Goal: Task Accomplishment & Management: Manage account settings

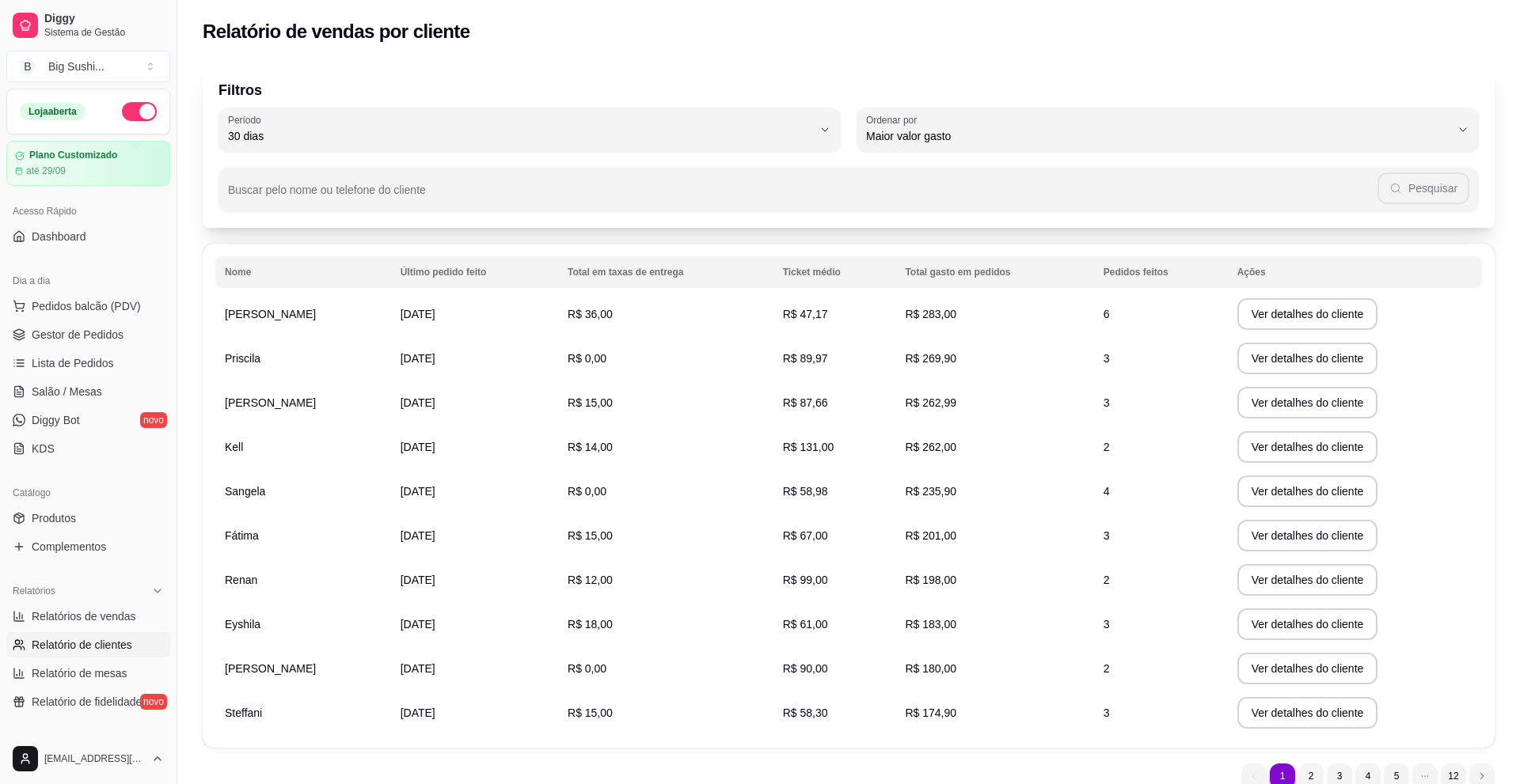
select select "30"
select select "HIGHEST_TOTAL_SPENT_WITH_ORDERS"
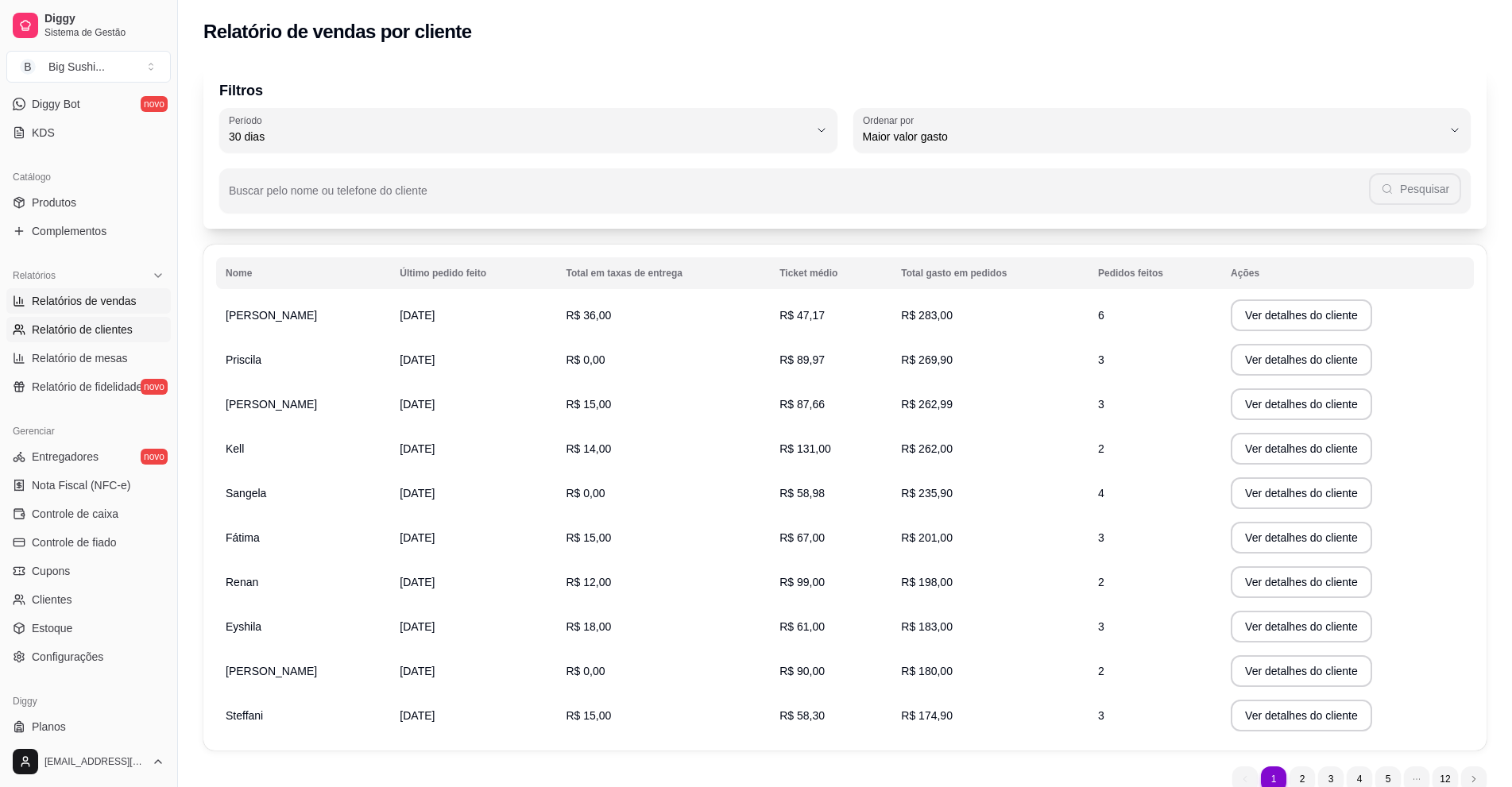
click at [84, 299] on span "Relatórios de vendas" at bounding box center [84, 301] width 105 height 16
select select "ALL"
select select "0"
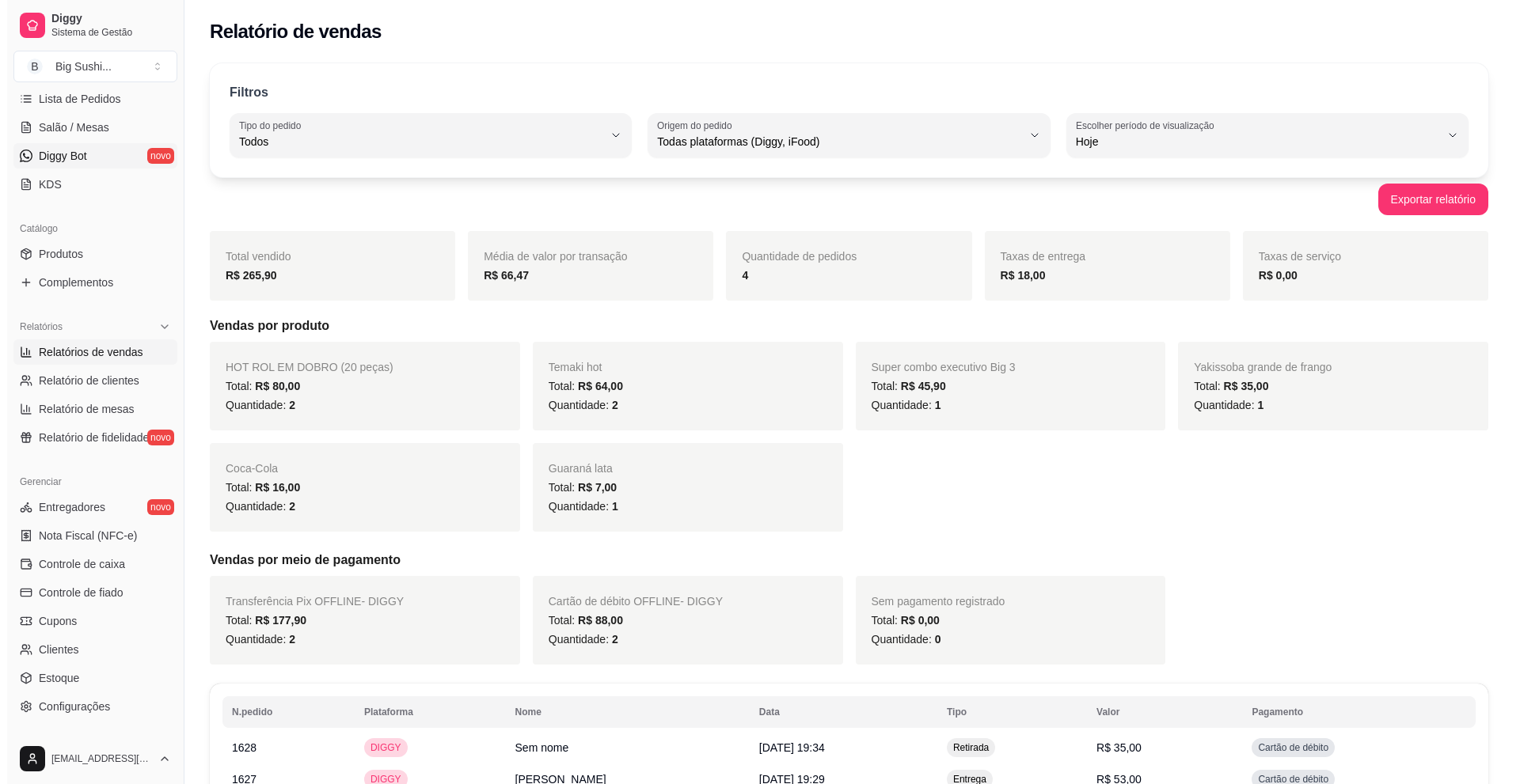
scroll to position [159, 0]
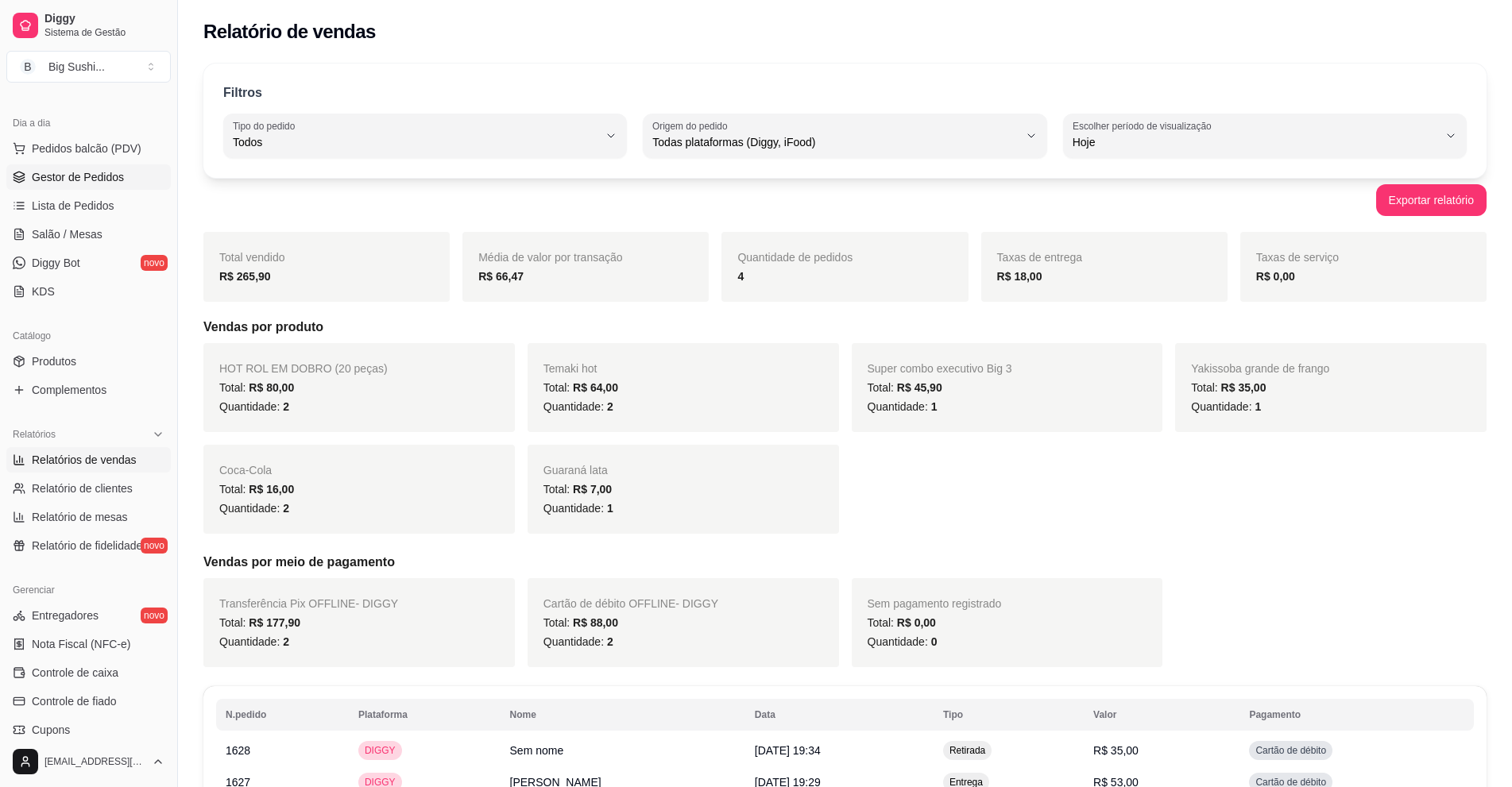
click at [55, 172] on span "Gestor de Pedidos" at bounding box center [77, 177] width 92 height 16
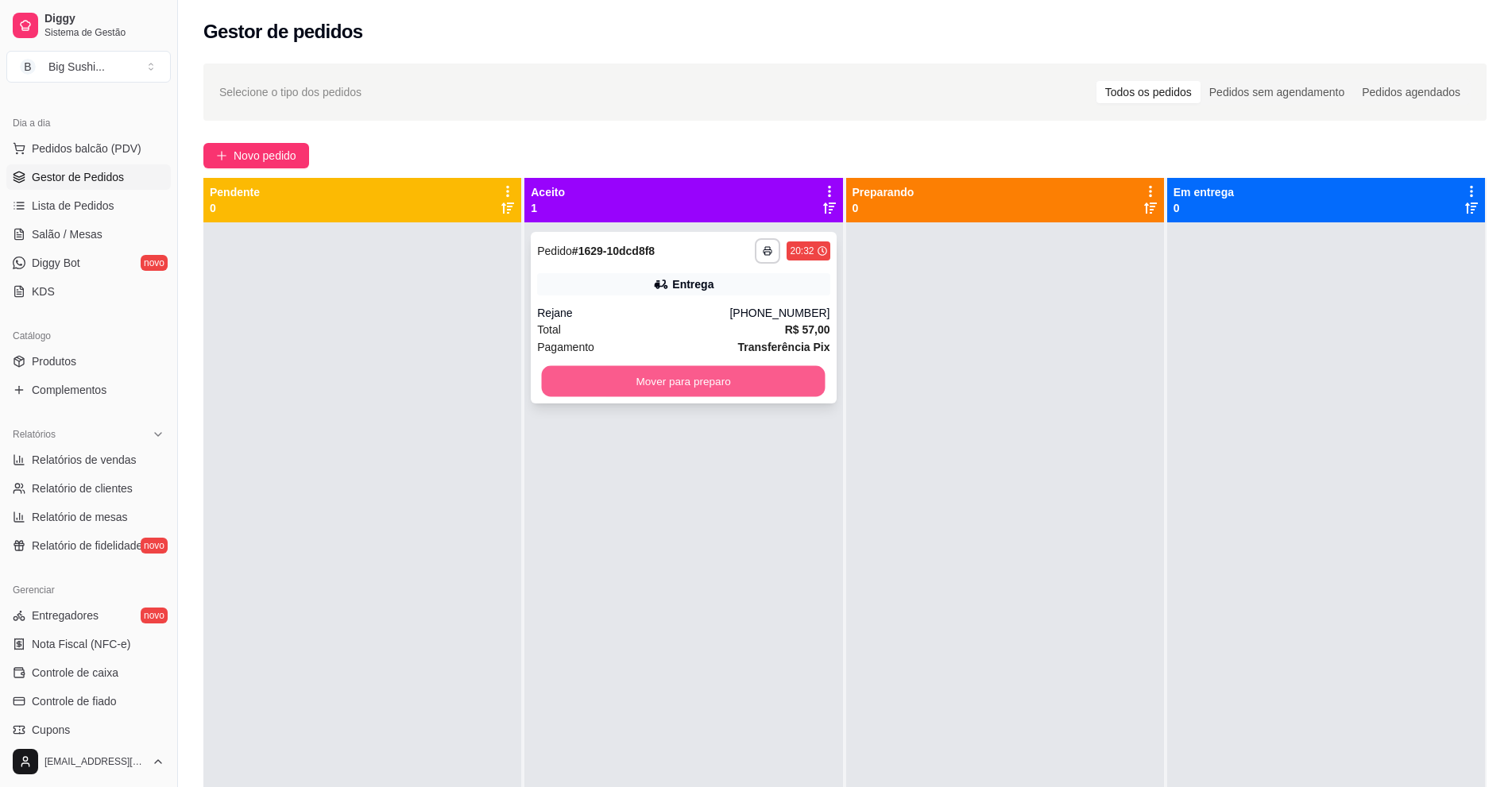
click at [623, 377] on button "Mover para preparo" at bounding box center [683, 382] width 284 height 31
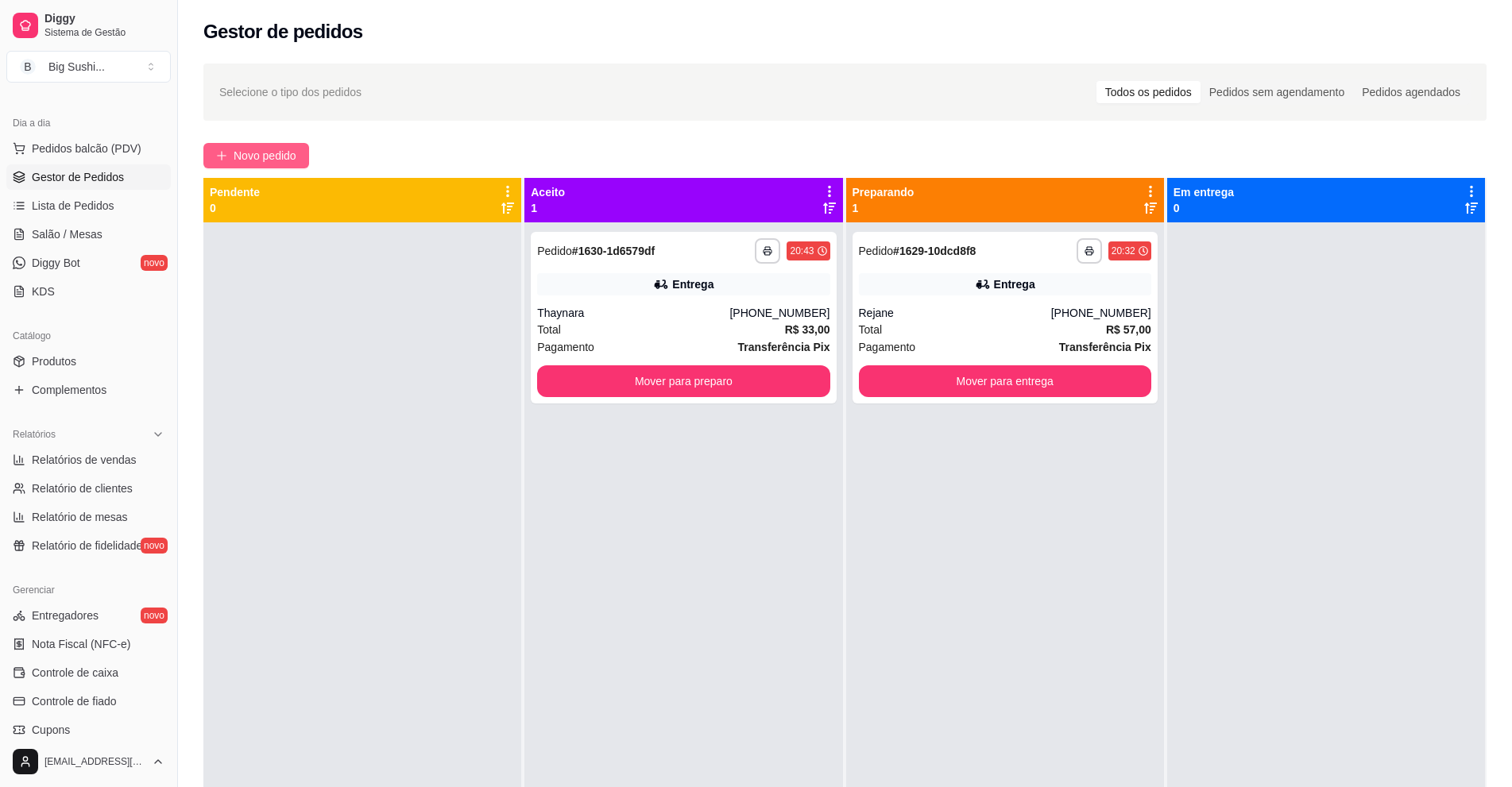
click at [275, 146] on button "Novo pedido" at bounding box center [256, 155] width 106 height 25
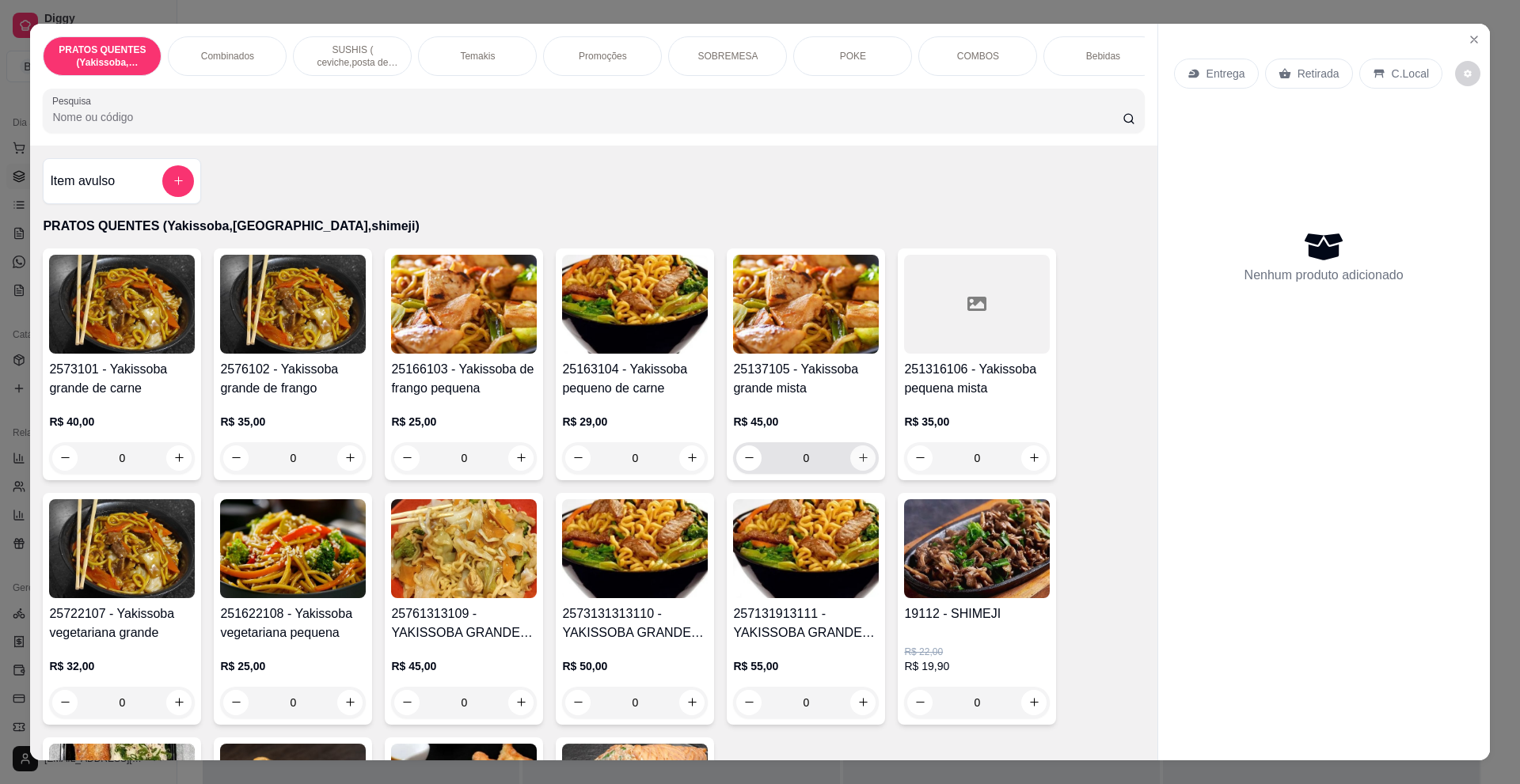
click at [857, 464] on icon "increase-product-quantity" at bounding box center [863, 457] width 12 height 12
type input "1"
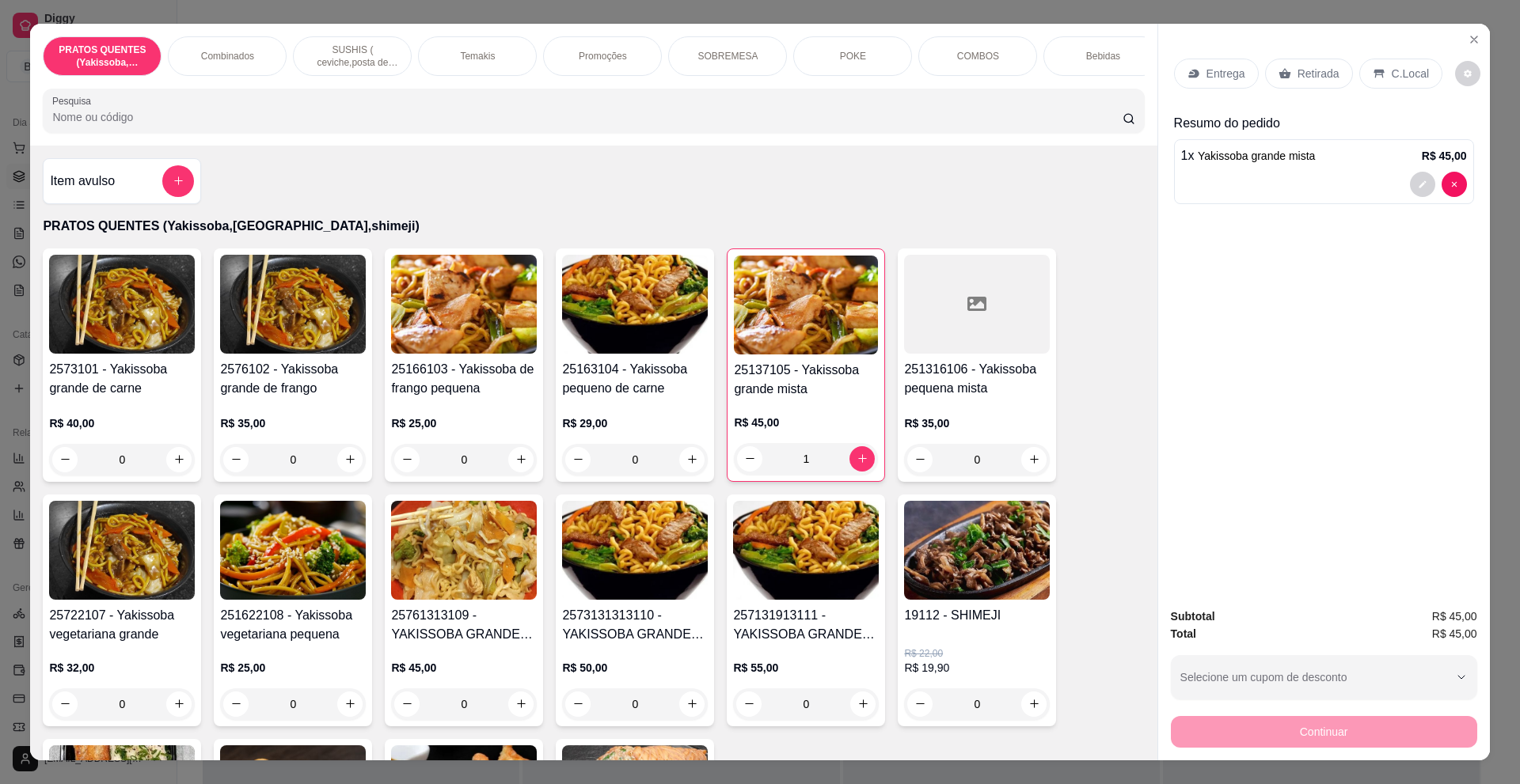
click at [1221, 74] on p "Entrega" at bounding box center [1225, 74] width 39 height 16
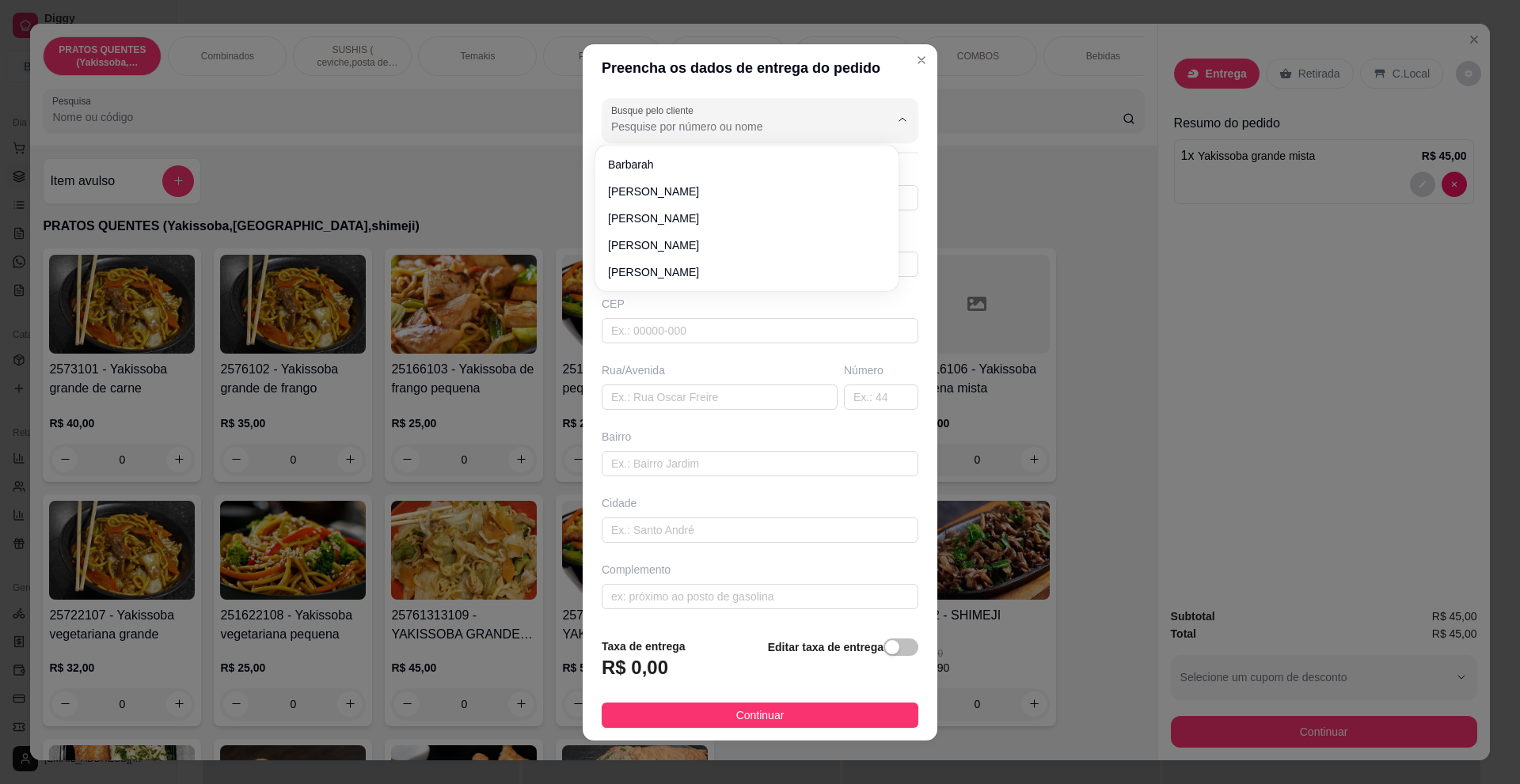
click at [691, 122] on input "Busque pelo cliente" at bounding box center [737, 127] width 253 height 16
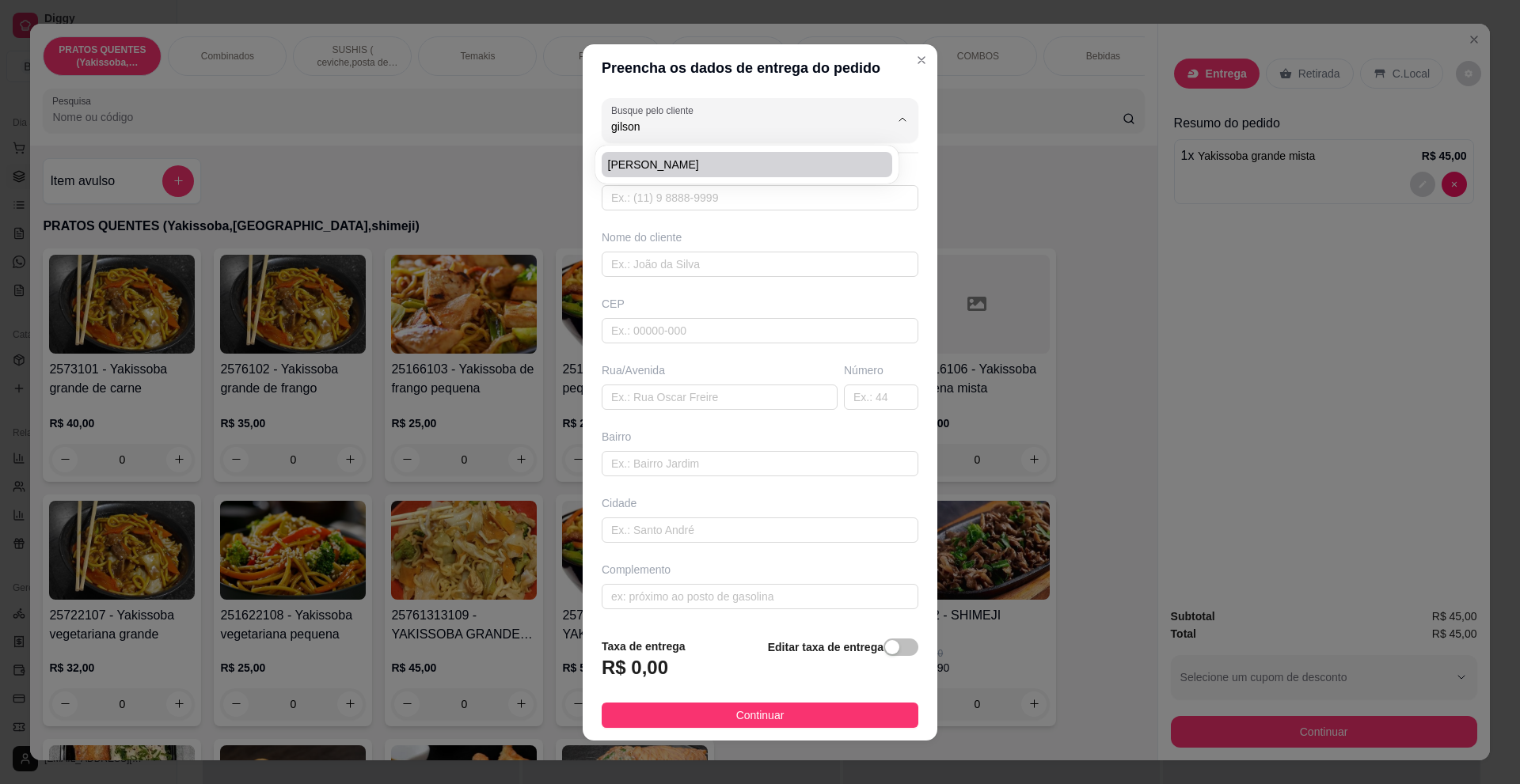
click at [622, 166] on span "[PERSON_NAME]" at bounding box center [739, 165] width 262 height 16
type input "[PERSON_NAME]"
type input "11947186341"
type input "[PERSON_NAME]"
type input "04434170"
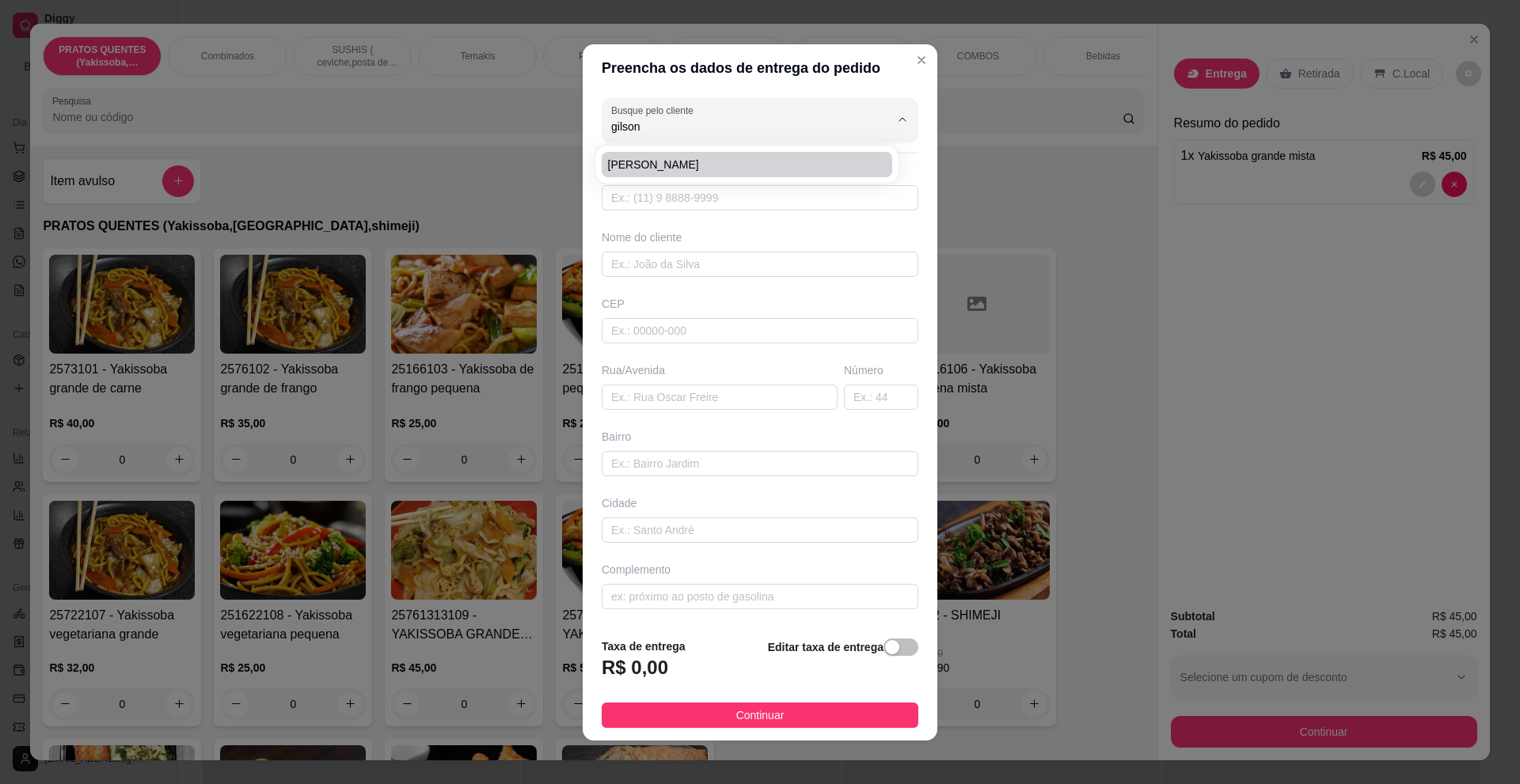
type input "Rua [PERSON_NAME]"
type input "38"
type input "[GEOGRAPHIC_DATA]"
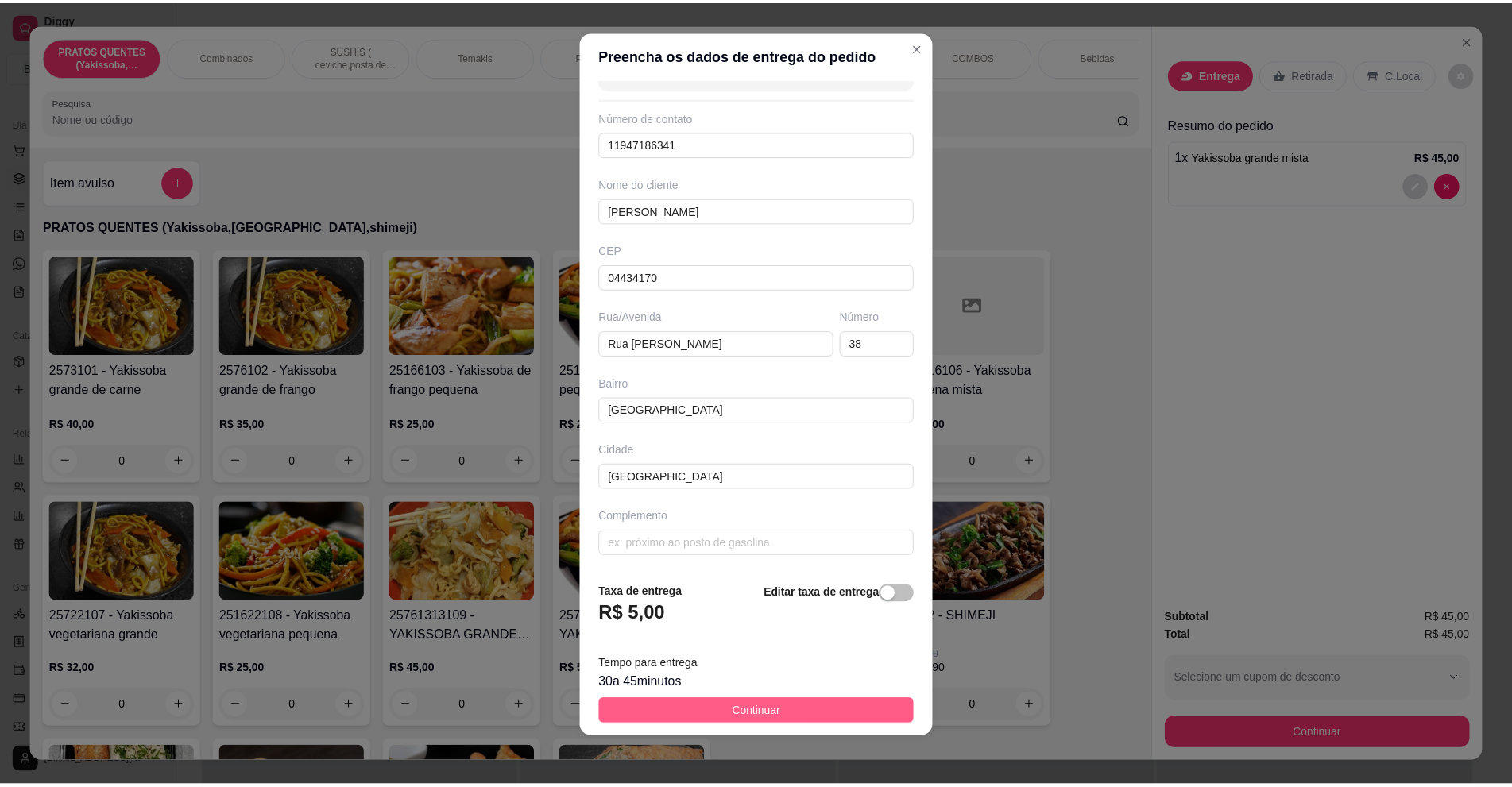
scroll to position [11, 0]
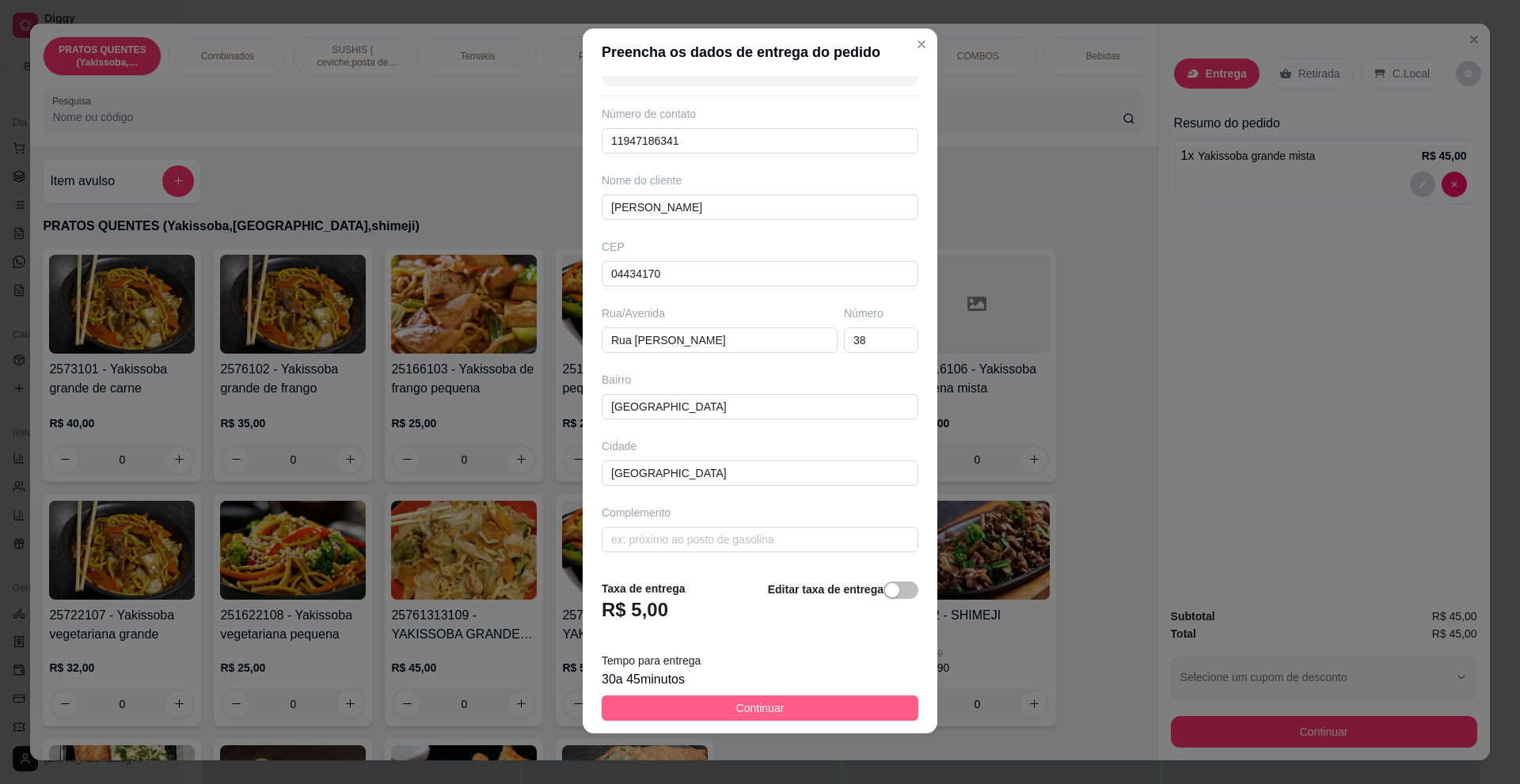
type input "[PERSON_NAME]"
click at [737, 698] on button "Continuar" at bounding box center [759, 708] width 316 height 25
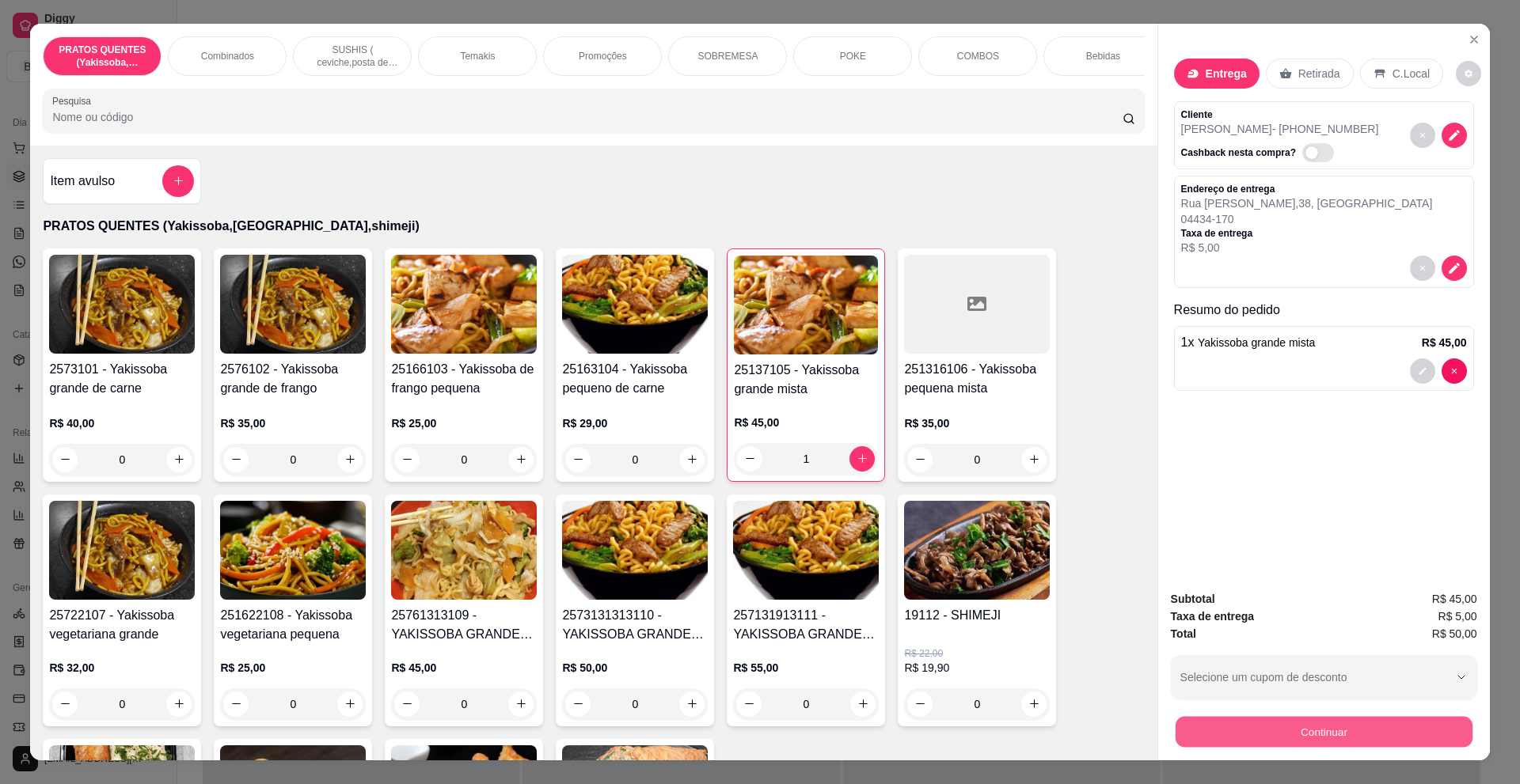
click at [1323, 730] on button "Continuar" at bounding box center [1323, 732] width 297 height 31
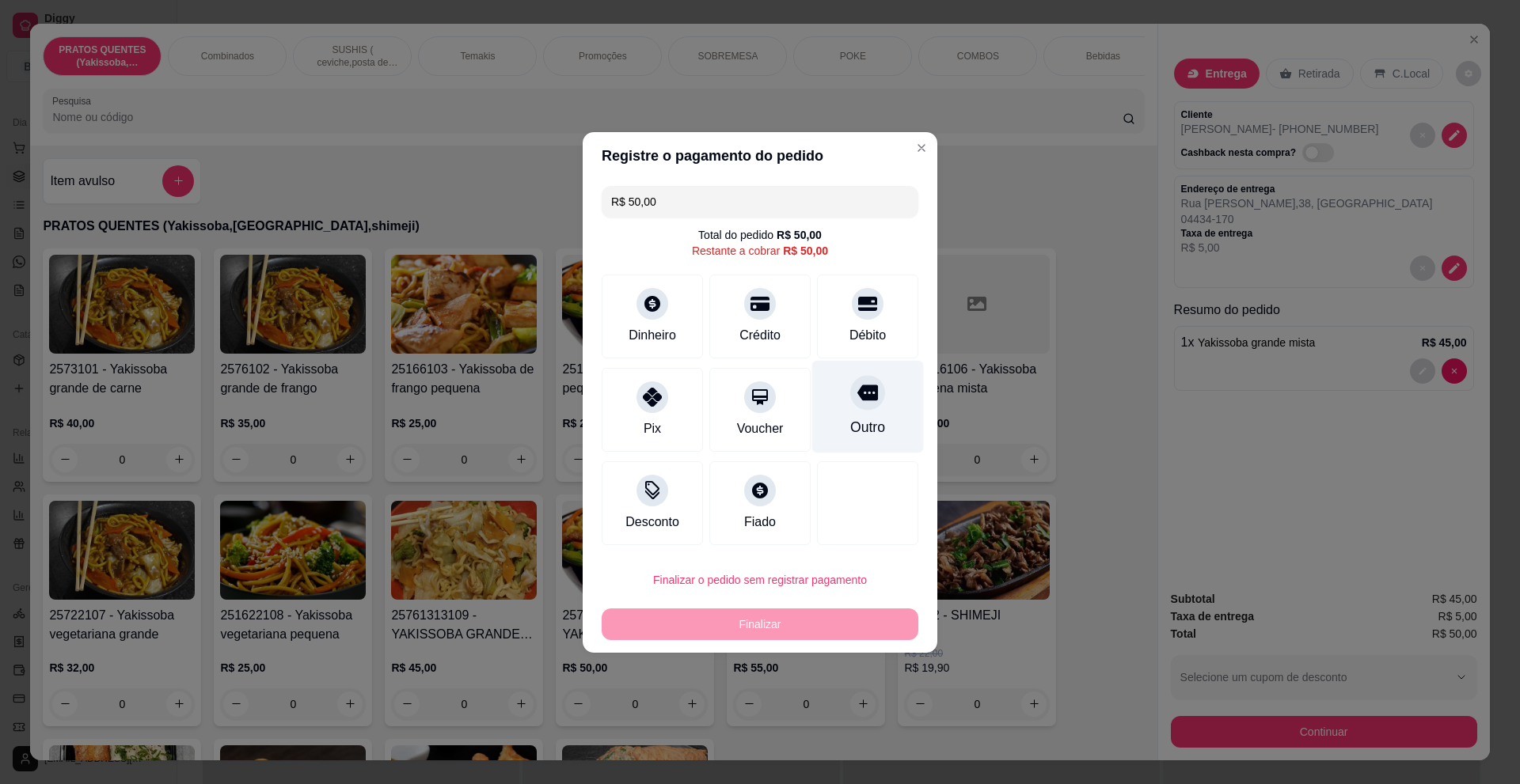
click at [859, 407] on div at bounding box center [867, 392] width 35 height 35
type input "R$ 0,00"
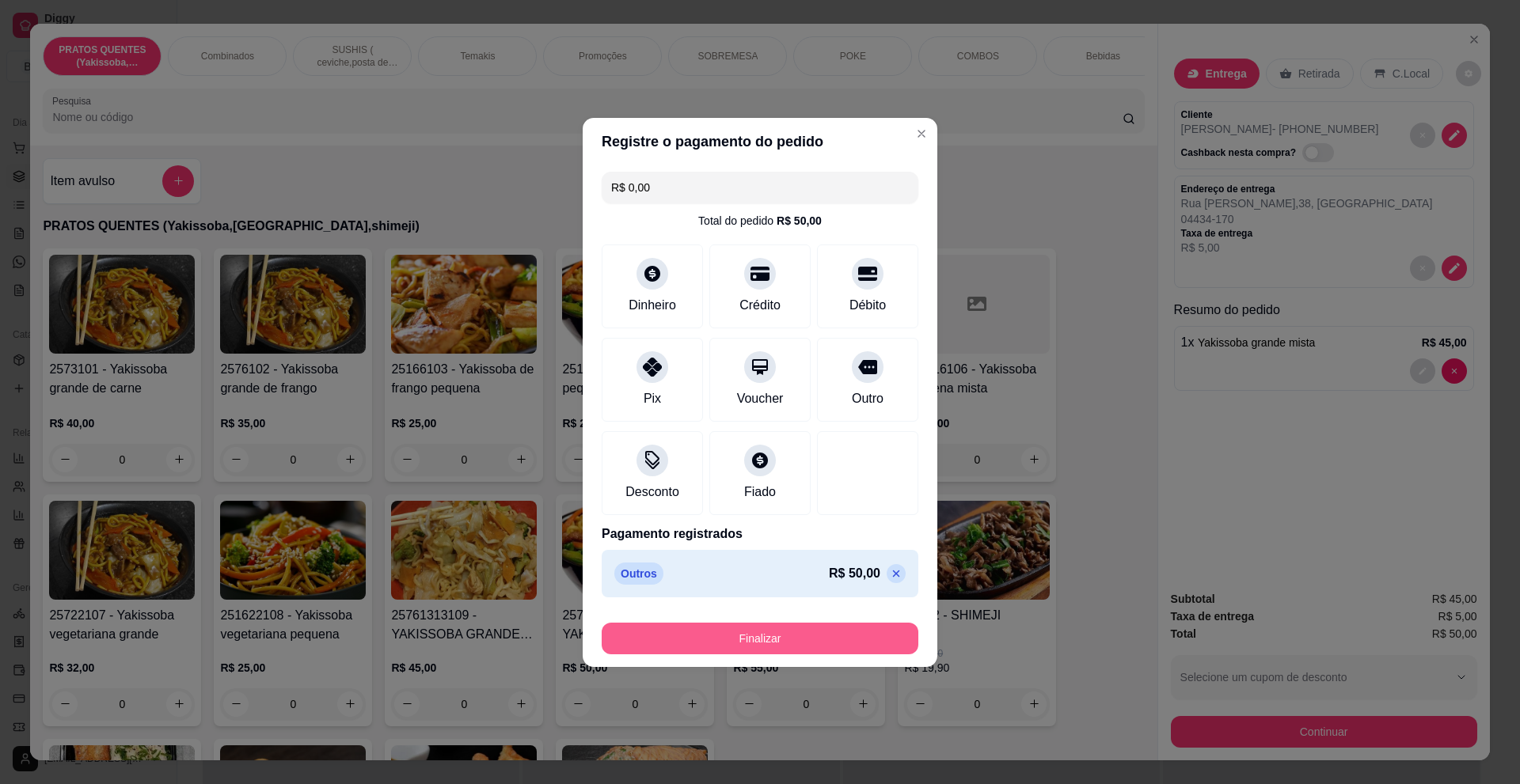
click at [777, 627] on button "Finalizar" at bounding box center [759, 638] width 316 height 32
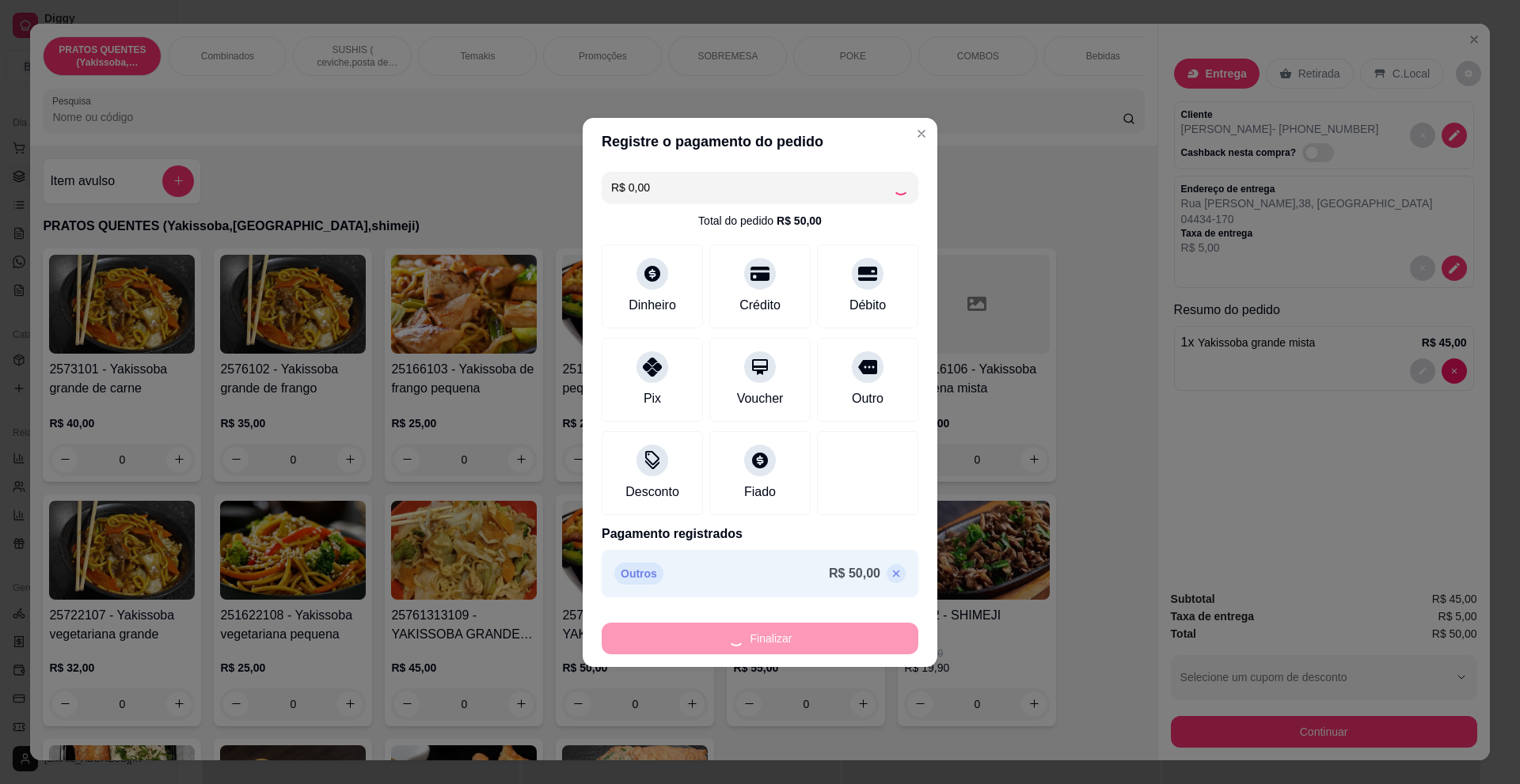
type input "0"
type input "-R$ 50,00"
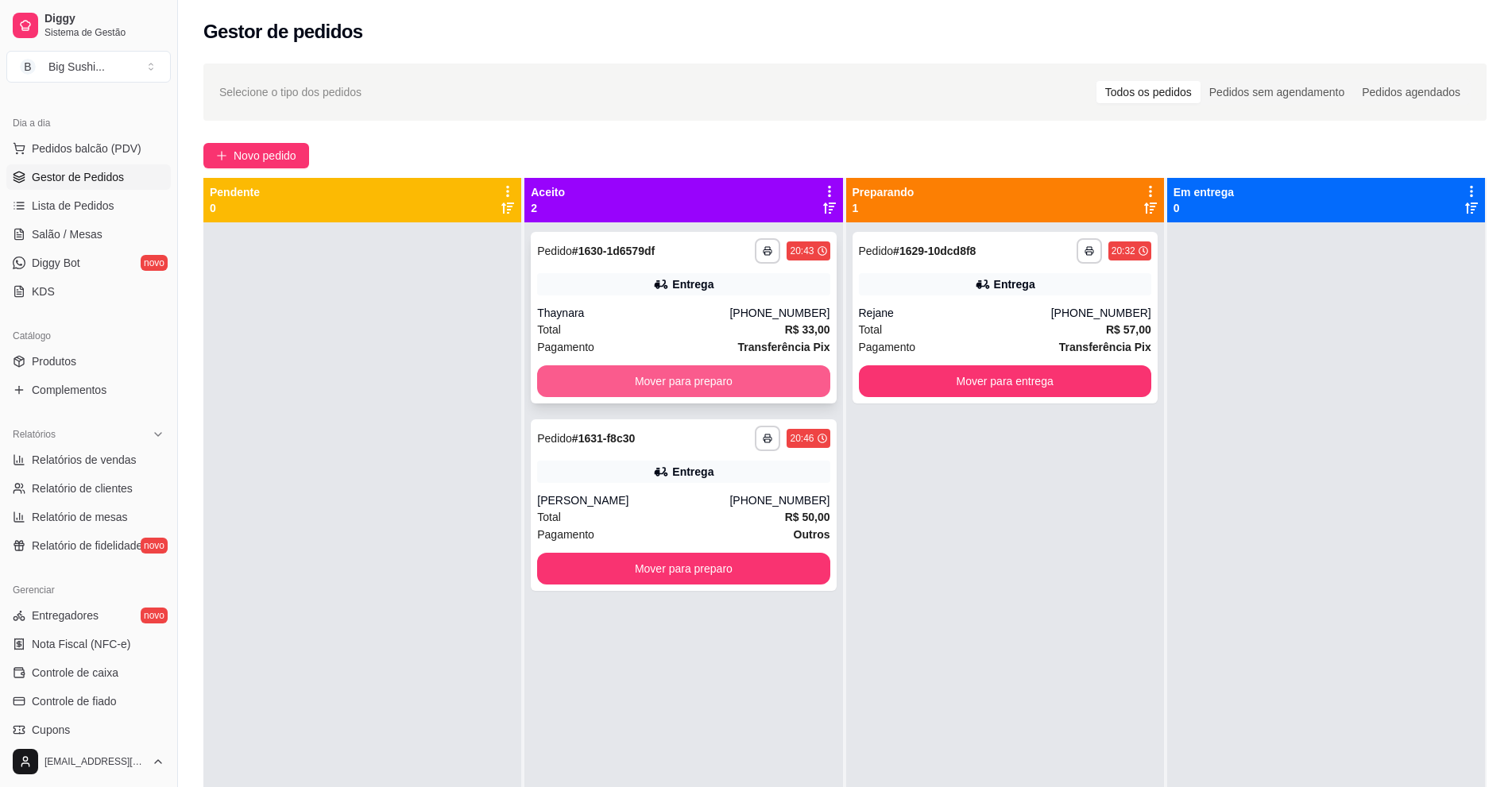
click at [619, 377] on button "Mover para preparo" at bounding box center [683, 381] width 292 height 32
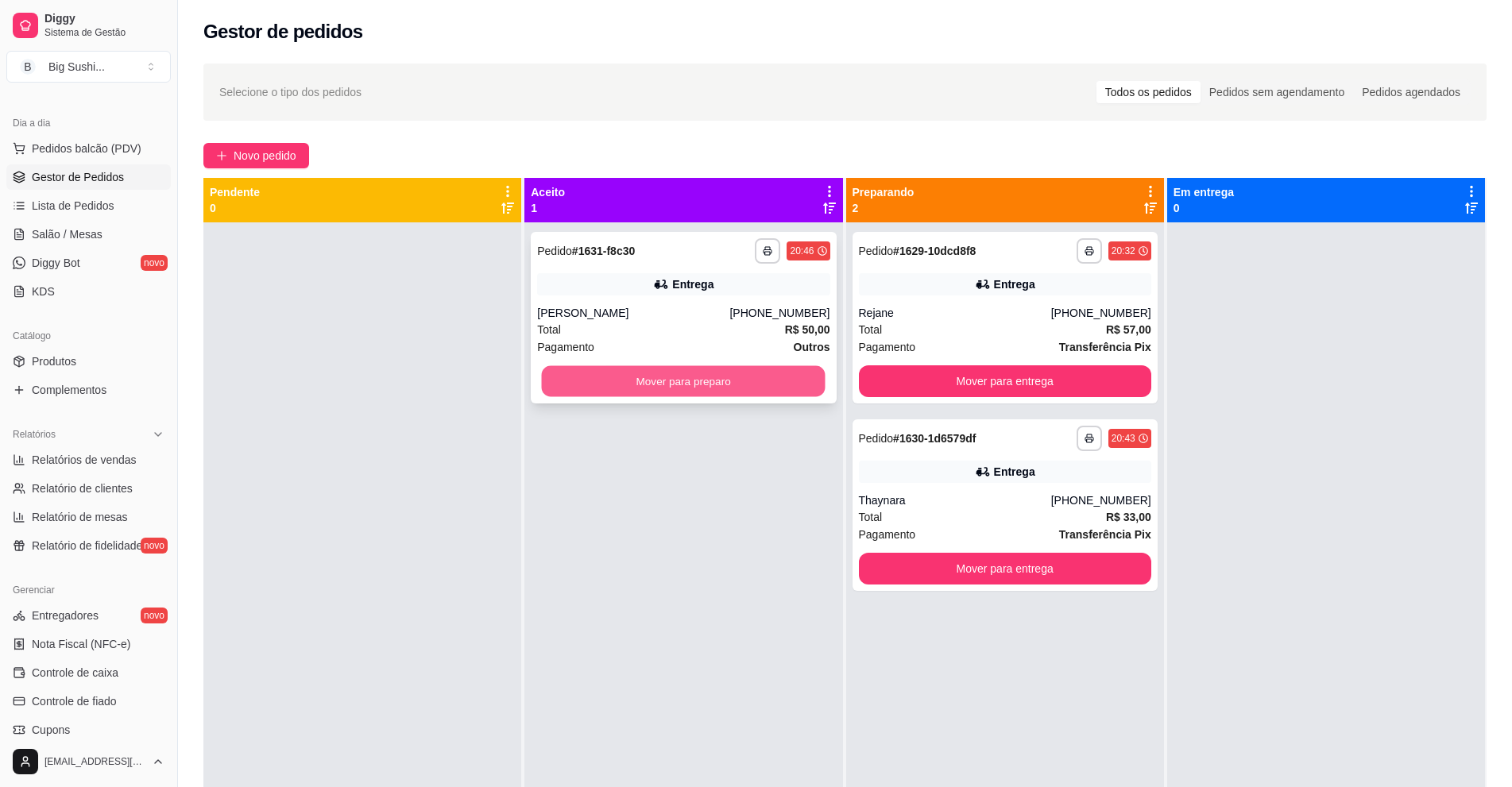
click at [672, 388] on button "Mover para preparo" at bounding box center [683, 382] width 284 height 31
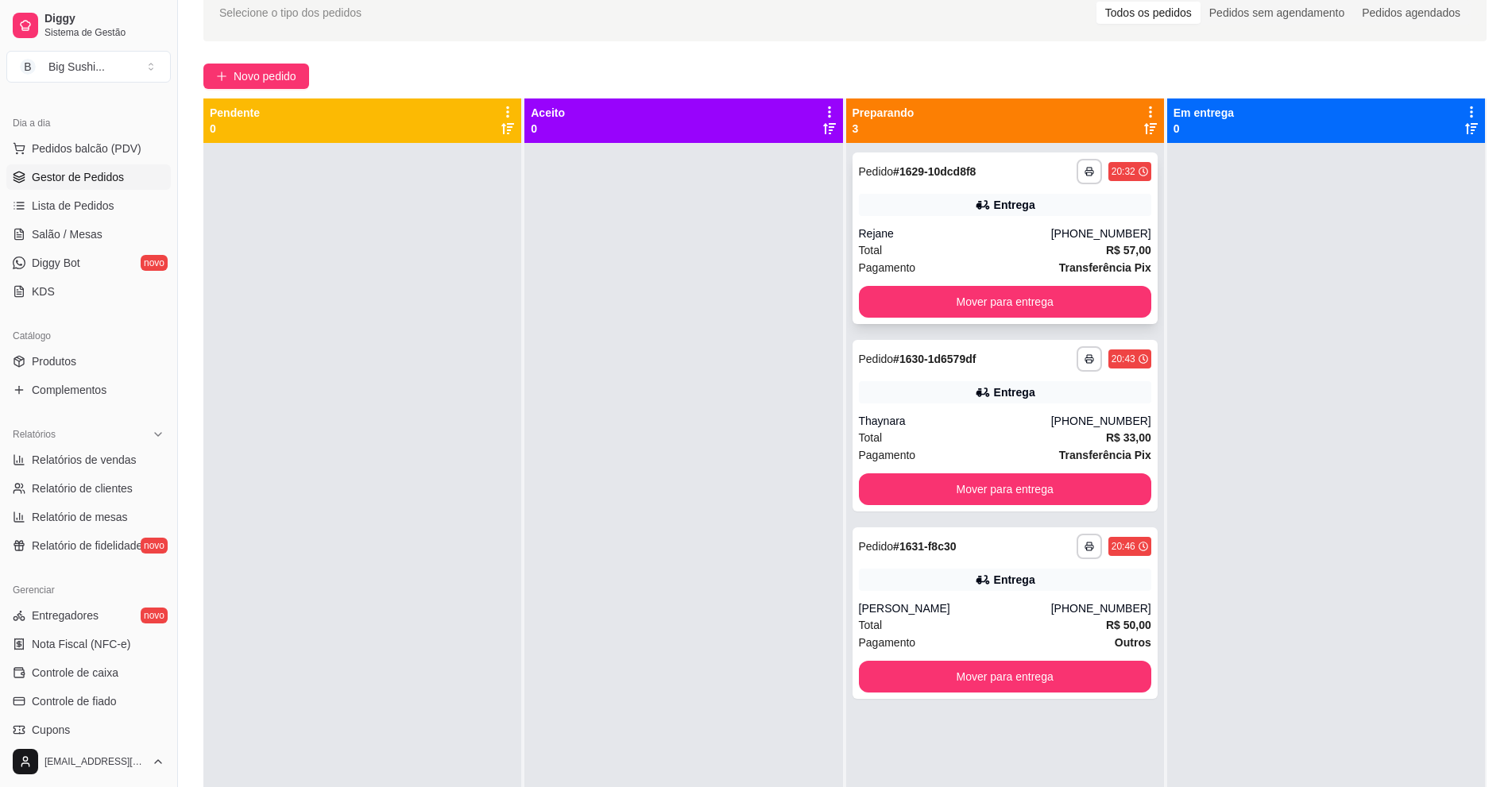
click at [994, 249] on div "Total R$ 57,00" at bounding box center [1005, 250] width 292 height 18
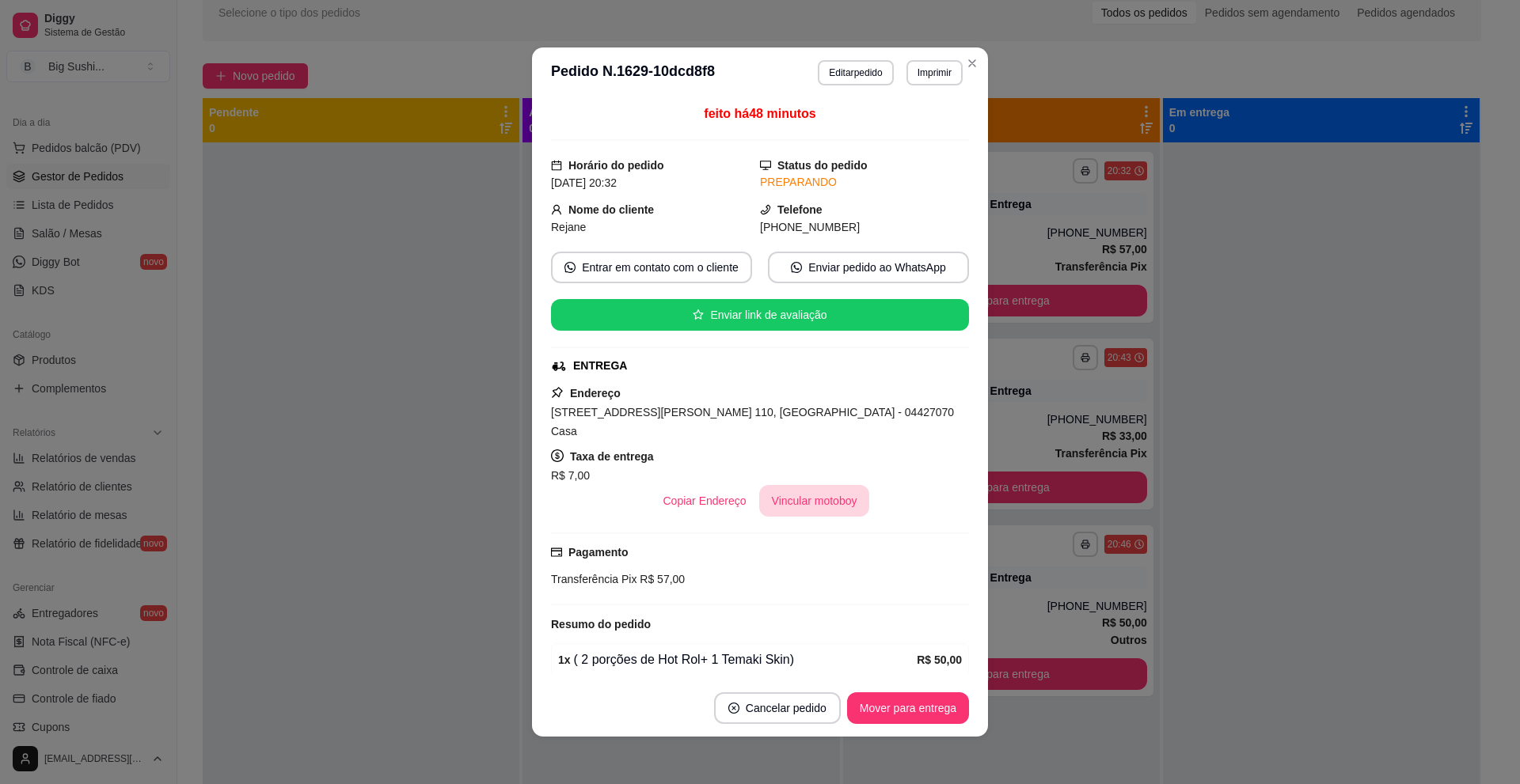
click at [782, 485] on button "Vincular motoboy" at bounding box center [814, 500] width 111 height 32
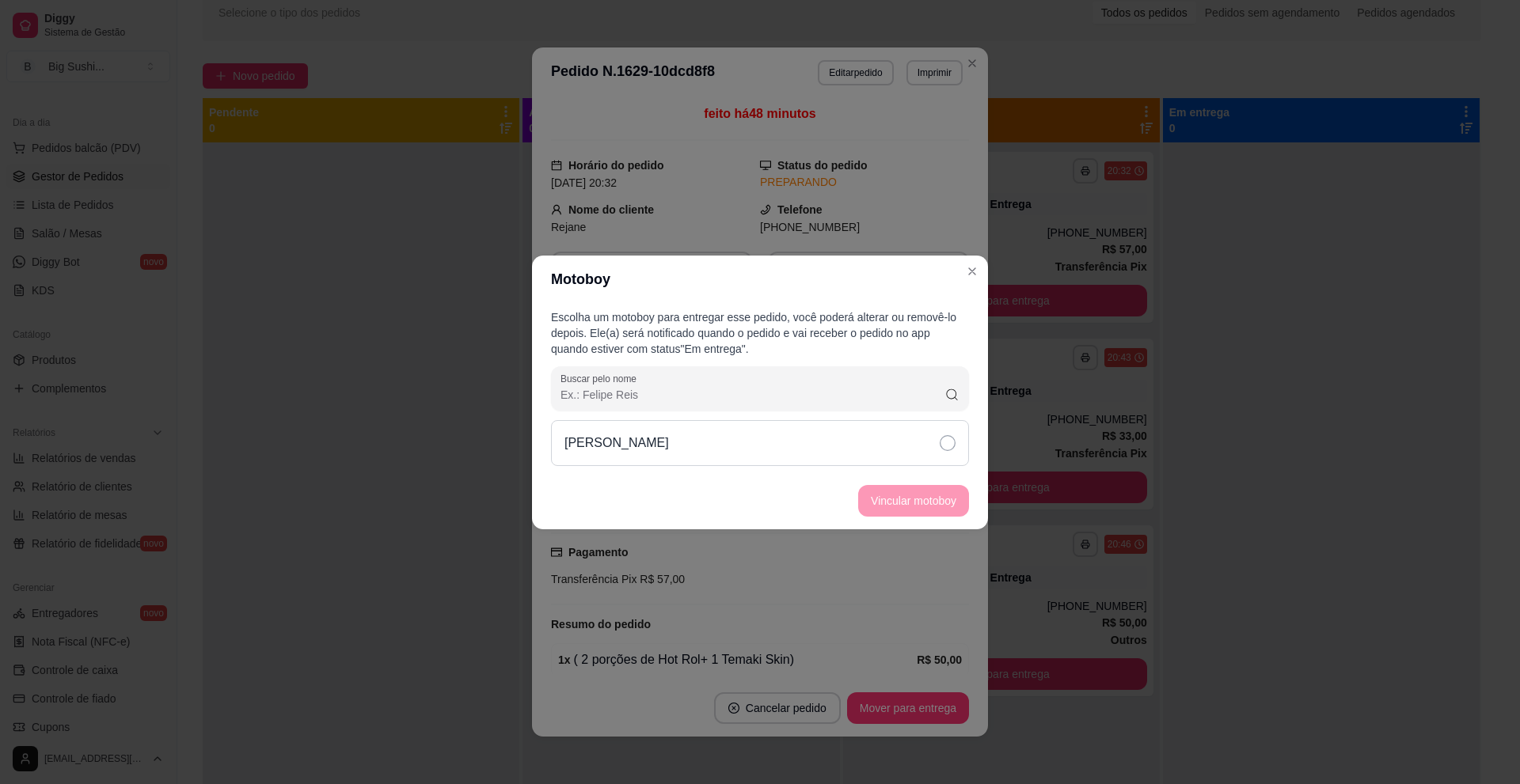
click at [950, 440] on icon at bounding box center [948, 443] width 16 height 16
click at [931, 500] on button "Vincular motoboy" at bounding box center [913, 500] width 111 height 32
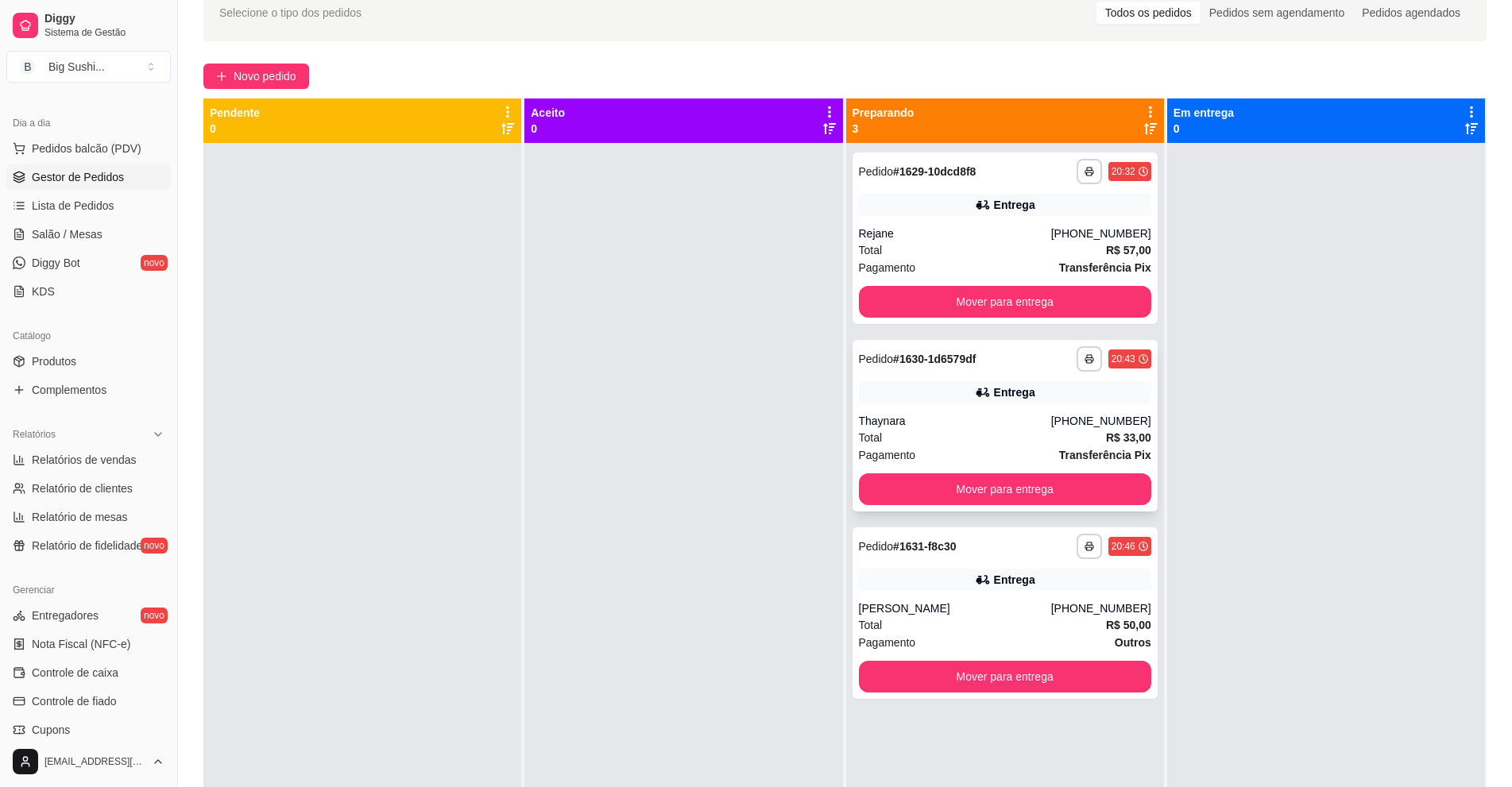
click at [951, 434] on div "Total R$ 33,00" at bounding box center [1005, 438] width 292 height 18
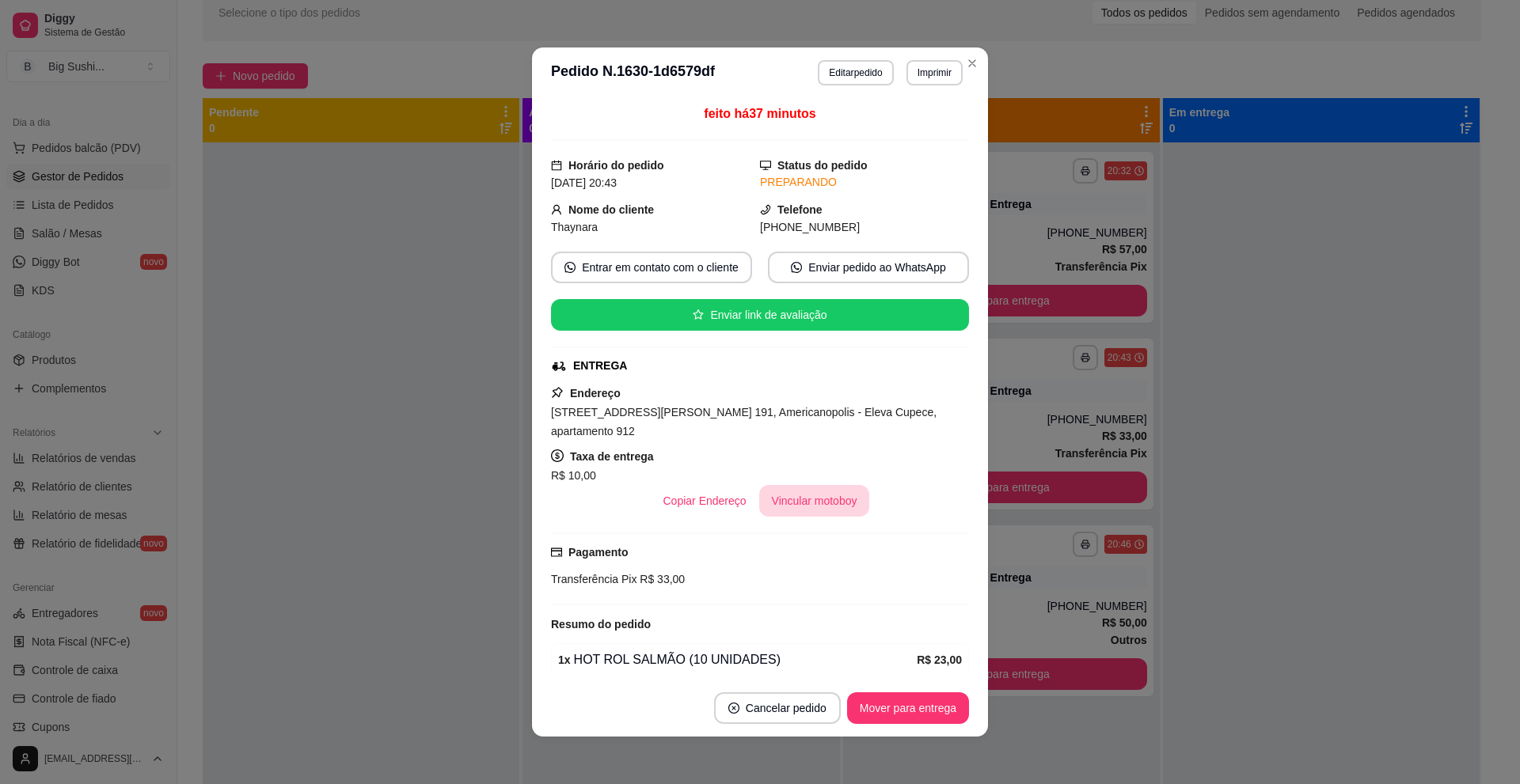
click at [793, 485] on button "Vincular motoboy" at bounding box center [814, 500] width 111 height 32
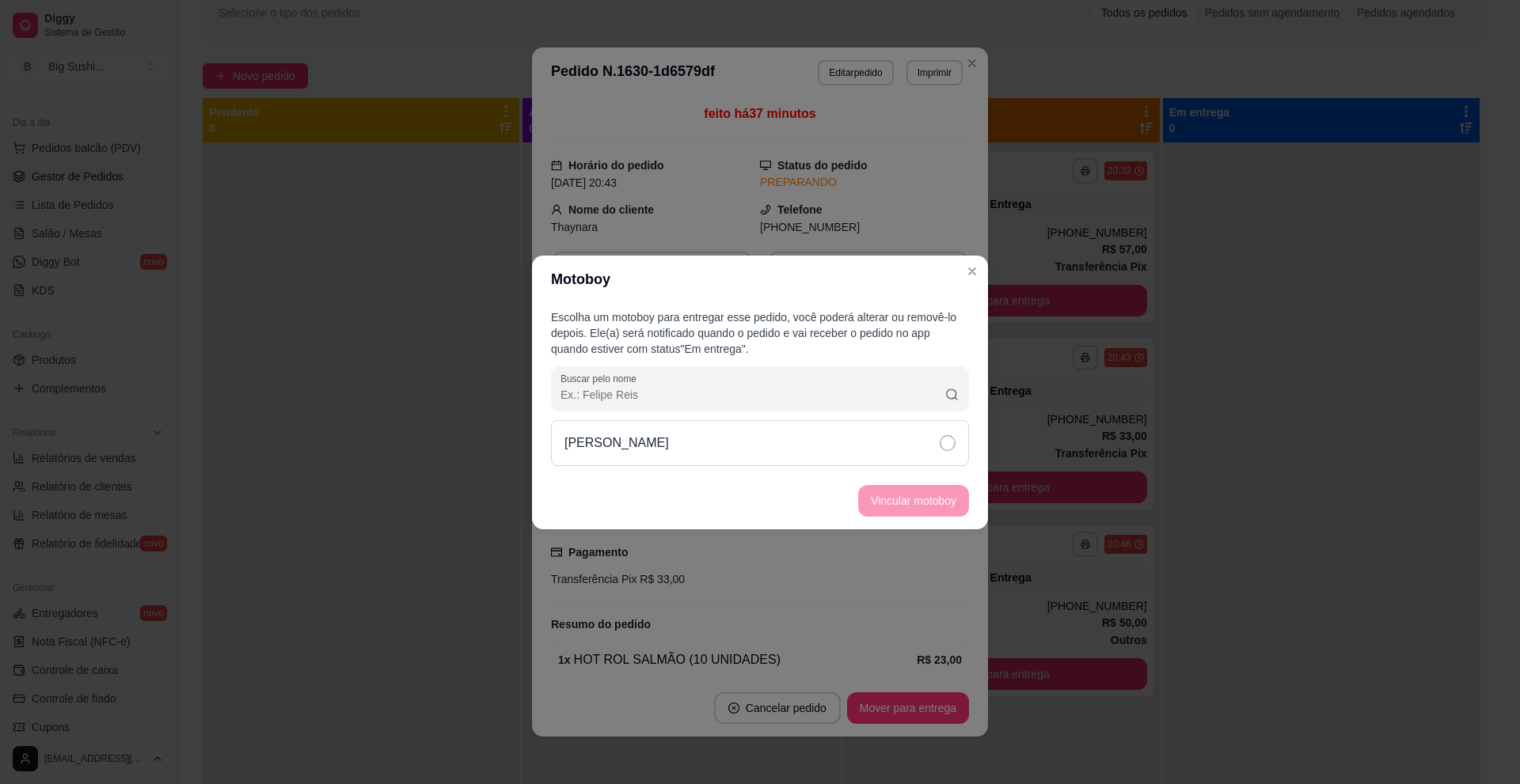
click at [950, 442] on icon at bounding box center [948, 443] width 16 height 16
click at [895, 497] on button "Vincular motoboy" at bounding box center [913, 500] width 111 height 32
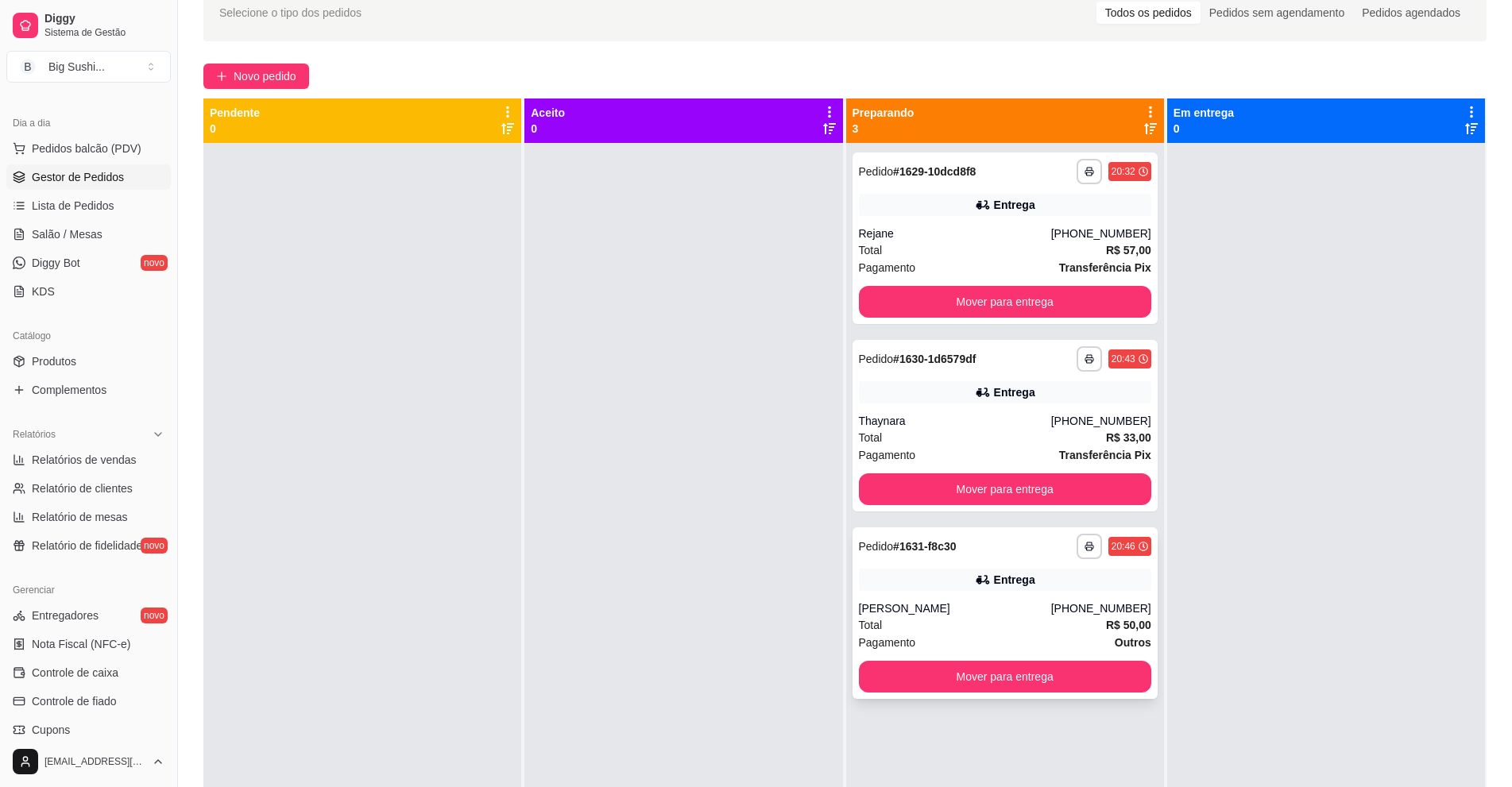
click at [932, 604] on div "[PERSON_NAME]" at bounding box center [955, 608] width 193 height 16
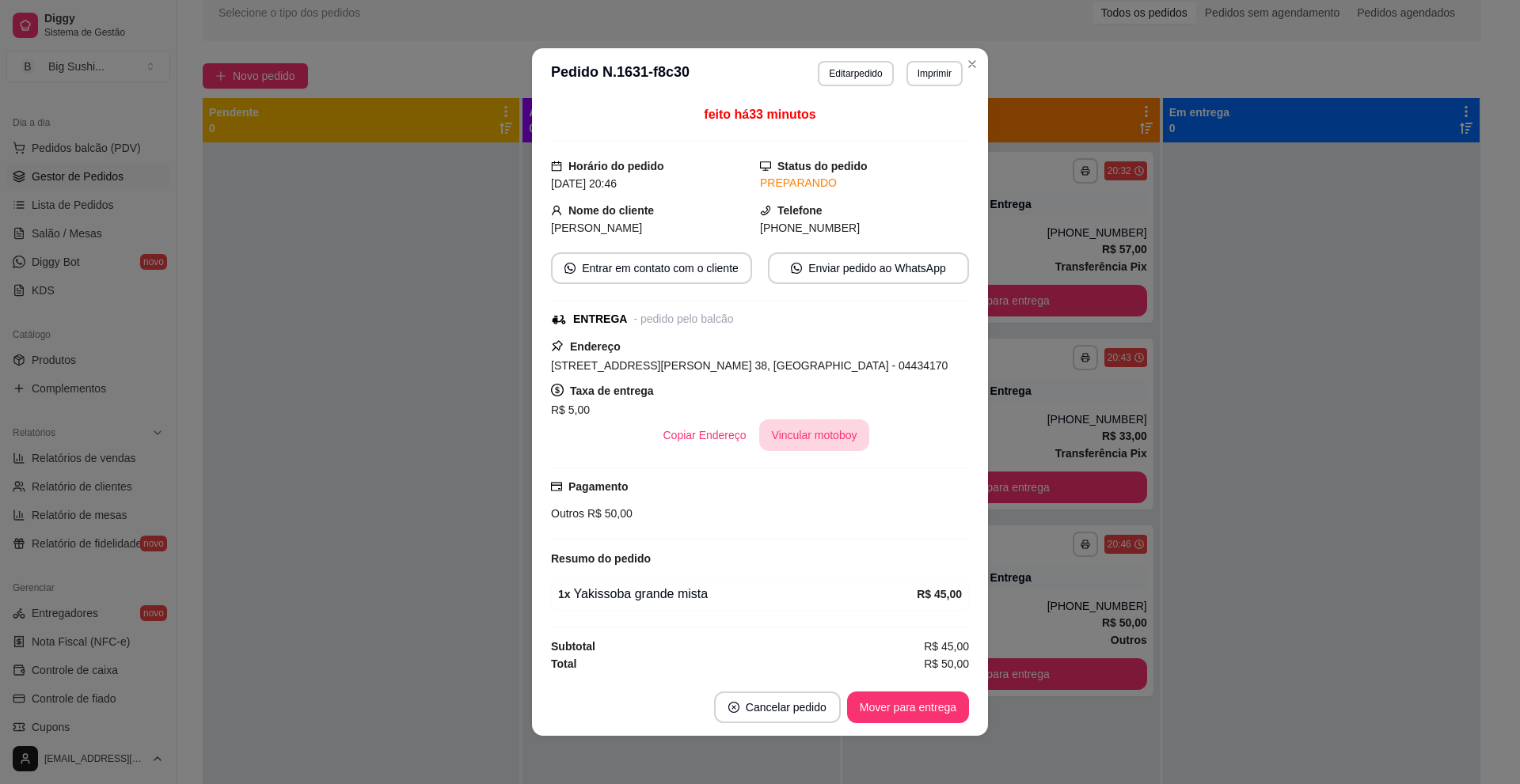
click at [800, 440] on button "Vincular motoboy" at bounding box center [814, 434] width 111 height 32
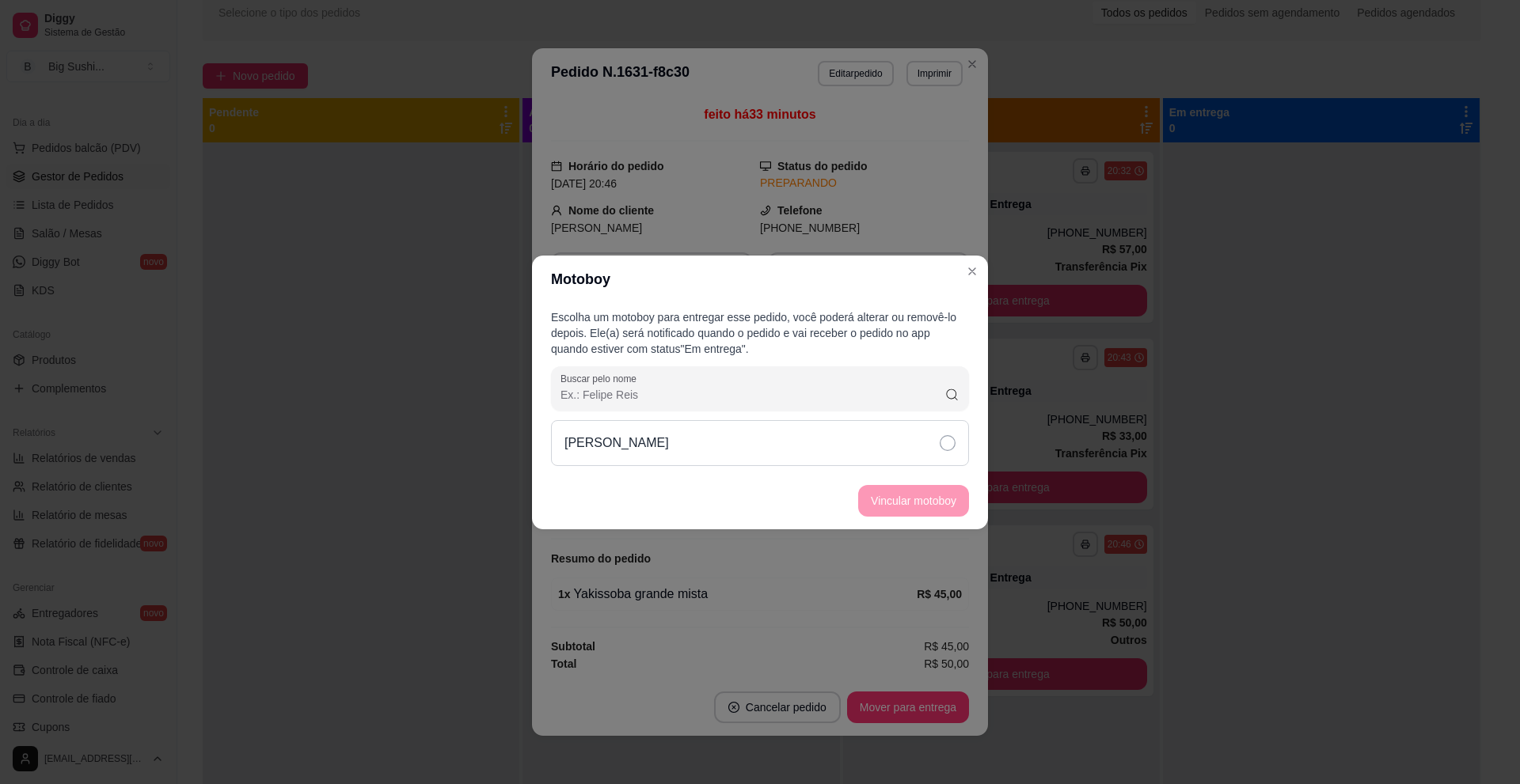
click at [956, 448] on div "[PERSON_NAME]" at bounding box center [760, 443] width 418 height 46
click at [930, 506] on button "Vincular motoboy" at bounding box center [913, 500] width 111 height 32
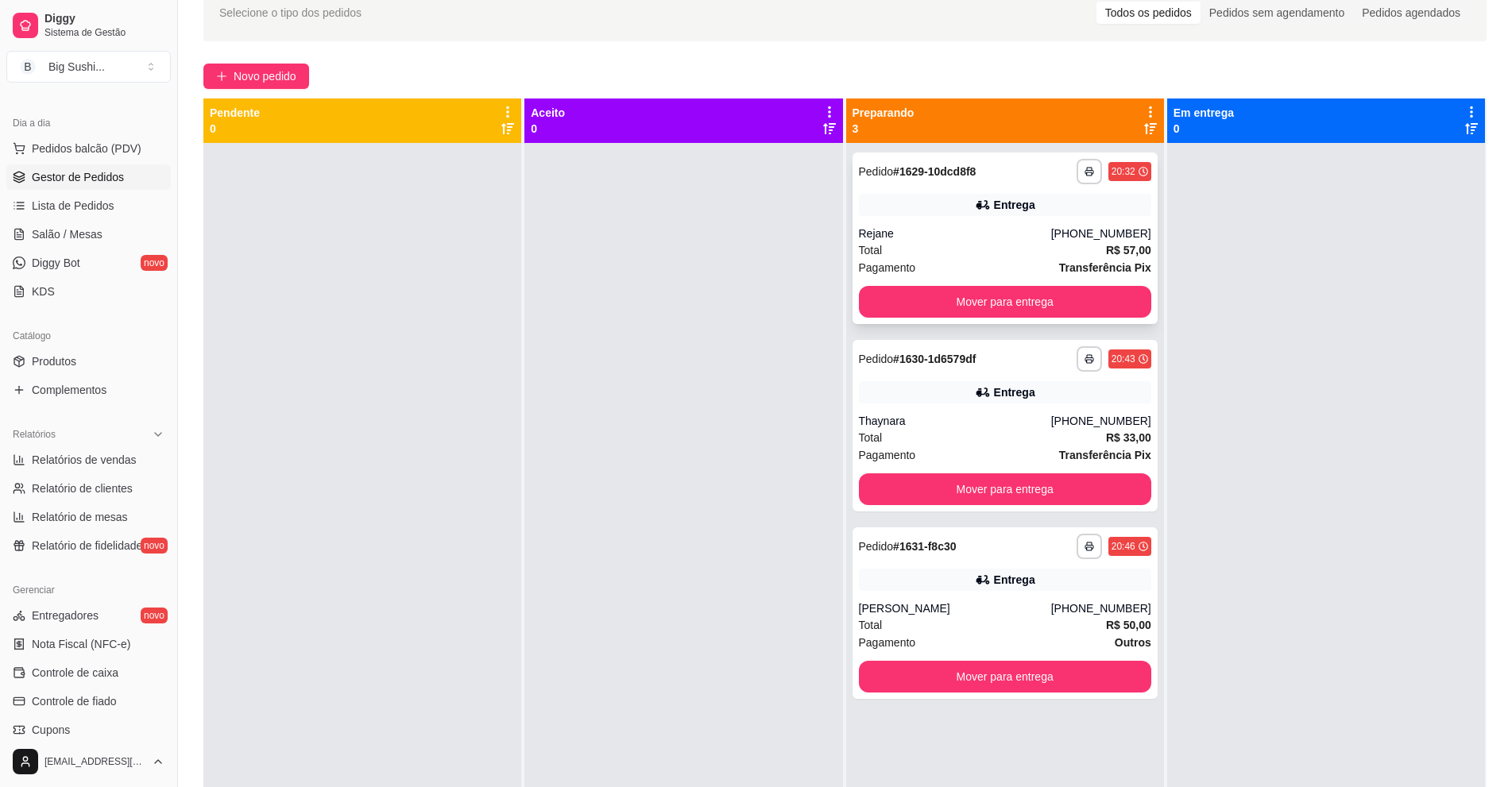
click at [999, 256] on div "Total R$ 57,00" at bounding box center [1005, 250] width 292 height 18
click at [914, 602] on div "[PERSON_NAME]" at bounding box center [955, 608] width 193 height 16
click at [961, 448] on div "Pagamento Transferência Pix" at bounding box center [1005, 456] width 292 height 18
click at [962, 300] on button "Mover para entrega" at bounding box center [1004, 302] width 284 height 31
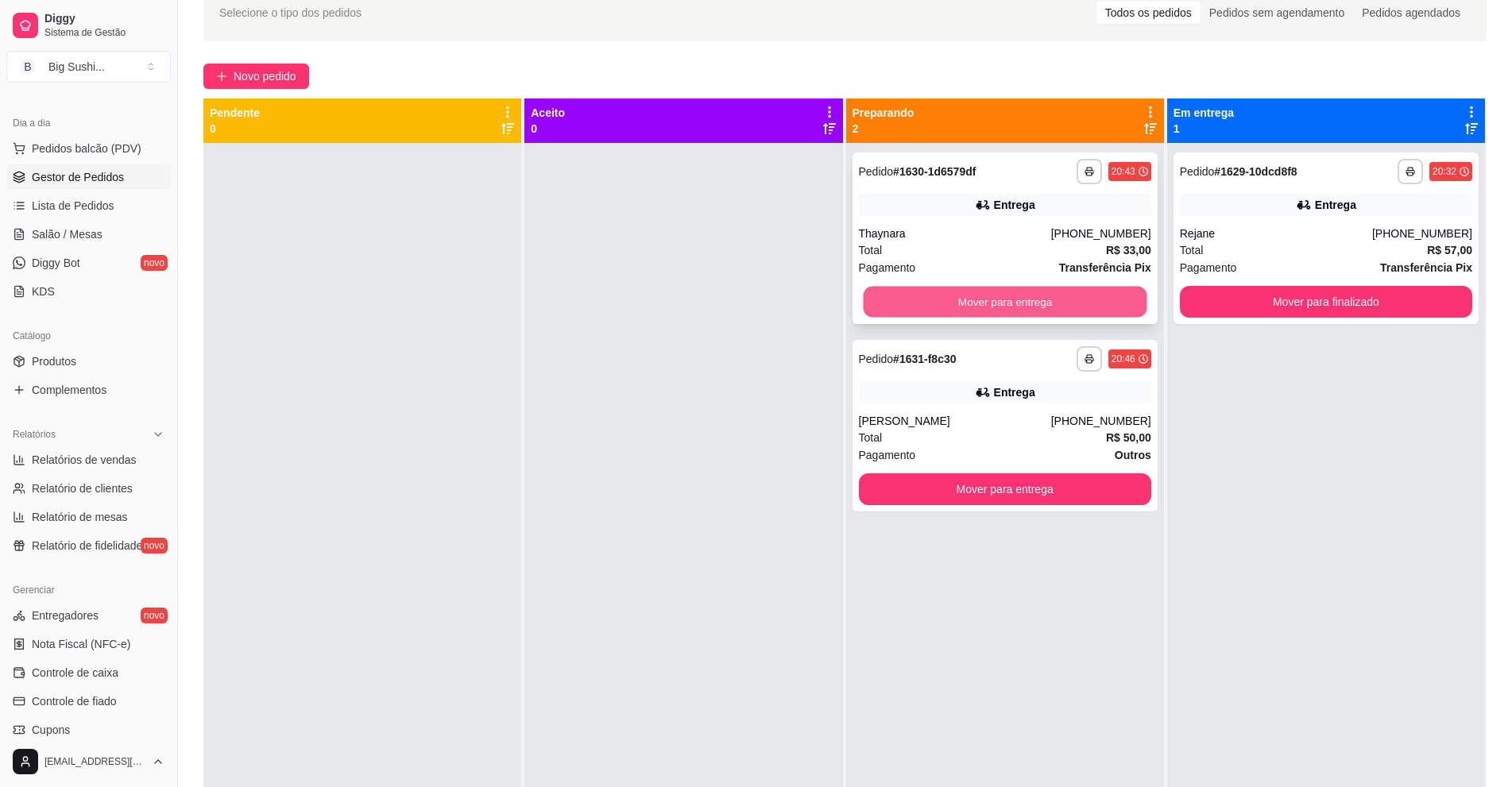
click at [981, 301] on button "Mover para entrega" at bounding box center [1004, 302] width 284 height 31
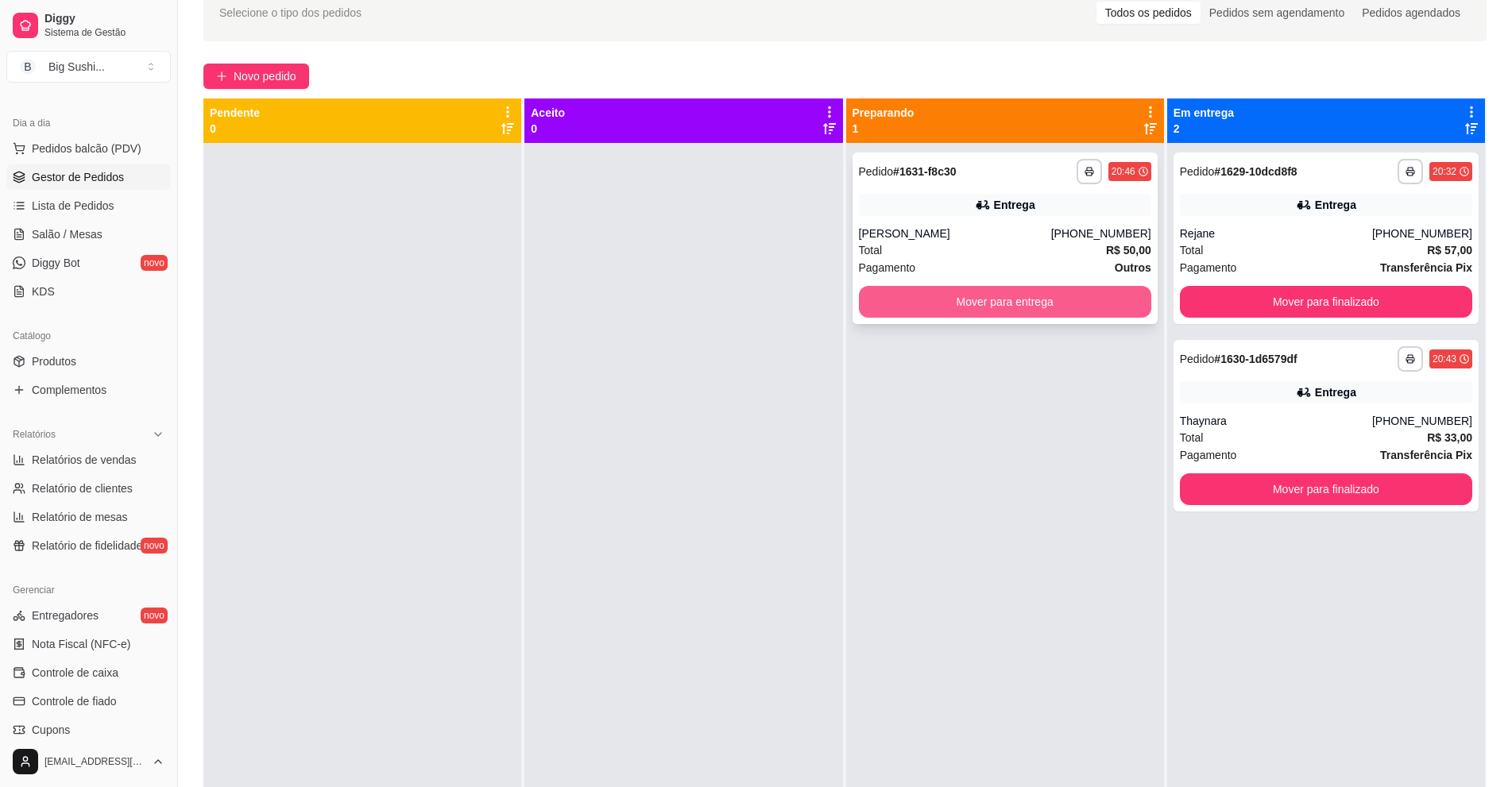
click at [1020, 305] on button "Mover para entrega" at bounding box center [1005, 301] width 292 height 32
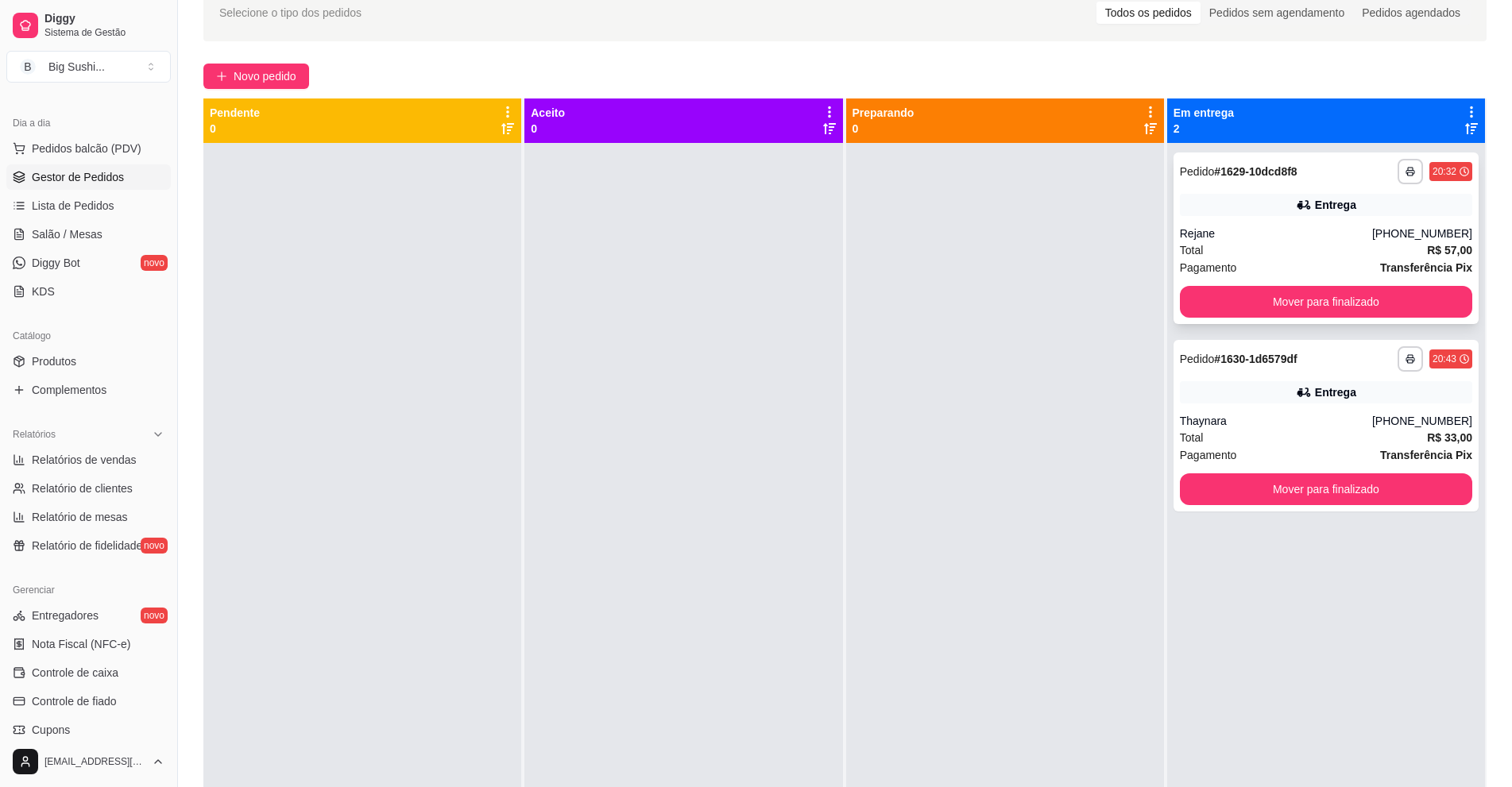
click at [1259, 230] on div "Rejane" at bounding box center [1276, 234] width 193 height 16
click at [1280, 420] on div "Thaynara" at bounding box center [1276, 422] width 193 height 16
click at [1274, 434] on div "Total R$ 33,00" at bounding box center [1326, 438] width 292 height 18
click at [1246, 400] on div "Entrega" at bounding box center [1326, 391] width 292 height 22
click at [935, 396] on div at bounding box center [1004, 536] width 318 height 787
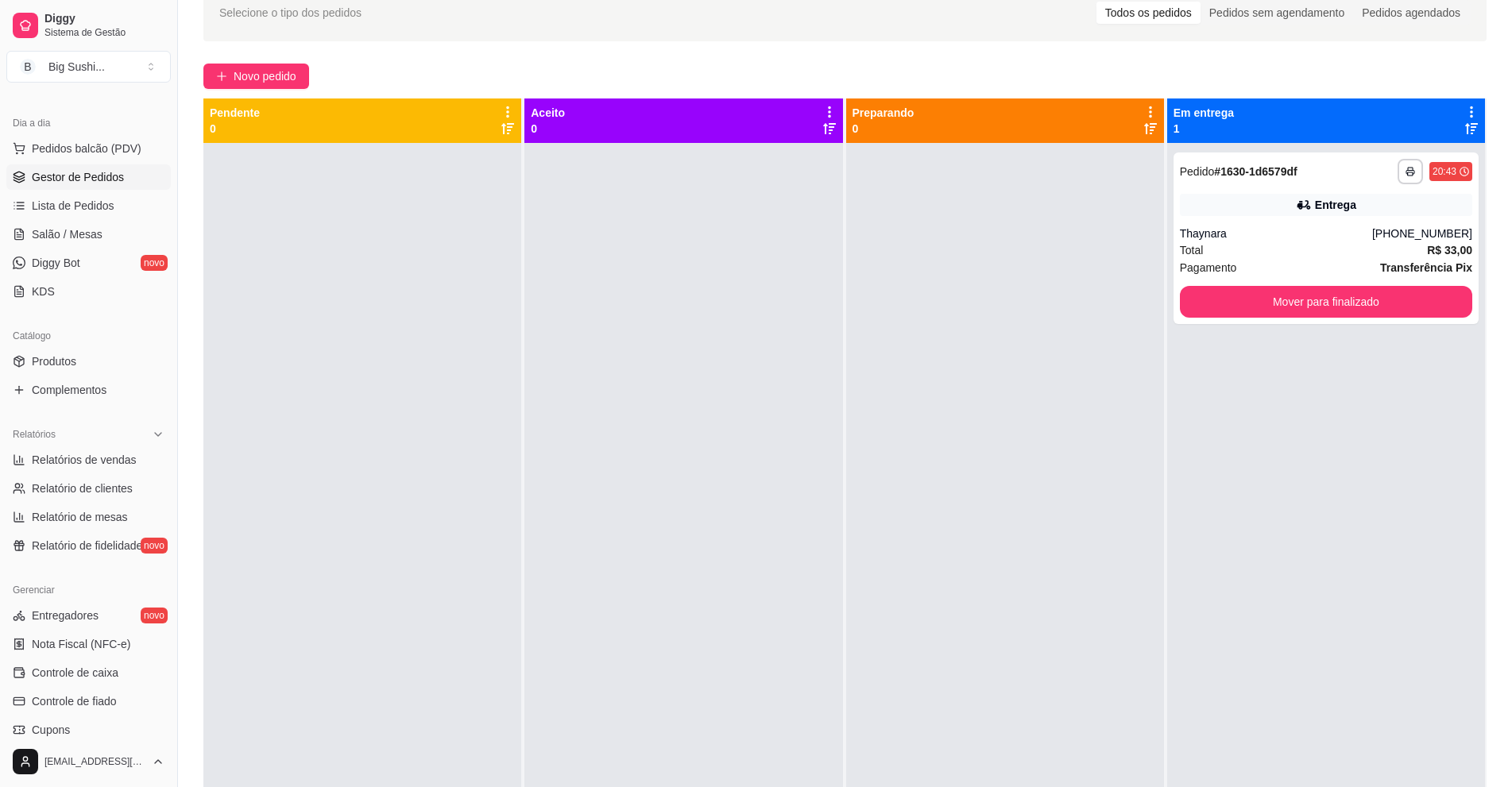
click at [629, 98] on div "Aceito 0" at bounding box center [682, 120] width 318 height 45
click at [275, 62] on div "**********" at bounding box center [845, 439] width 1334 height 930
click at [280, 80] on span "Novo pedido" at bounding box center [265, 76] width 63 height 18
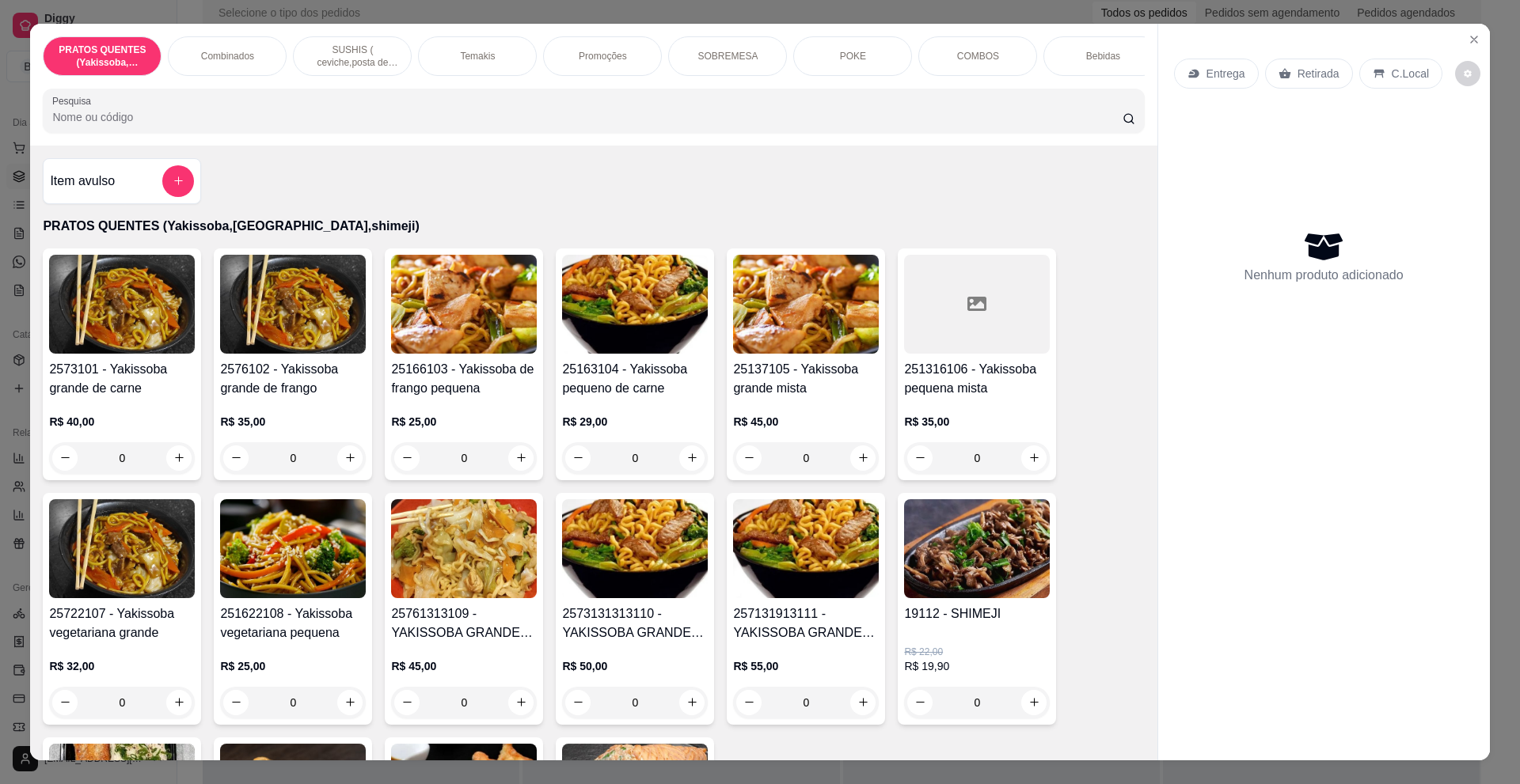
click at [344, 44] on p "SUSHIS ( ceviche,posta de salmão,hot rol, joy.... entre outros)" at bounding box center [351, 56] width 91 height 25
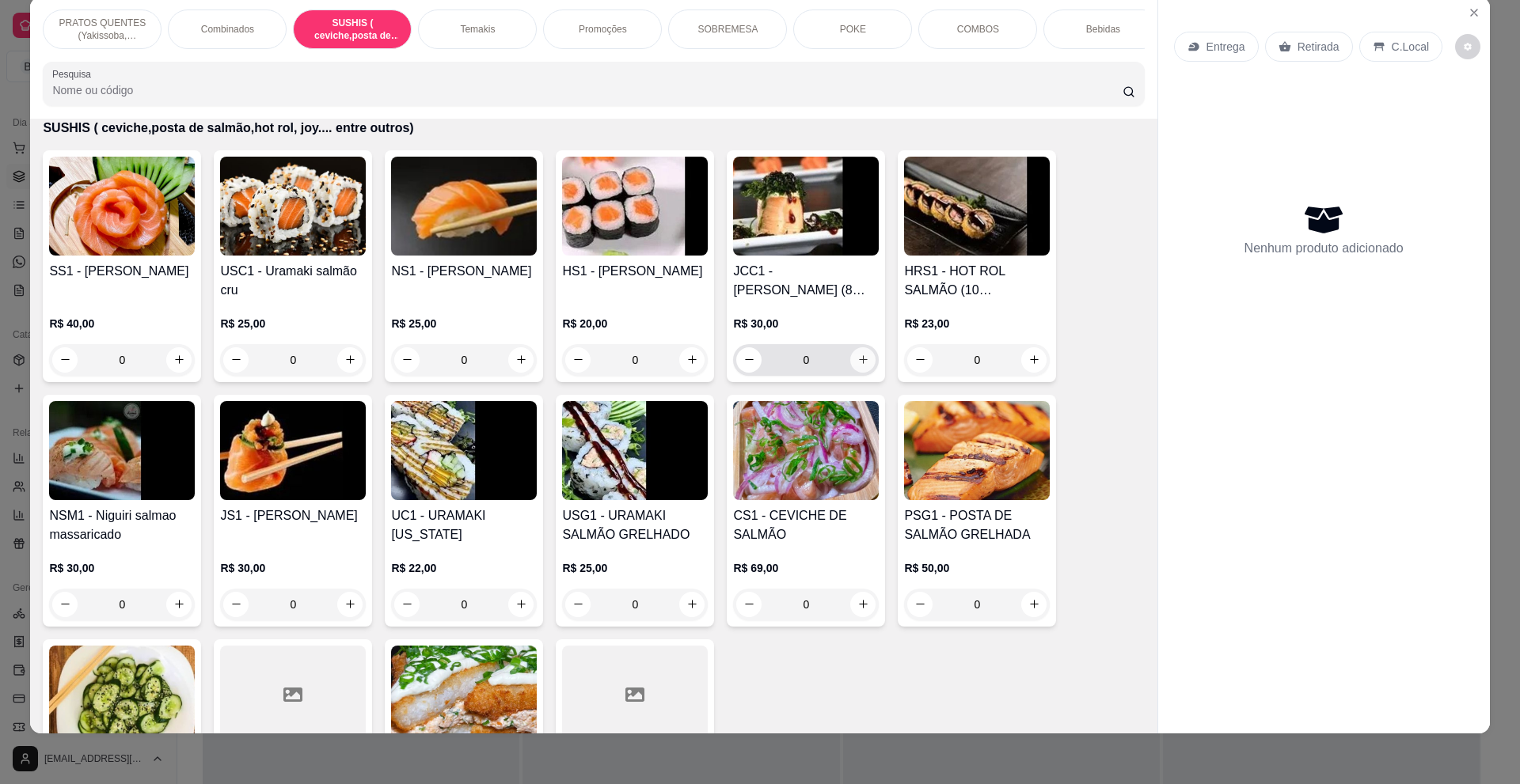
click at [859, 366] on icon "increase-product-quantity" at bounding box center [863, 359] width 12 height 12
type input "1"
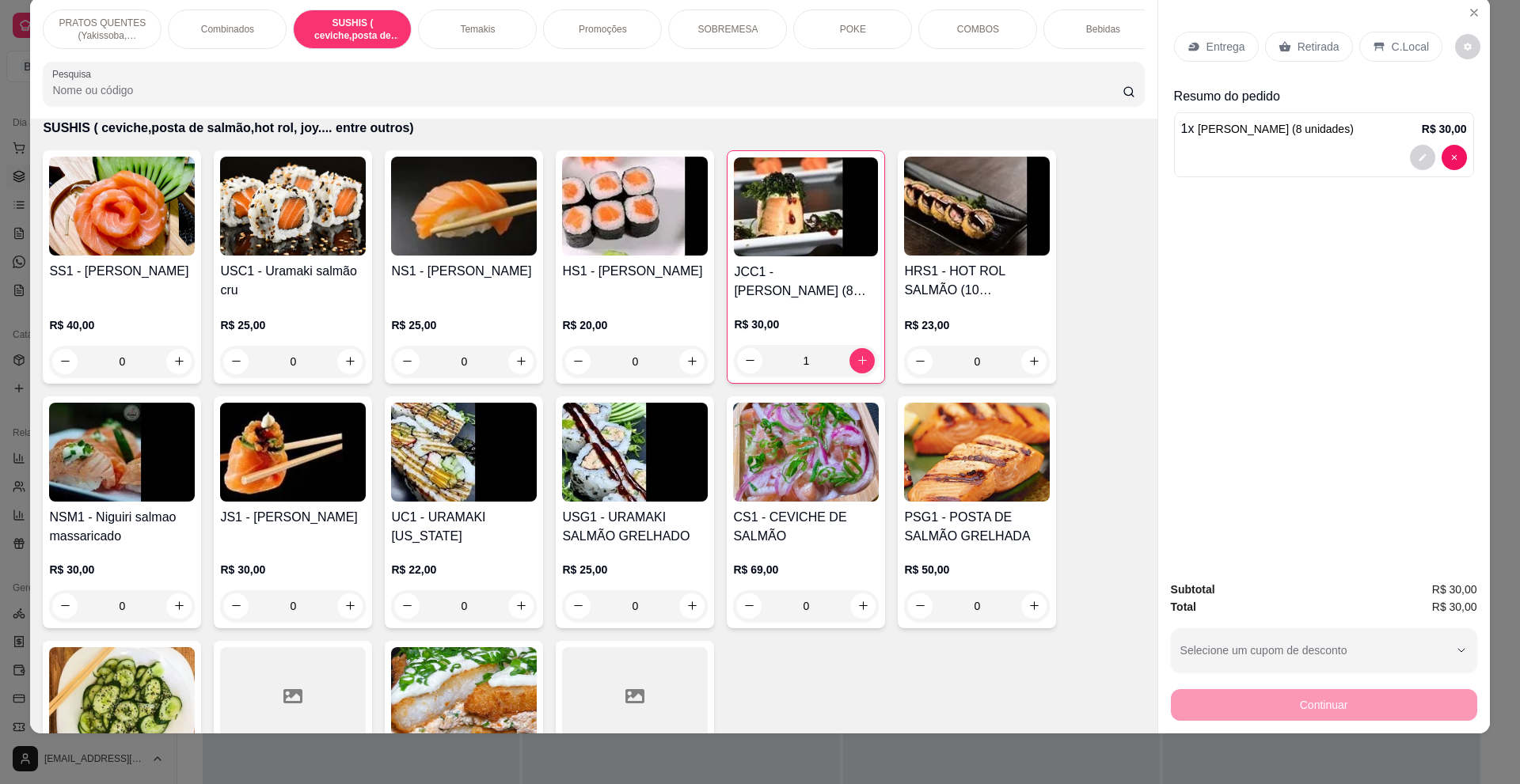
click at [603, 32] on p "Promoções" at bounding box center [603, 29] width 49 height 13
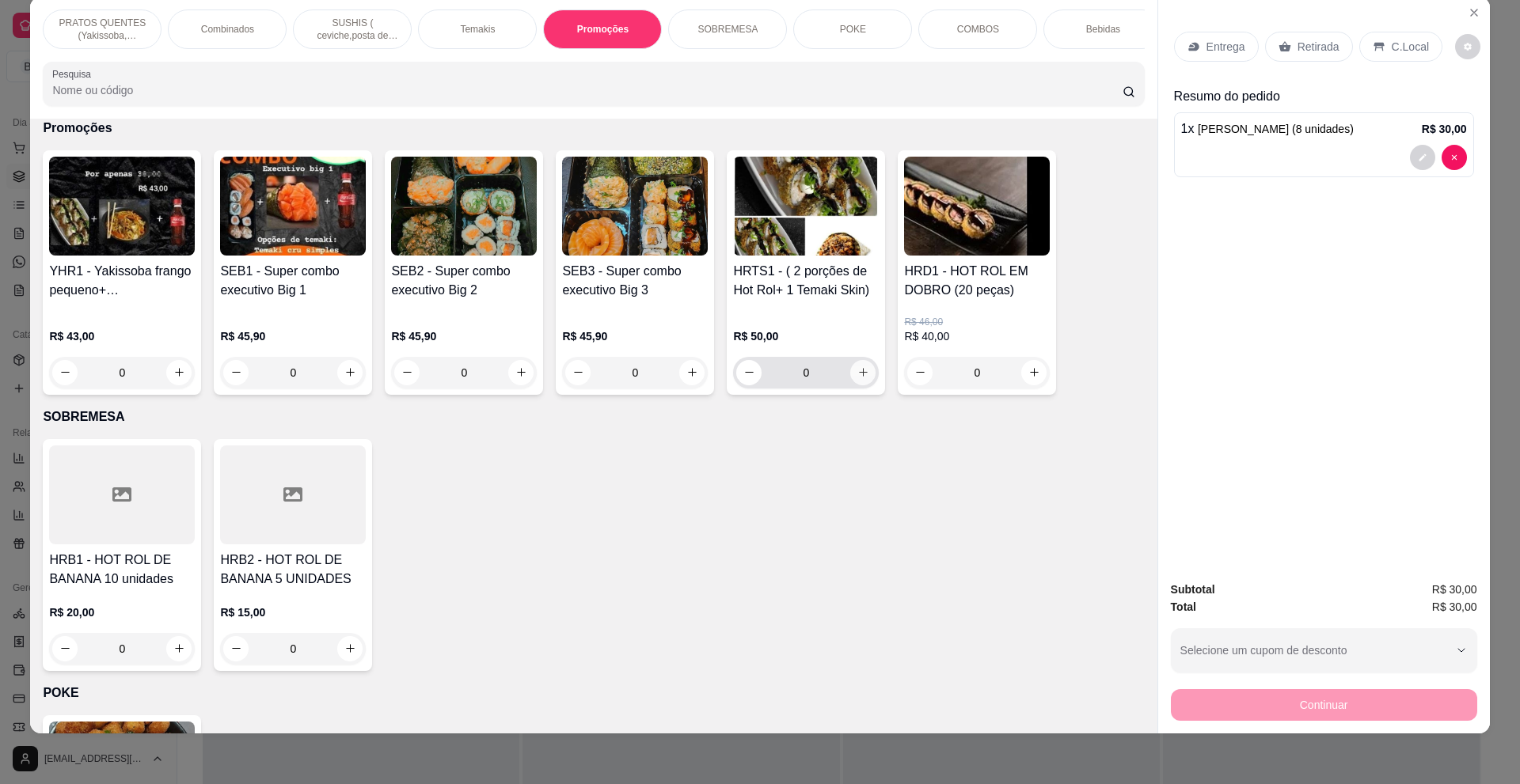
click at [857, 378] on icon "increase-product-quantity" at bounding box center [863, 372] width 12 height 12
type input "1"
click at [1292, 55] on div "Retirada" at bounding box center [1309, 46] width 88 height 30
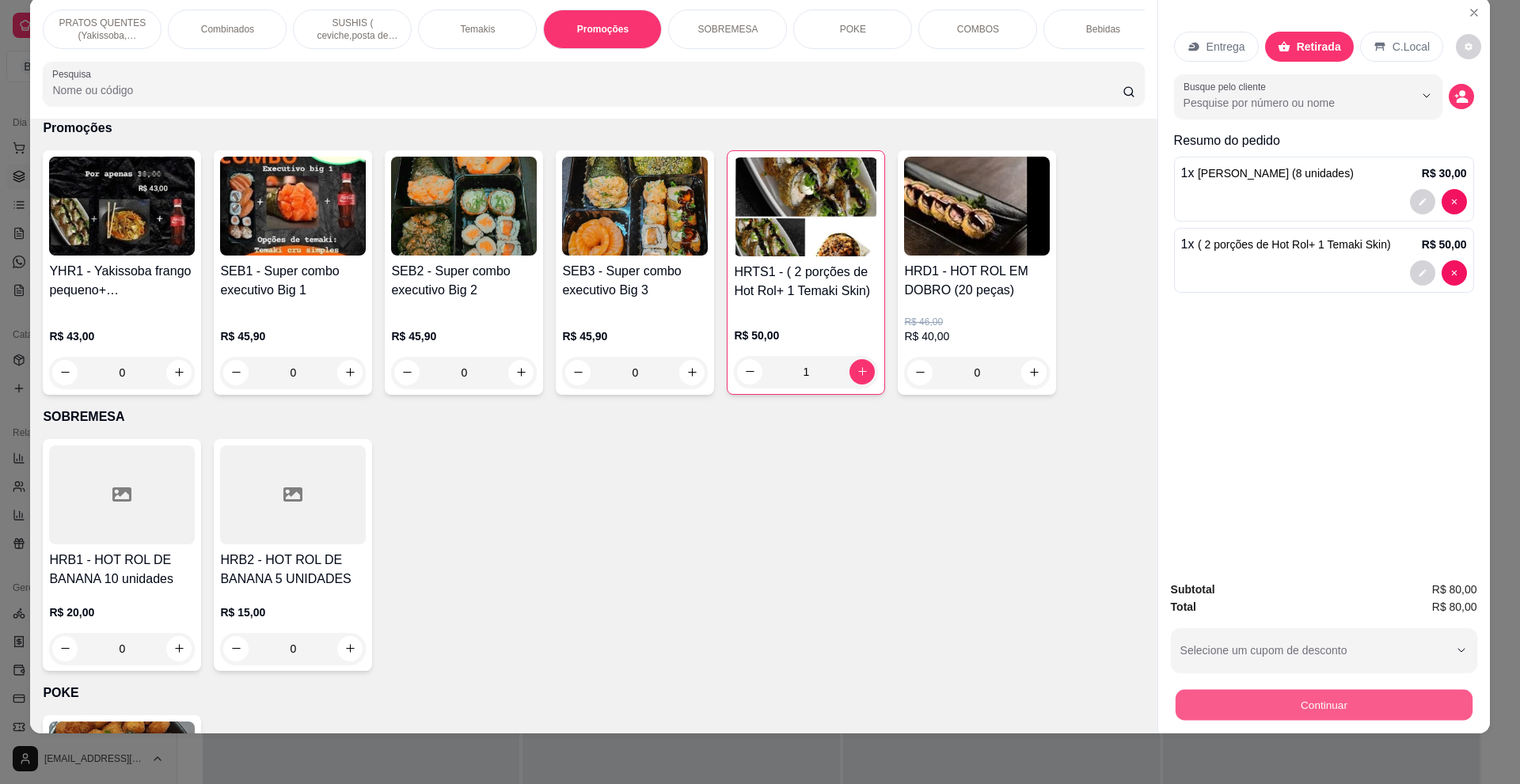
click at [1271, 697] on button "Continuar" at bounding box center [1323, 706] width 297 height 31
click at [863, 315] on div at bounding box center [867, 299] width 35 height 35
type input "R$ 0,00"
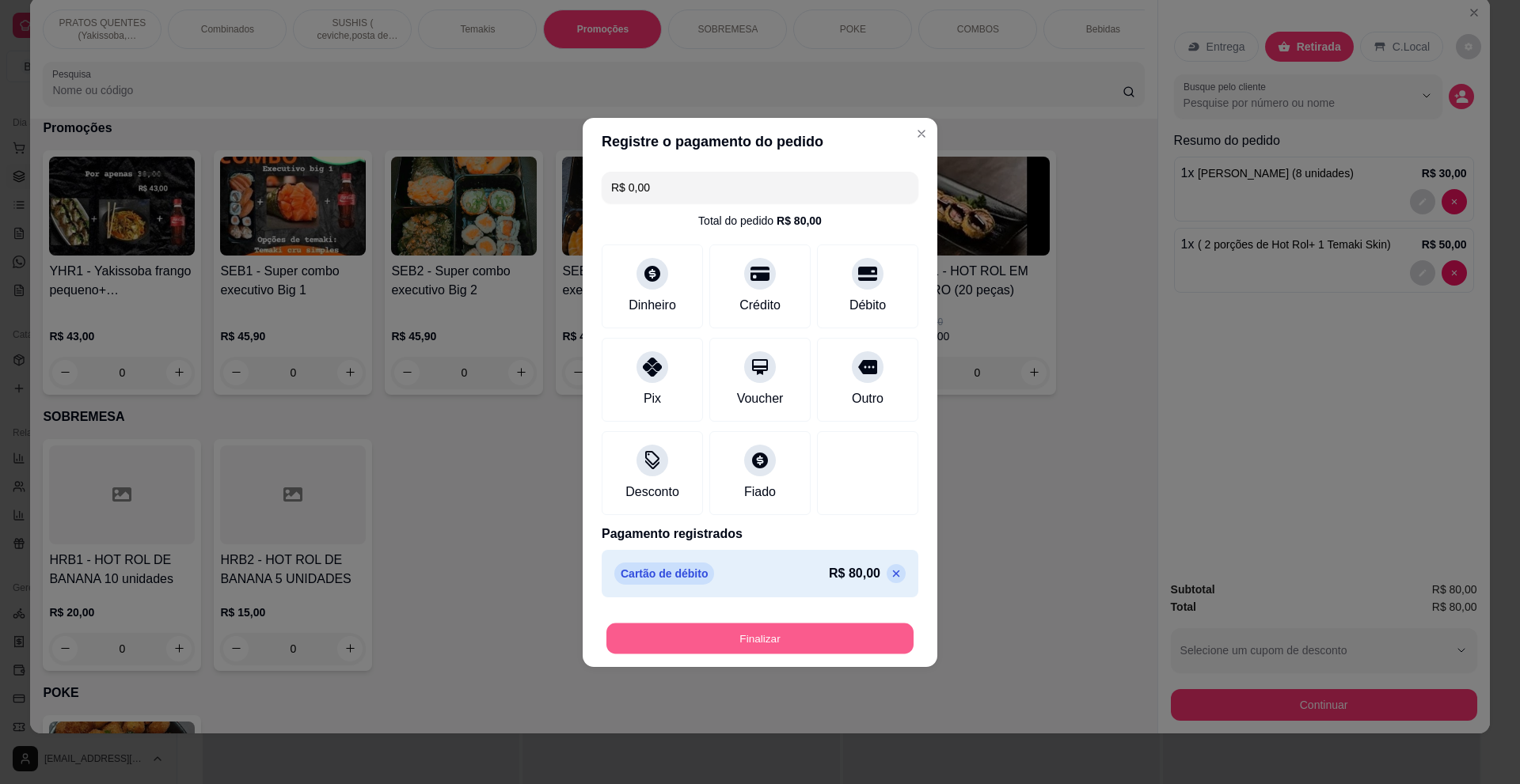
click at [831, 635] on button "Finalizar" at bounding box center [759, 638] width 307 height 31
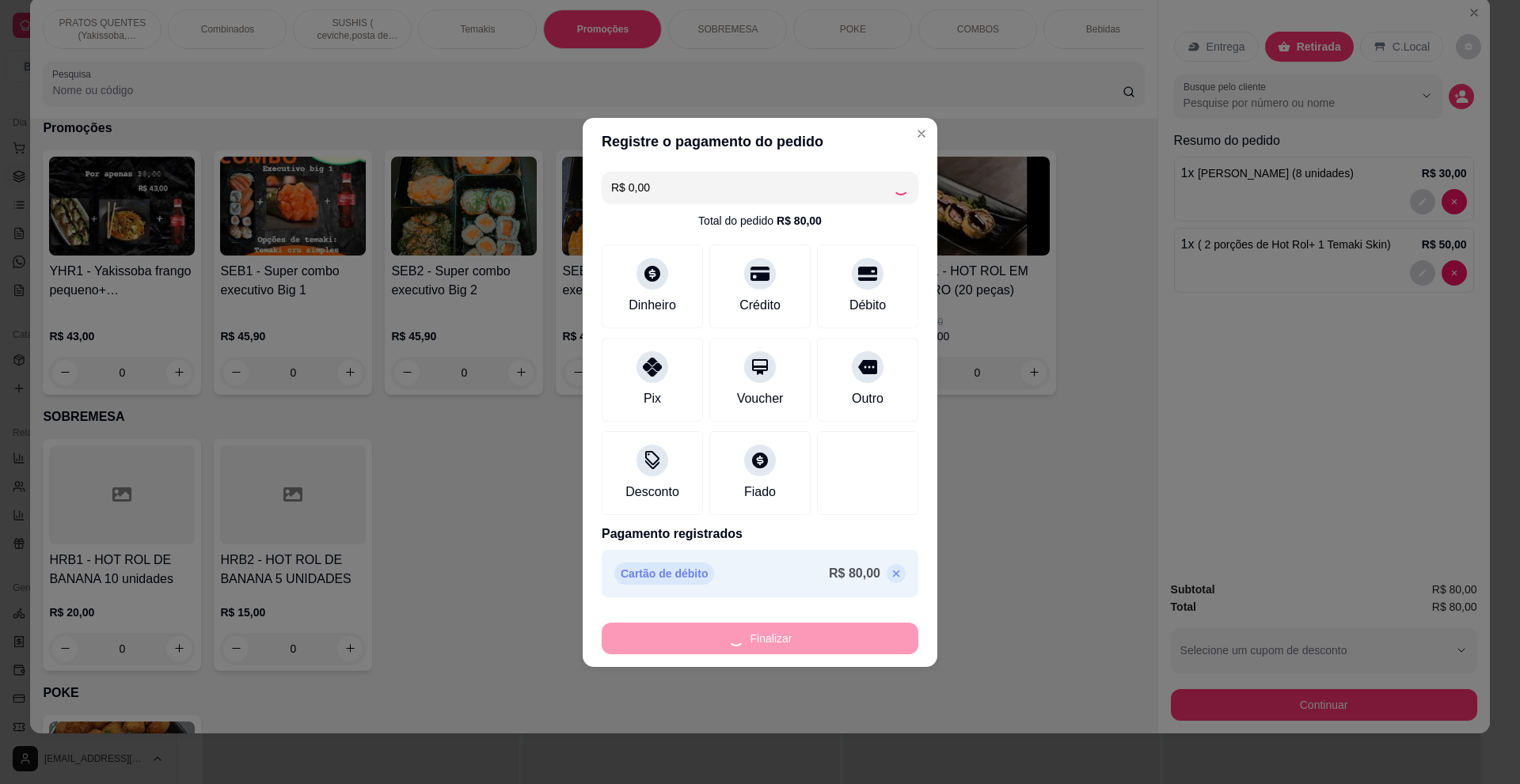
type input "0"
type input "-R$ 80,00"
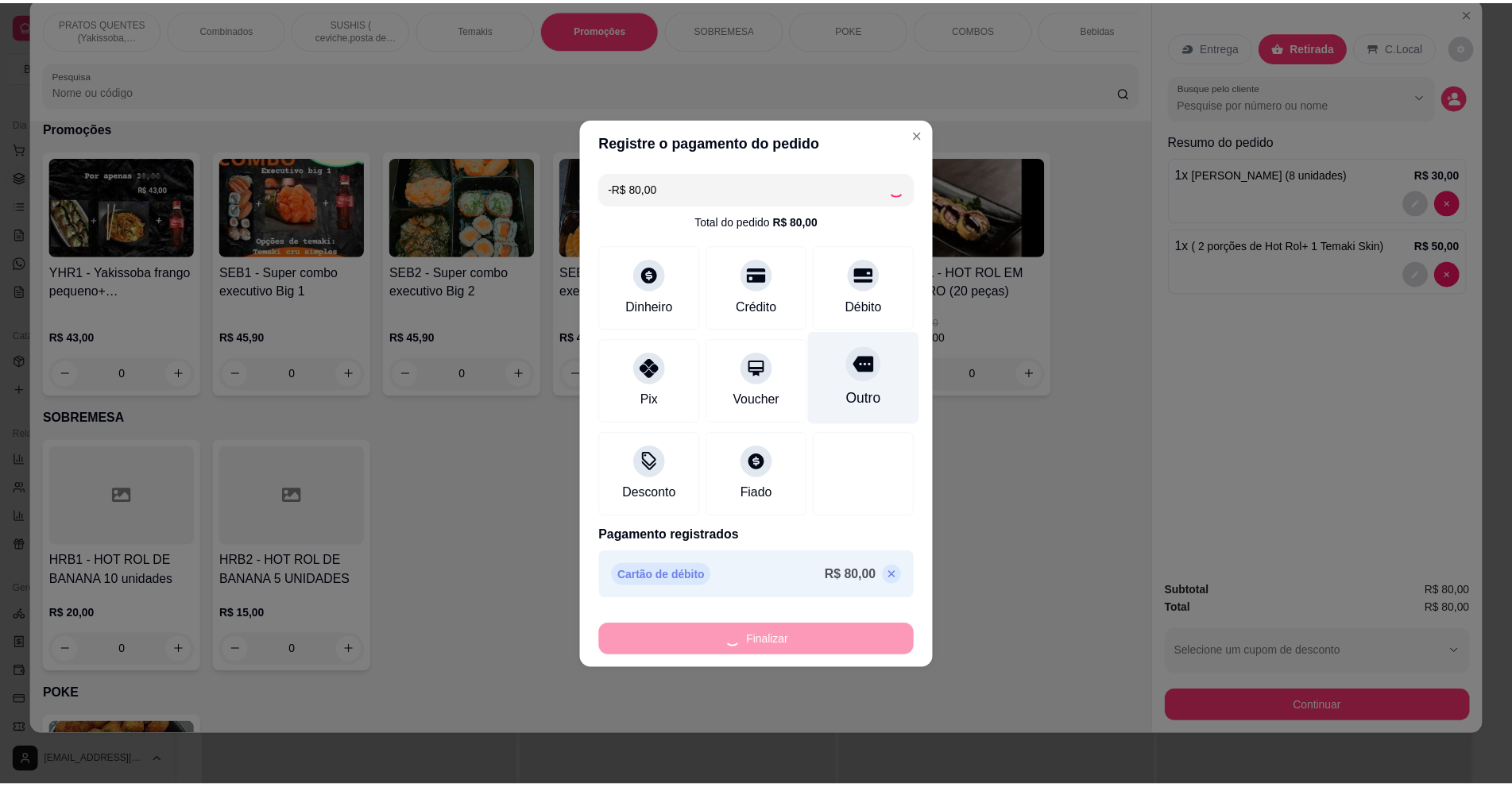
scroll to position [2666, 0]
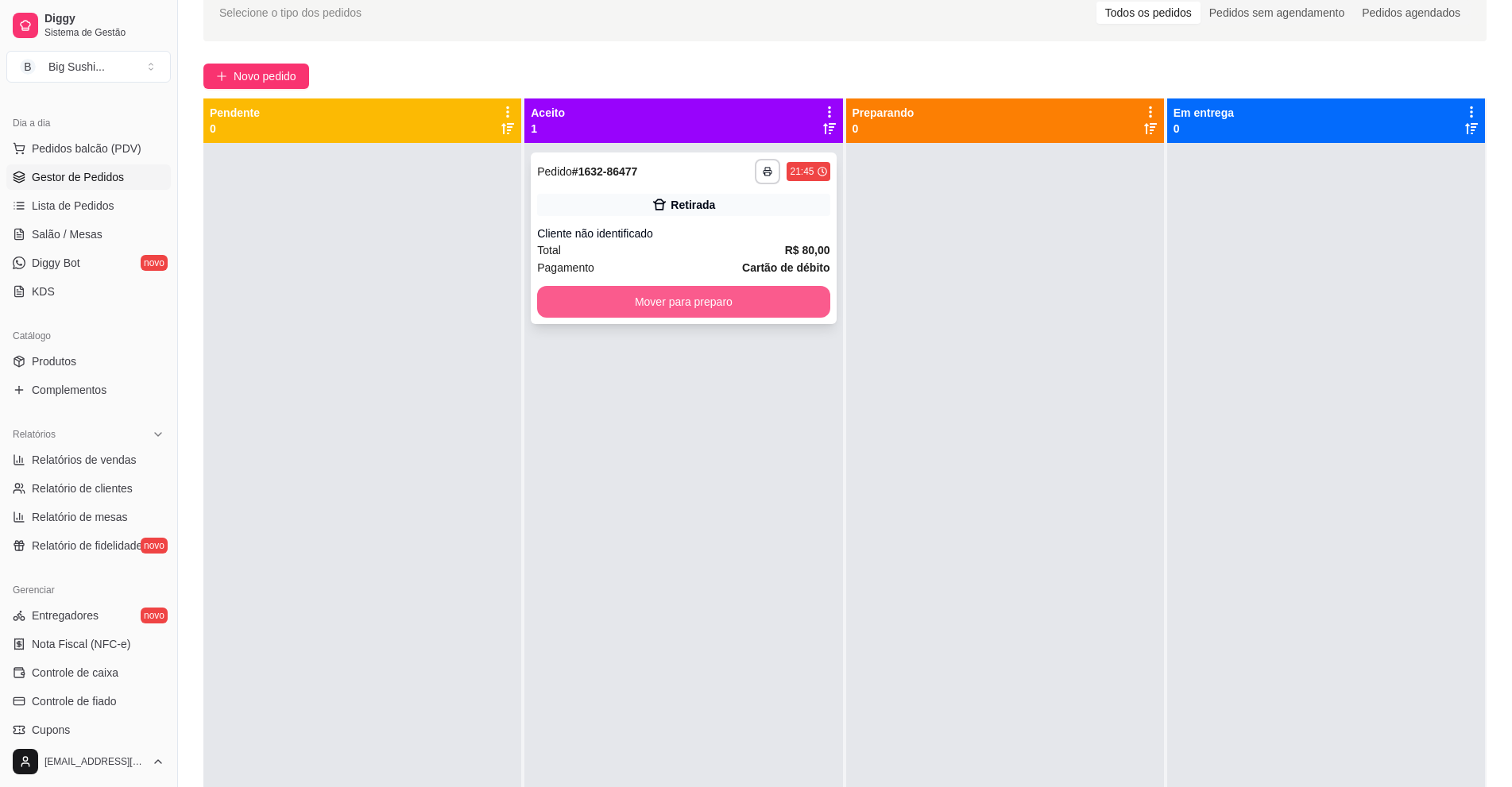
click at [639, 308] on button "Mover para preparo" at bounding box center [683, 301] width 292 height 32
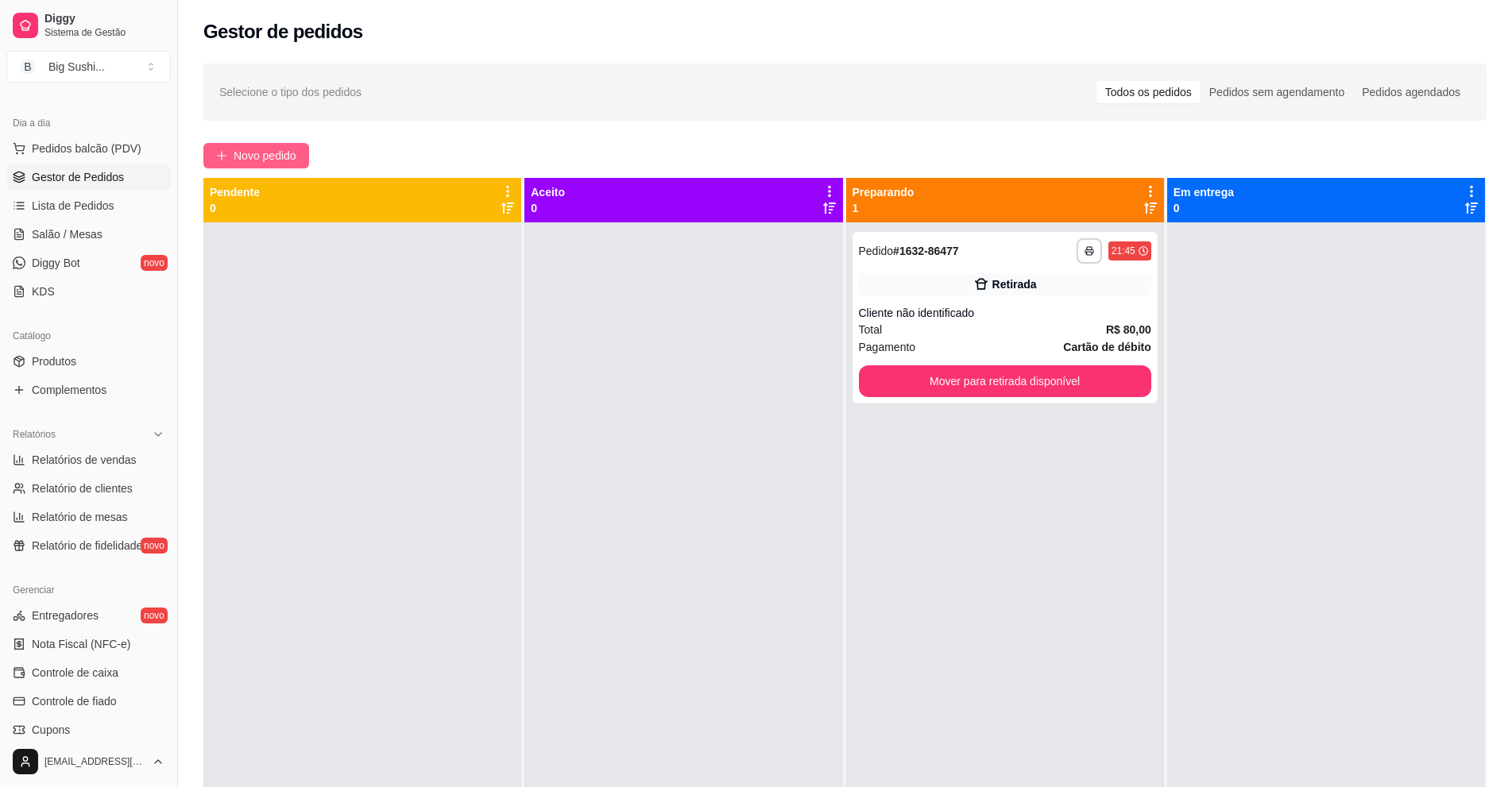
click at [280, 156] on span "Novo pedido" at bounding box center [265, 156] width 63 height 18
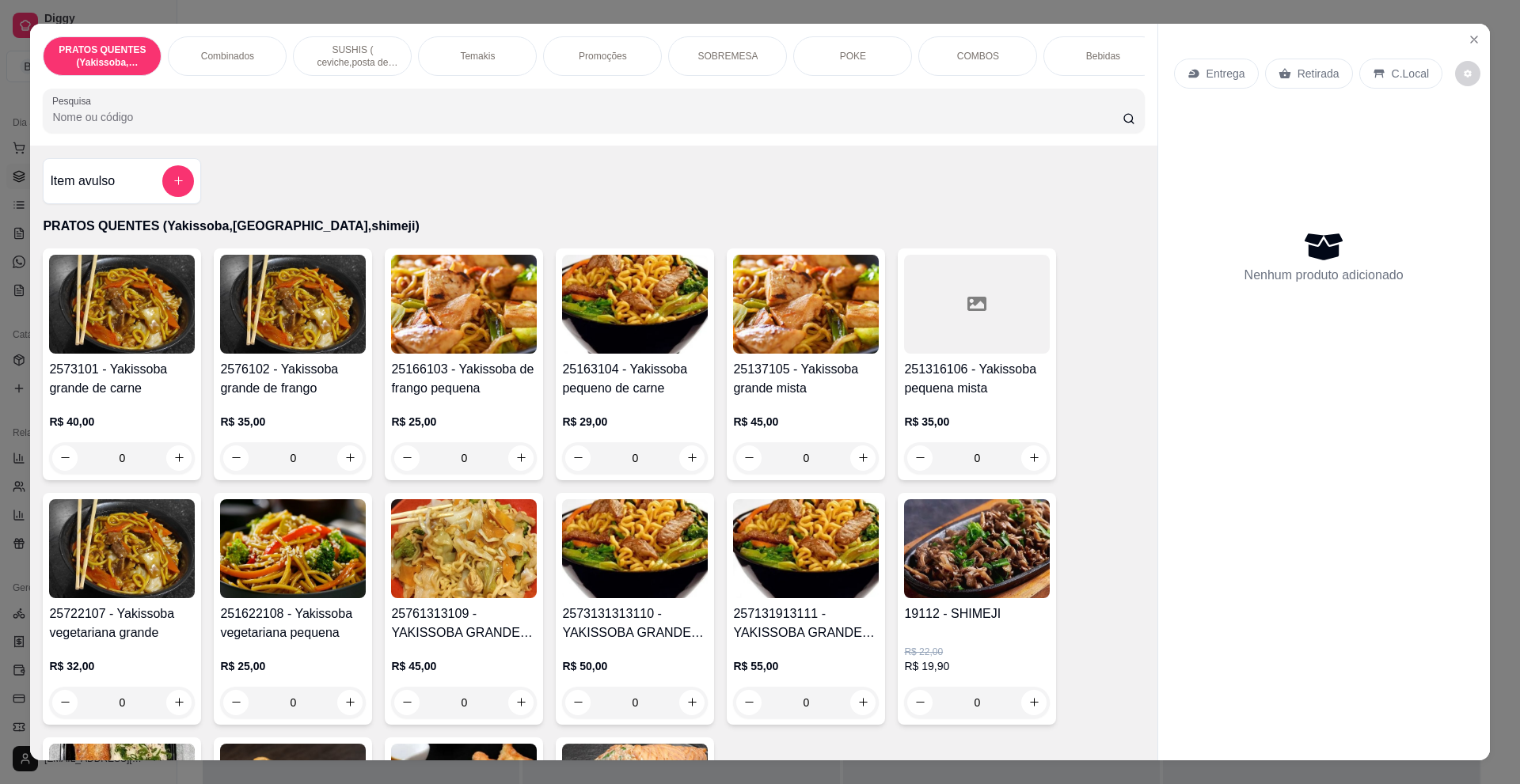
click at [1391, 74] on p "C.Local" at bounding box center [1410, 74] width 37 height 16
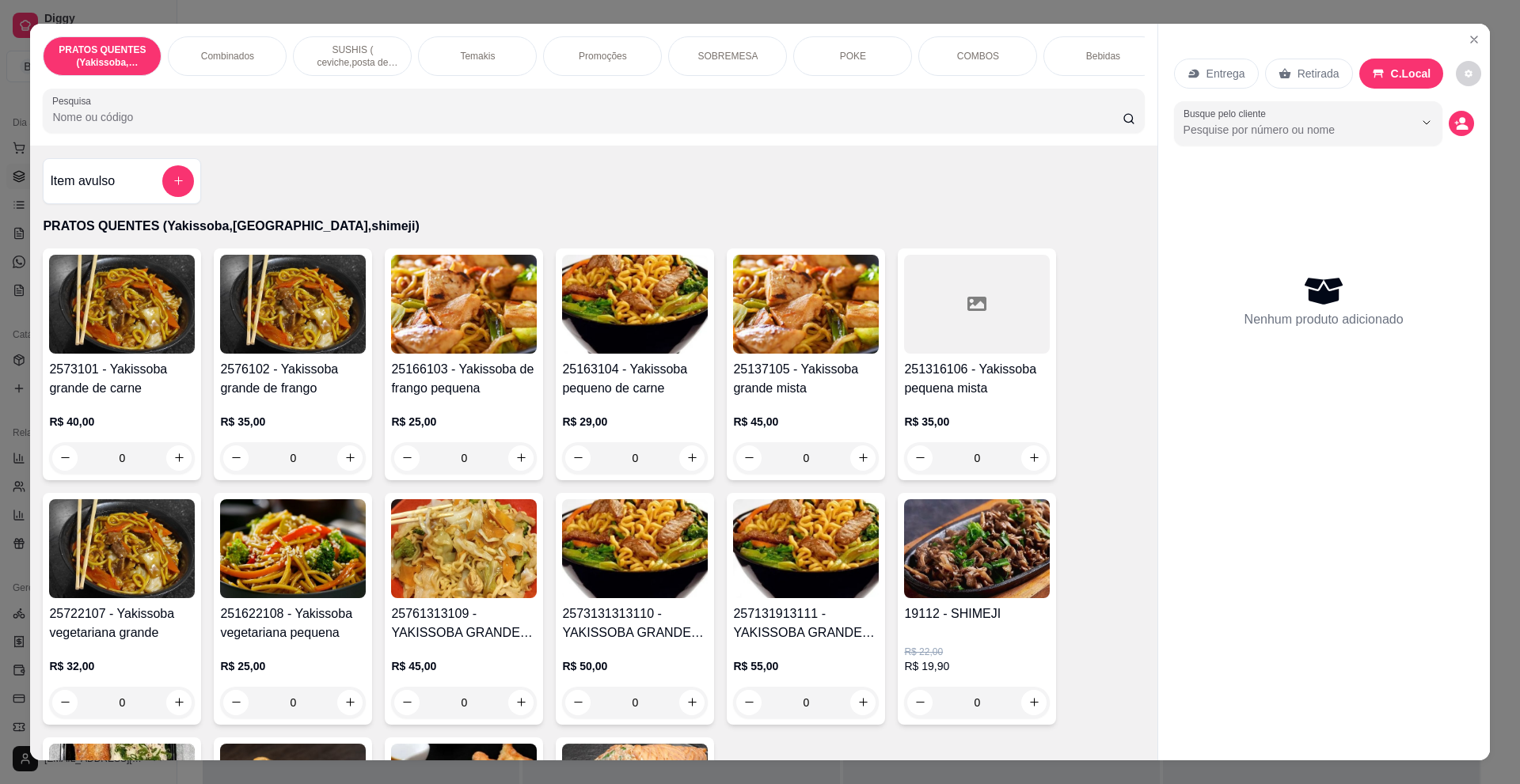
click at [355, 57] on p "SUSHIS ( ceviche,posta de salmão,hot rol, joy.... entre outros)" at bounding box center [351, 56] width 91 height 25
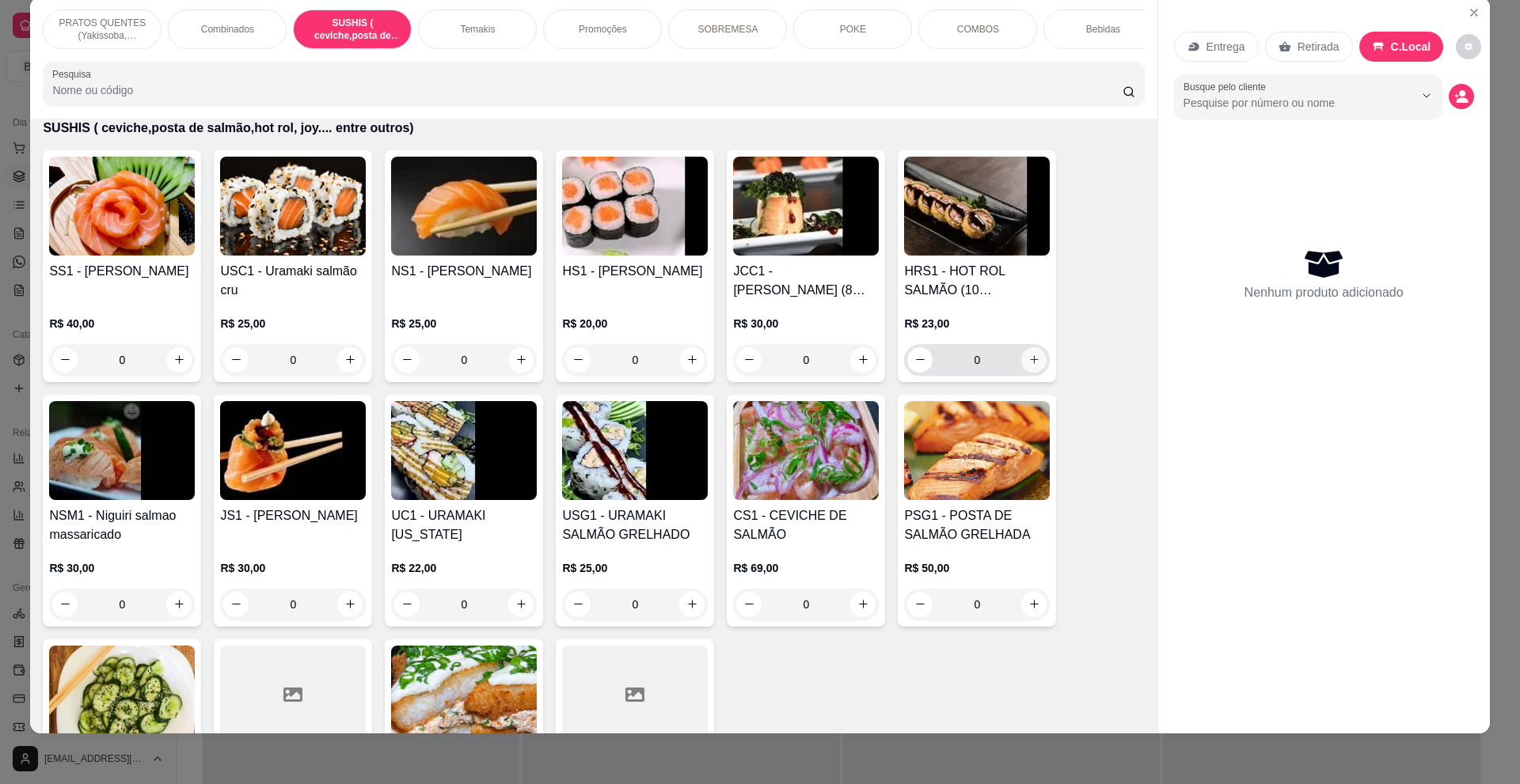
click at [1028, 366] on icon "increase-product-quantity" at bounding box center [1034, 359] width 12 height 12
type input "1"
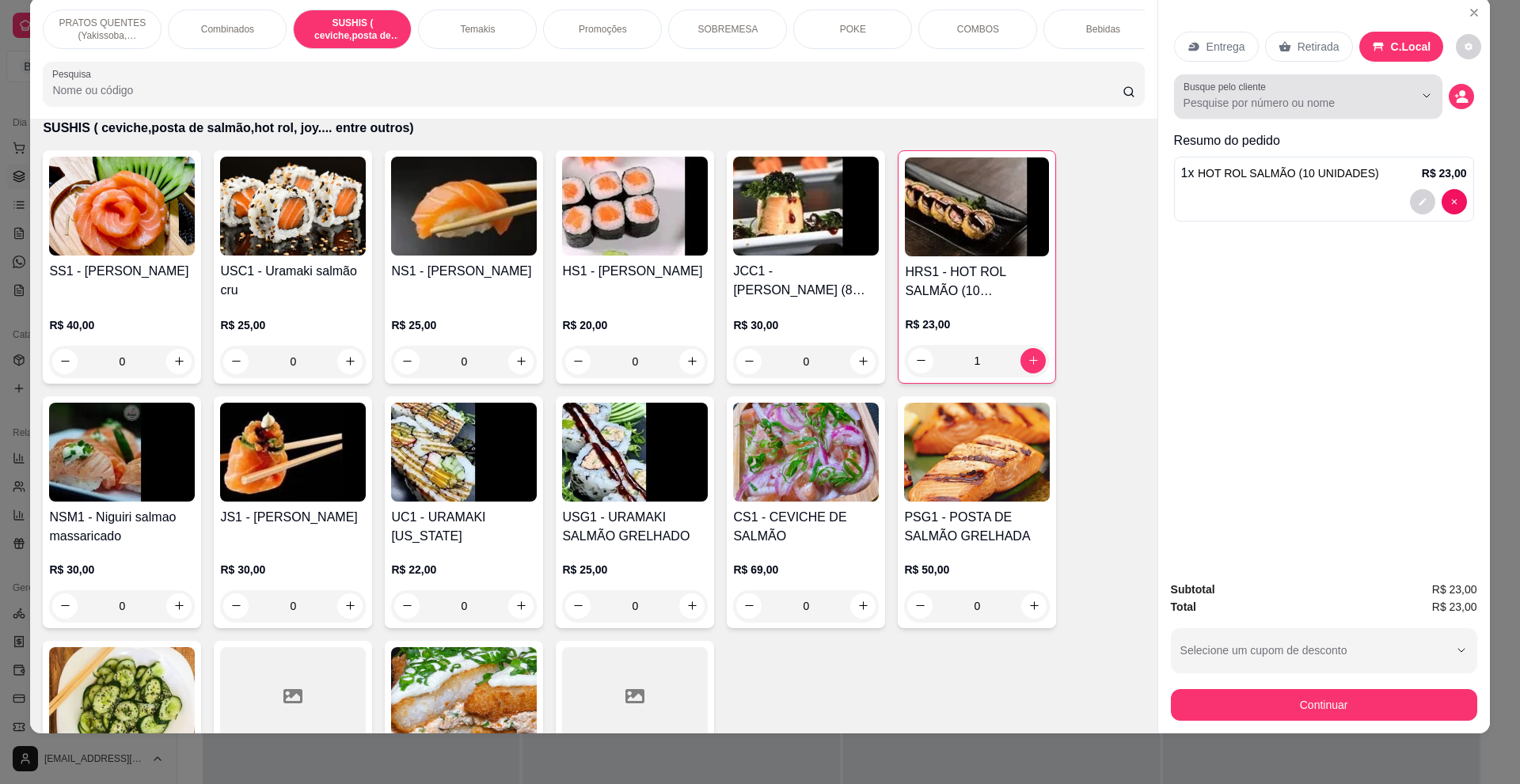
click at [1379, 102] on input "Busque pelo cliente" at bounding box center [1285, 103] width 205 height 16
type input "bar"
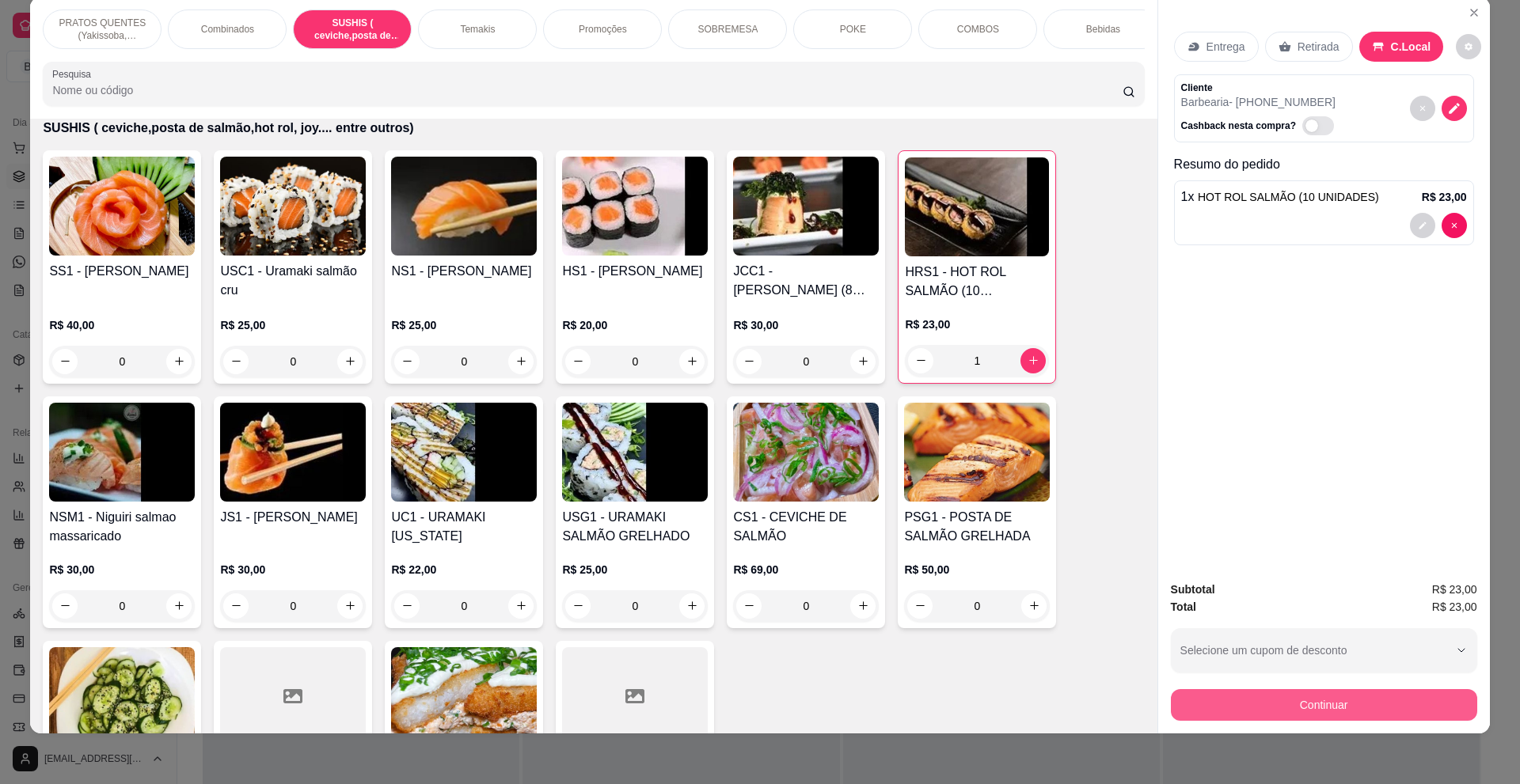
click at [1243, 703] on button "Continuar" at bounding box center [1323, 705] width 306 height 32
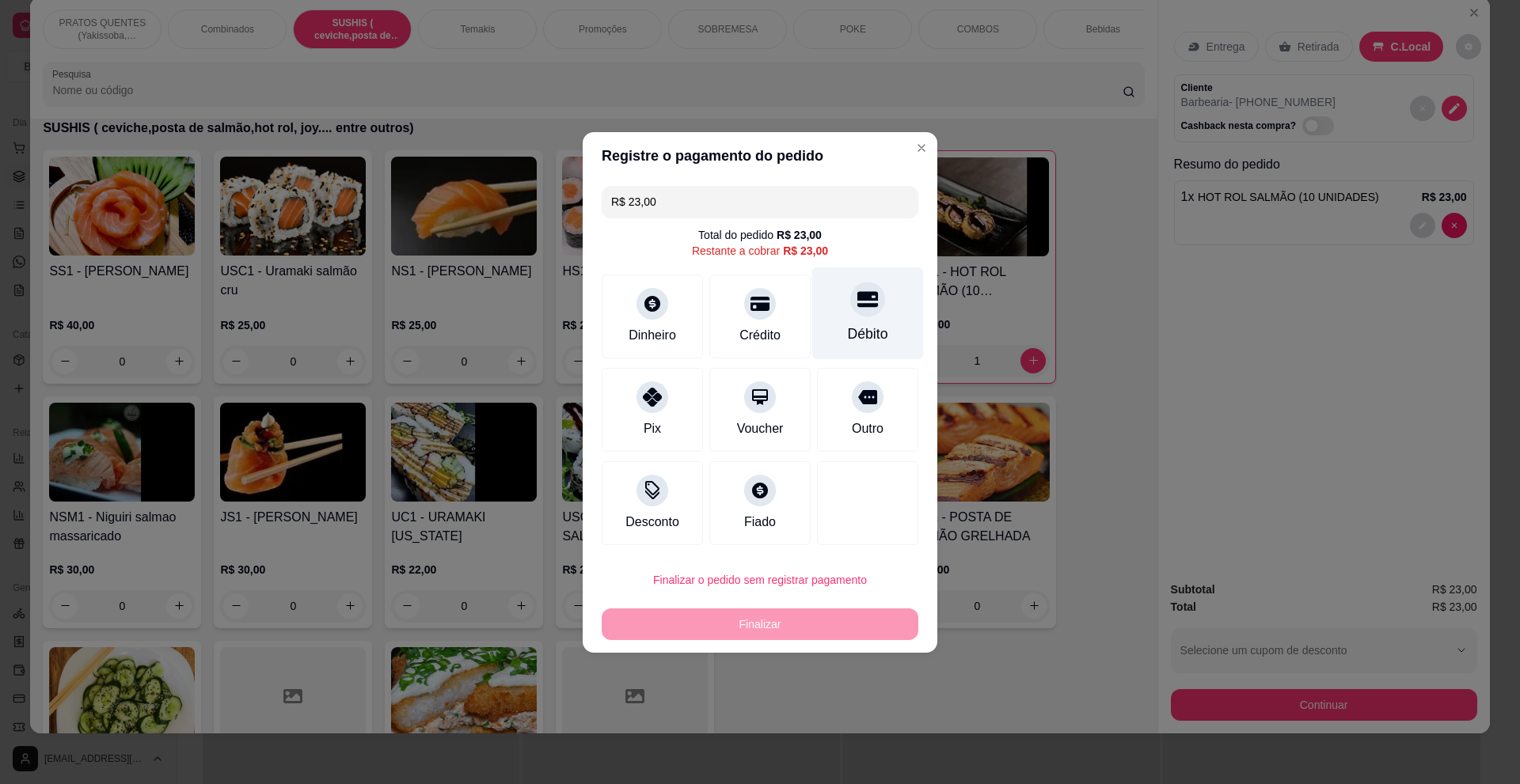
click at [847, 325] on div "Débito" at bounding box center [868, 333] width 40 height 20
type input "R$ 0,00"
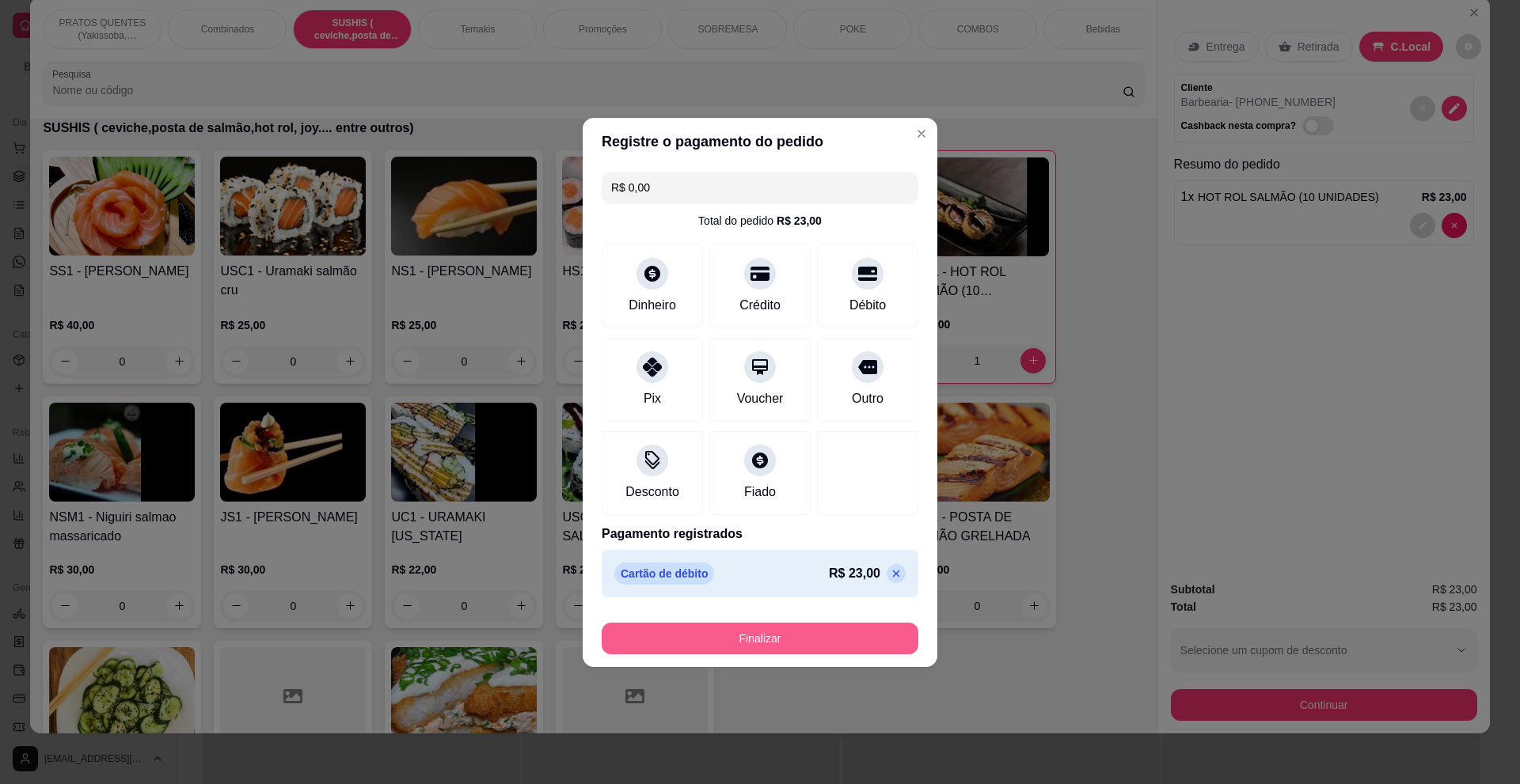
click at [780, 638] on button "Finalizar" at bounding box center [759, 638] width 316 height 32
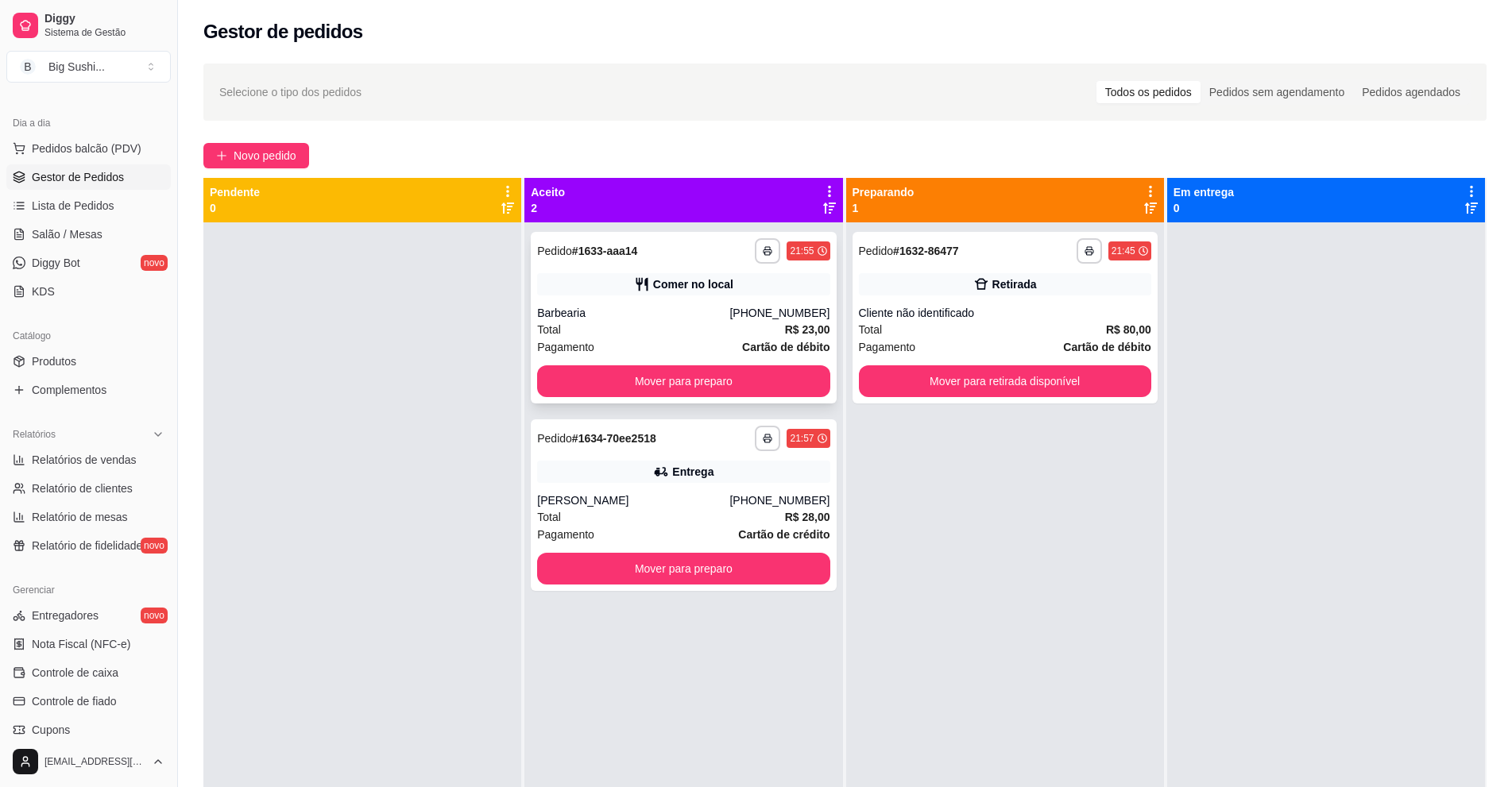
click at [730, 310] on div "Barbearia" at bounding box center [633, 314] width 193 height 16
click at [731, 477] on div "Entrega" at bounding box center [683, 471] width 292 height 22
click at [1028, 326] on div "Total R$ 80,00" at bounding box center [1005, 330] width 292 height 18
click at [1035, 387] on button "Mover para retirada disponível" at bounding box center [1005, 381] width 292 height 32
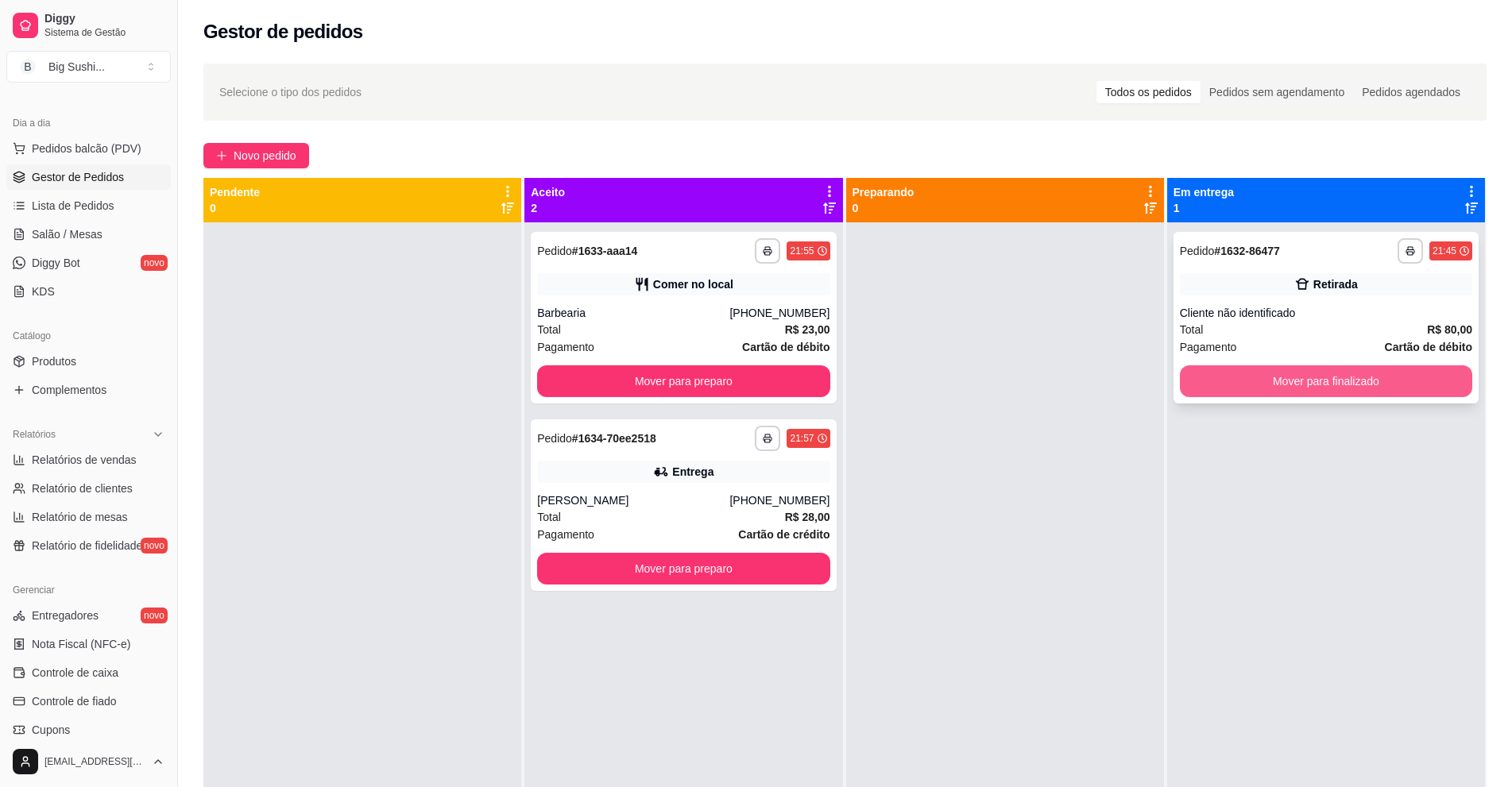
click at [1319, 377] on button "Mover para finalizado" at bounding box center [1326, 381] width 292 height 32
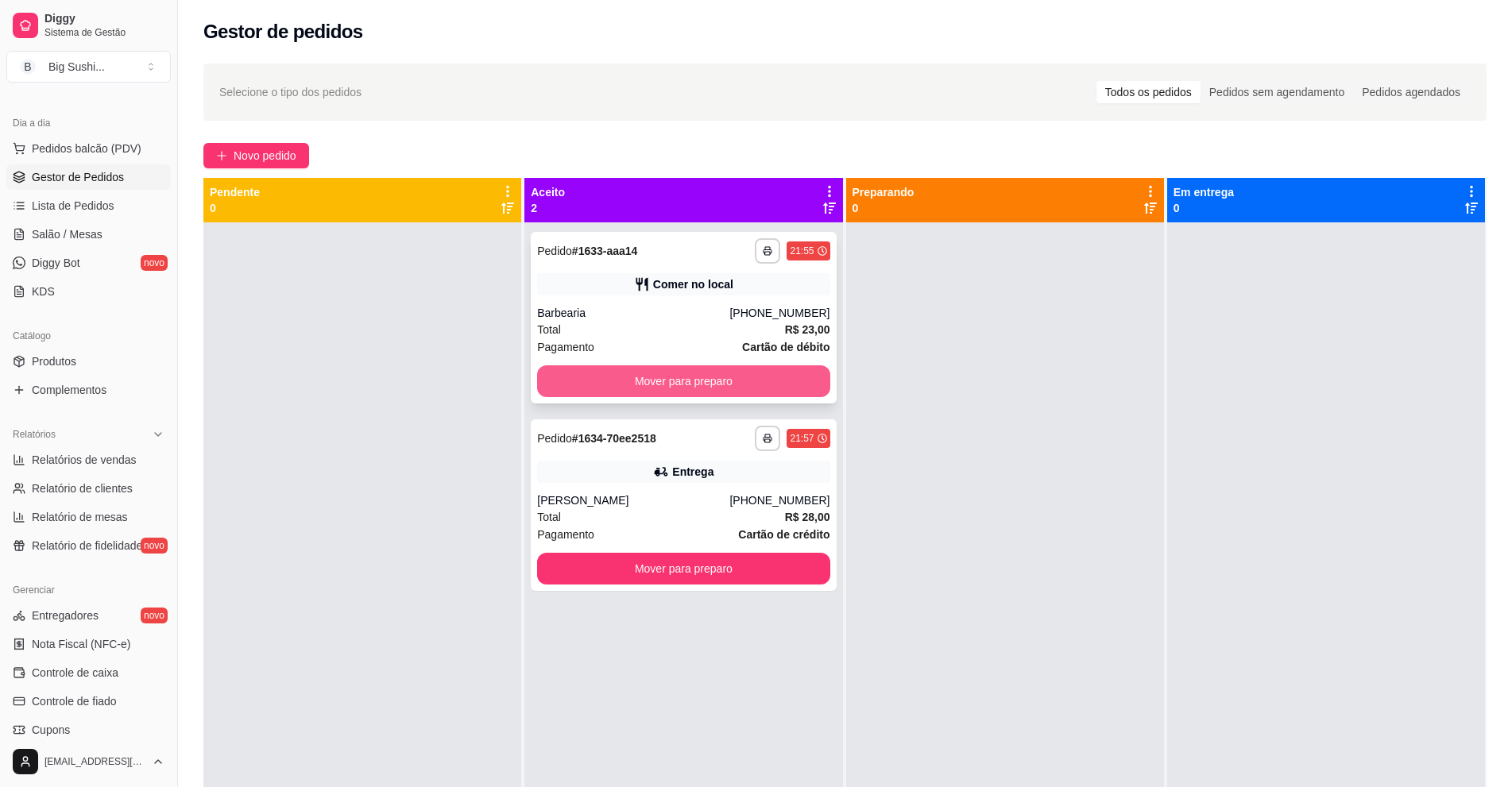
click at [756, 376] on button "Mover para preparo" at bounding box center [683, 381] width 292 height 32
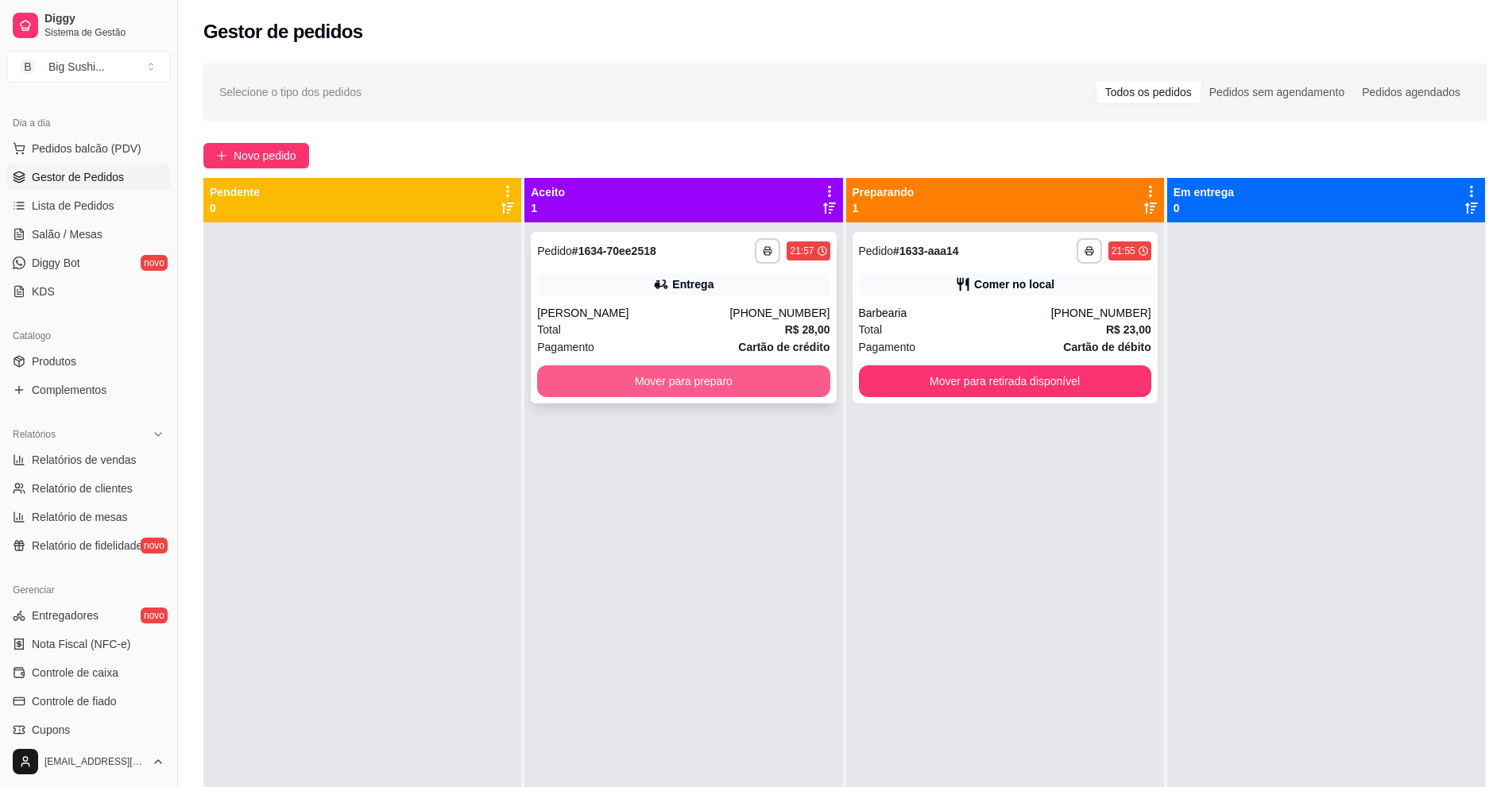
click at [748, 387] on button "Mover para preparo" at bounding box center [683, 381] width 292 height 32
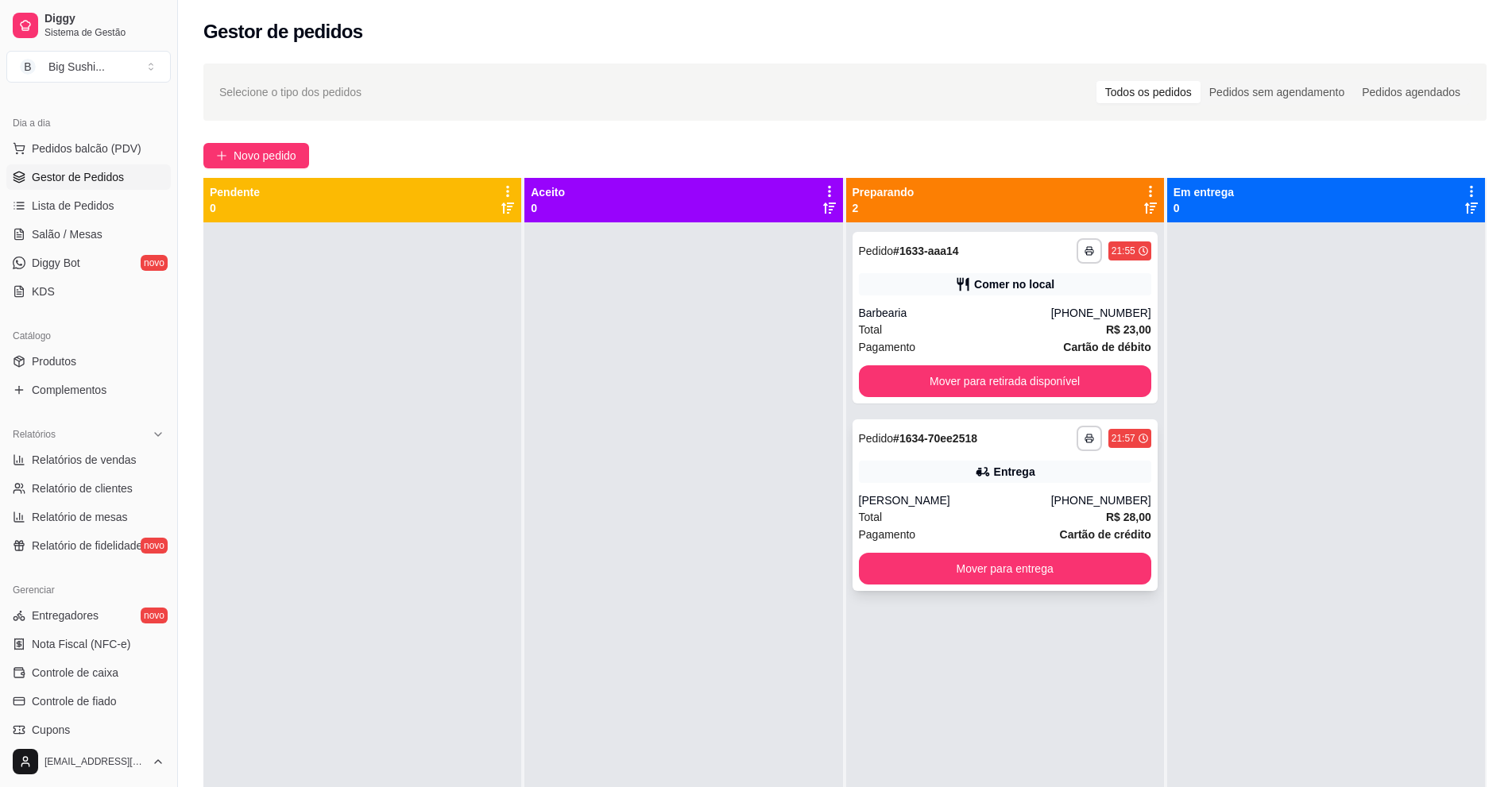
click at [1051, 511] on div "Total R$ 28,00" at bounding box center [1005, 517] width 292 height 18
click at [968, 388] on button "Mover para retirada disponível" at bounding box center [1004, 382] width 284 height 31
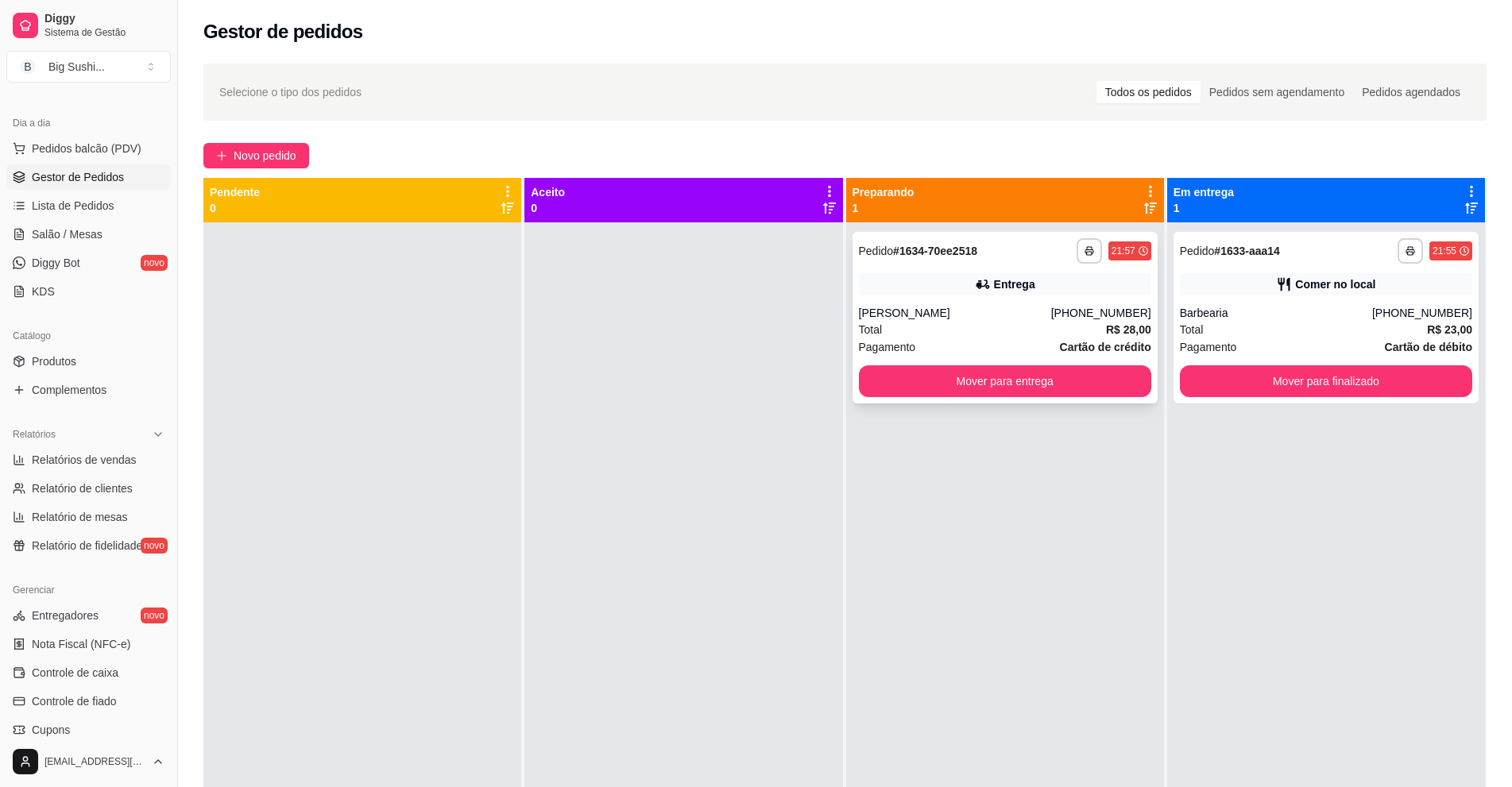
click at [945, 302] on div "**********" at bounding box center [1005, 318] width 305 height 171
click at [895, 301] on div "**********" at bounding box center [1005, 318] width 305 height 171
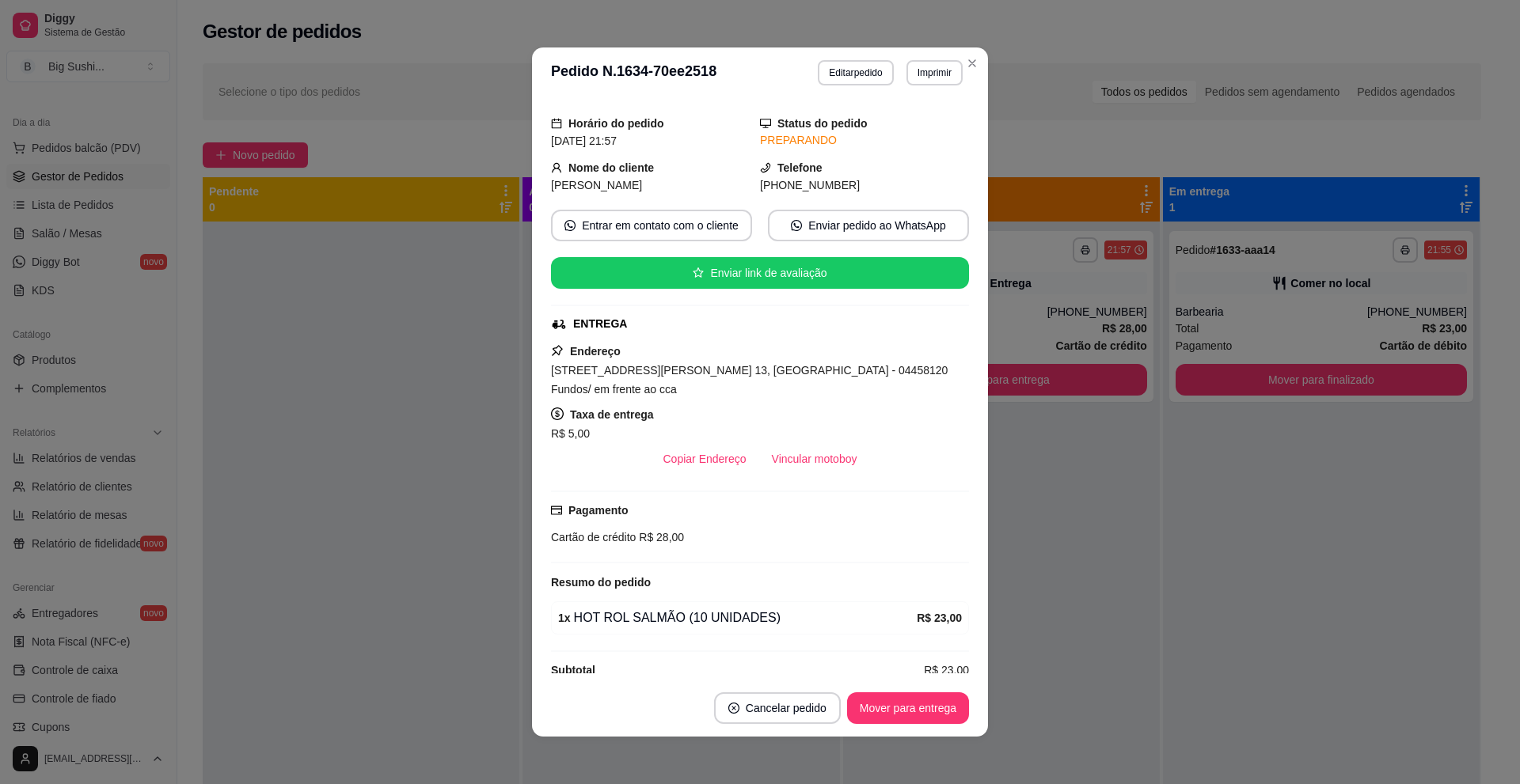
scroll to position [65, 0]
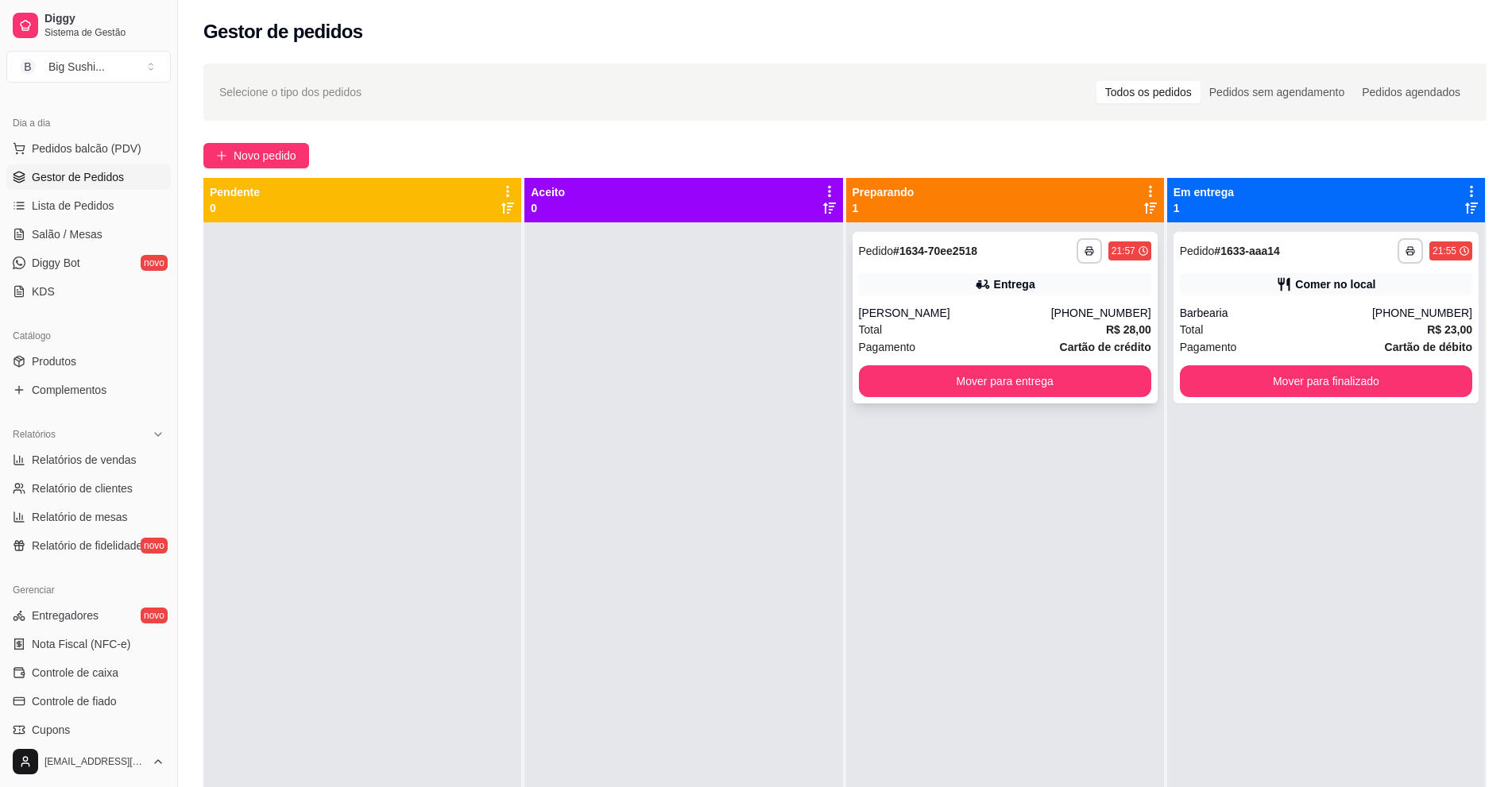
click at [949, 315] on div "[PERSON_NAME]" at bounding box center [955, 314] width 193 height 16
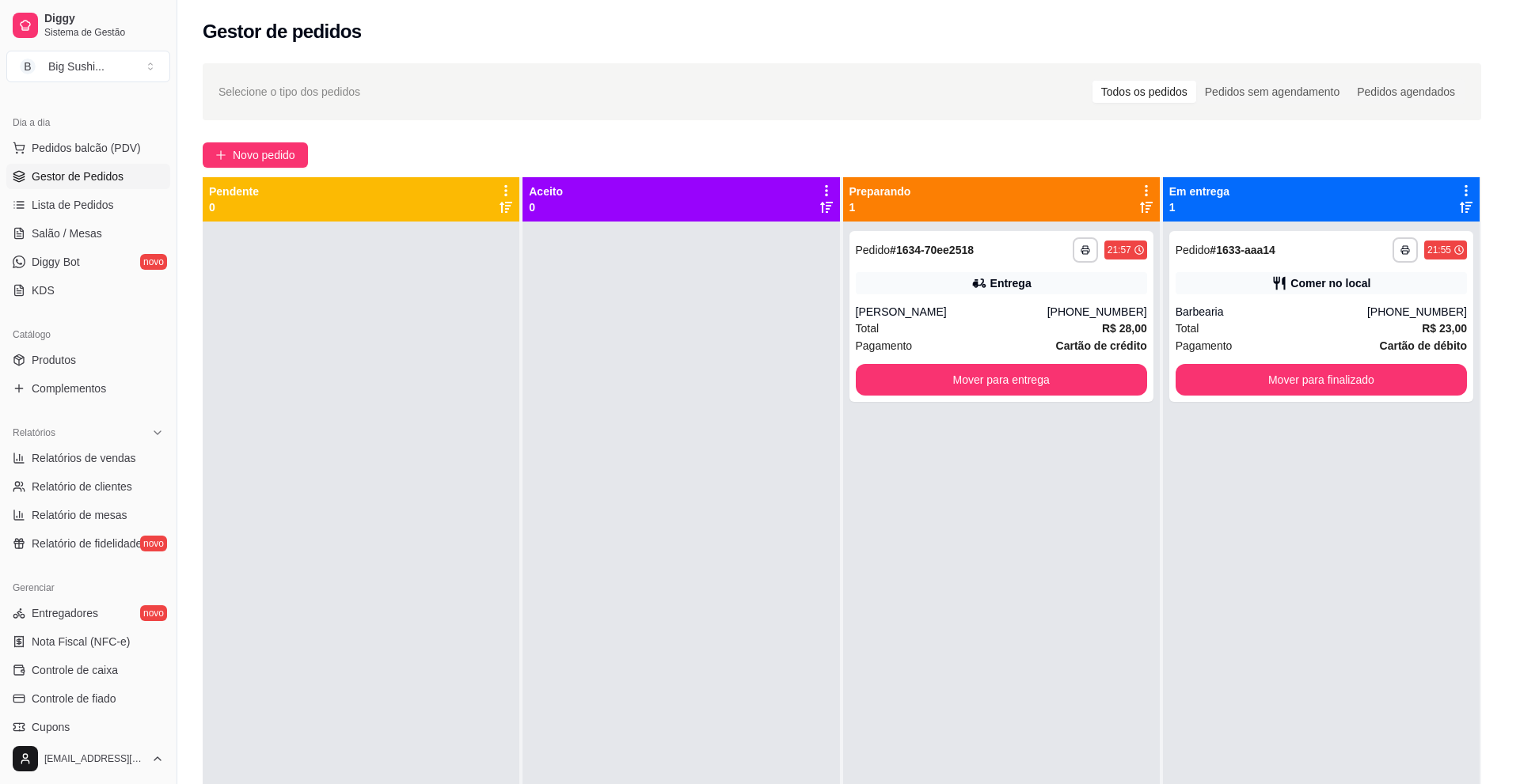
click at [800, 499] on button "Vincular motoboy" at bounding box center [814, 500] width 111 height 32
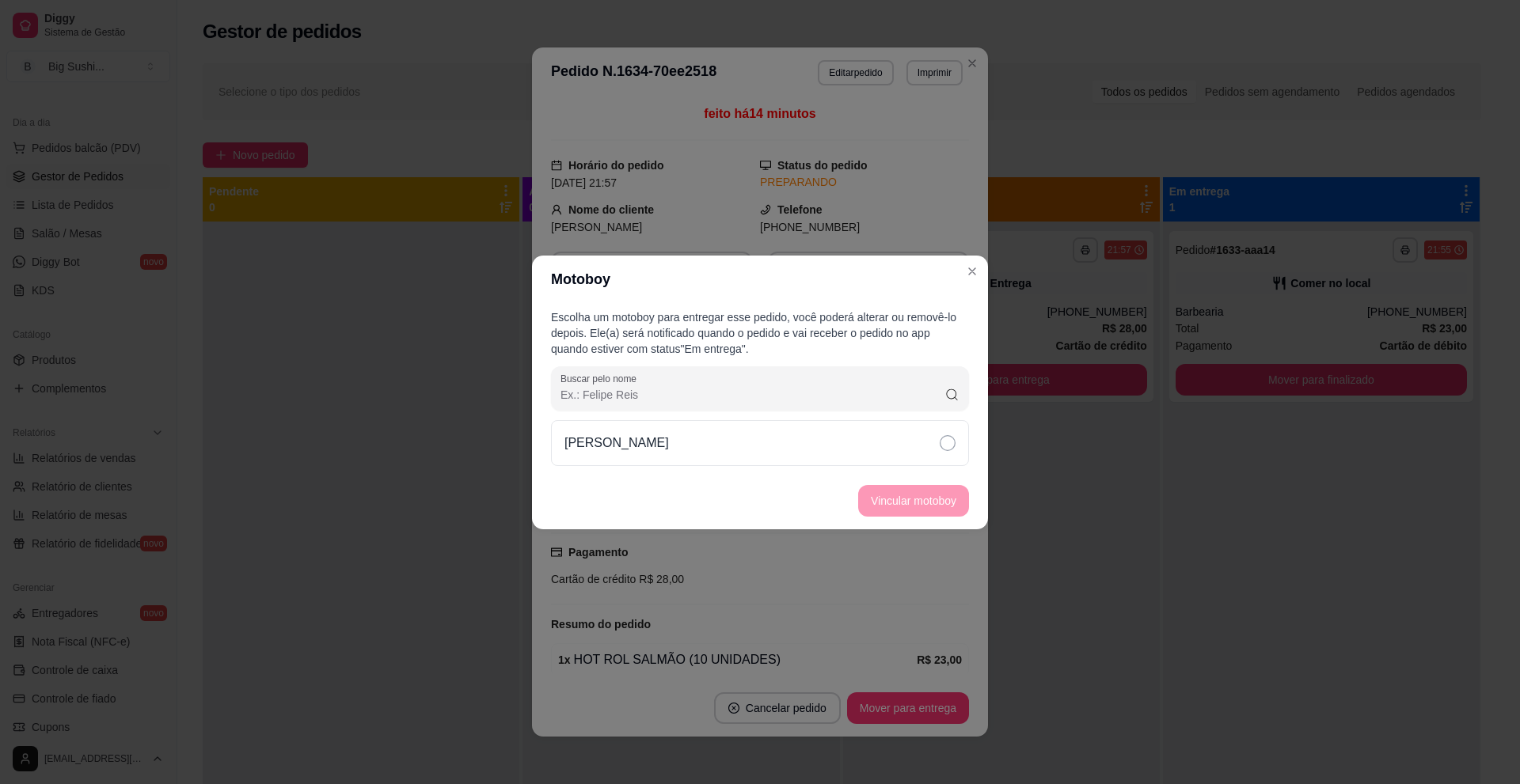
click at [948, 463] on div "[PERSON_NAME]" at bounding box center [760, 443] width 418 height 46
click at [944, 490] on button "Vincular motoboy" at bounding box center [913, 500] width 108 height 31
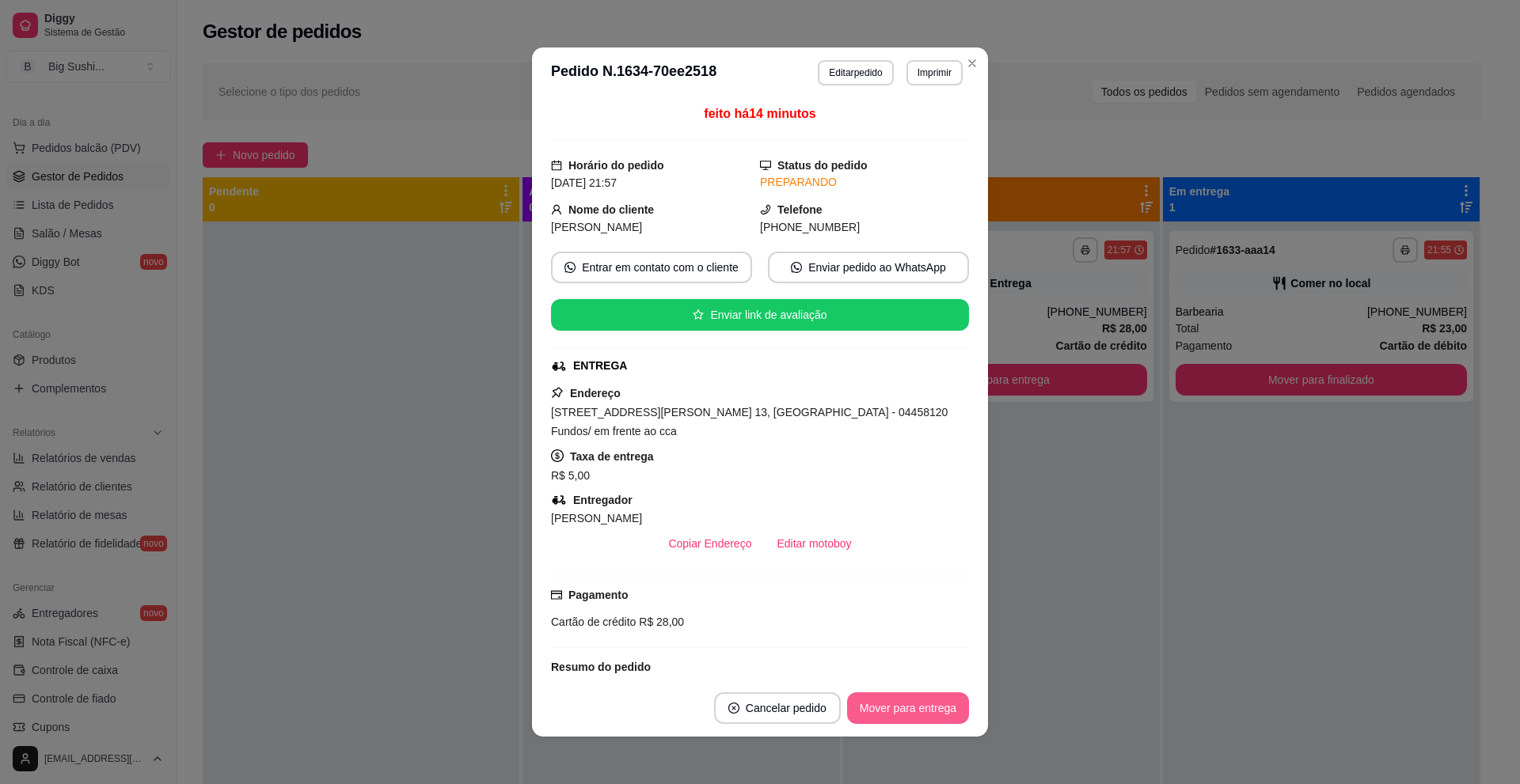
click at [920, 720] on button "Mover para entrega" at bounding box center [907, 708] width 122 height 32
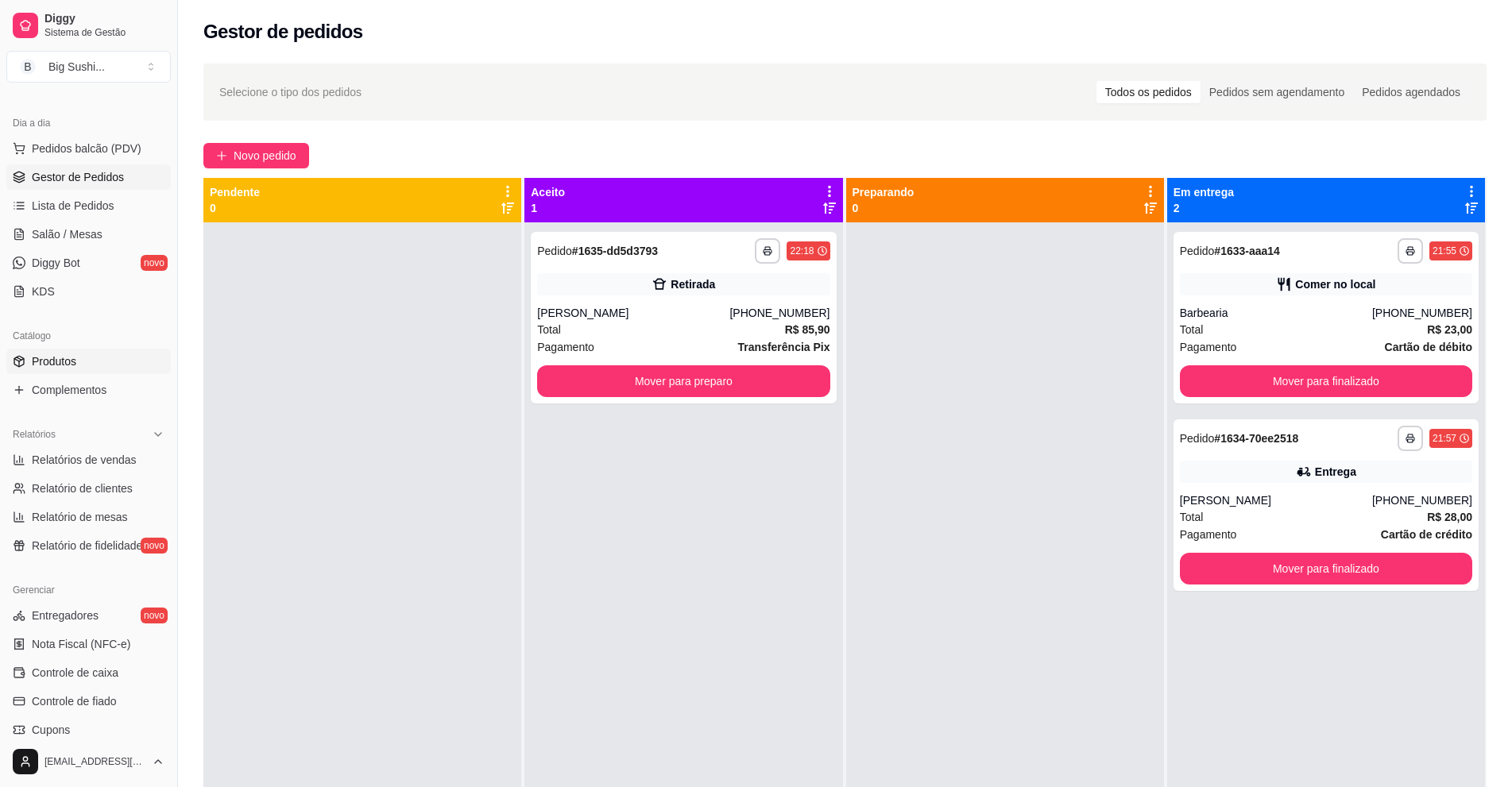
click at [66, 348] on link "Produtos" at bounding box center [89, 361] width 164 height 25
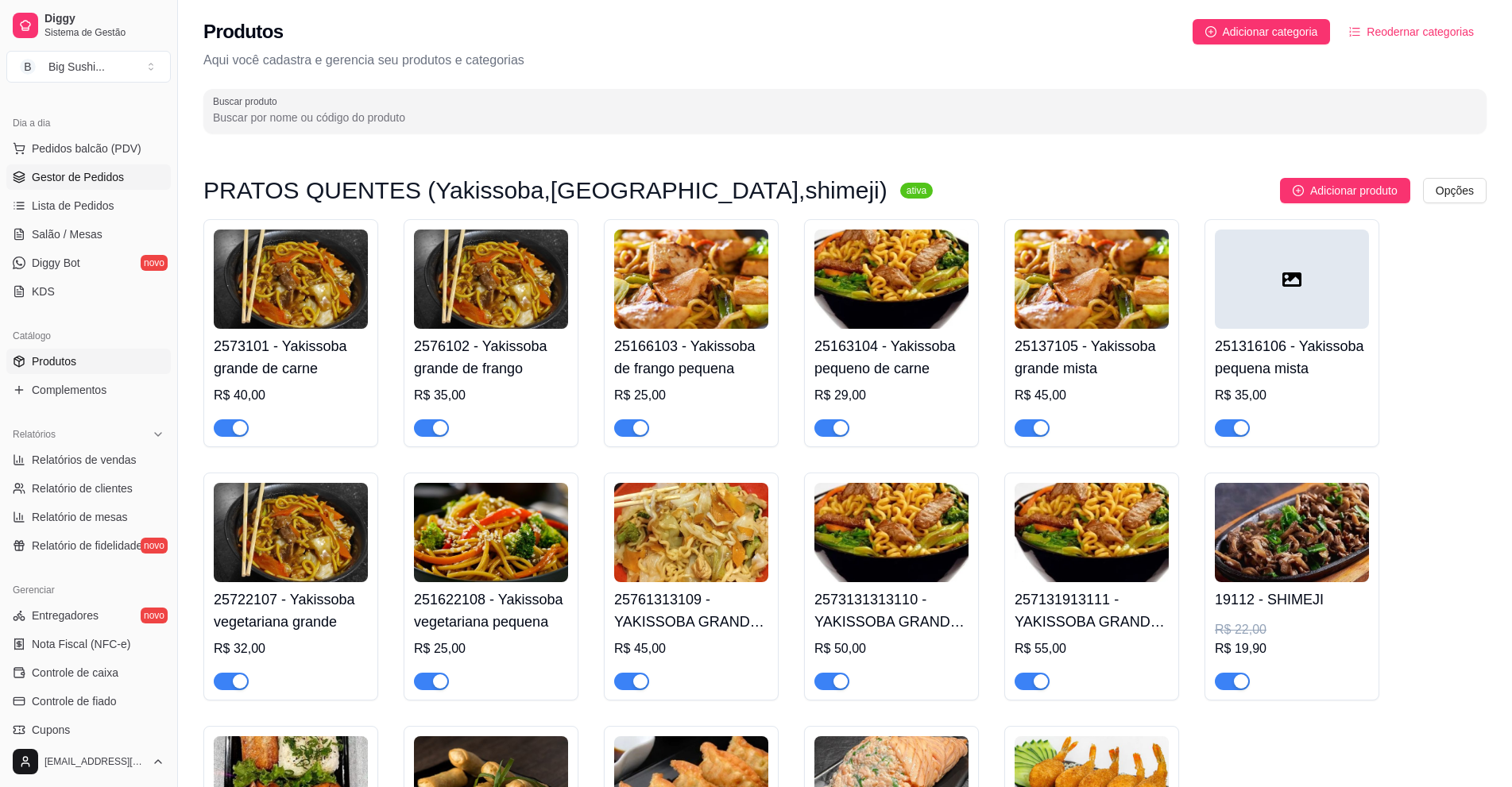
click at [96, 181] on span "Gestor de Pedidos" at bounding box center [77, 177] width 92 height 16
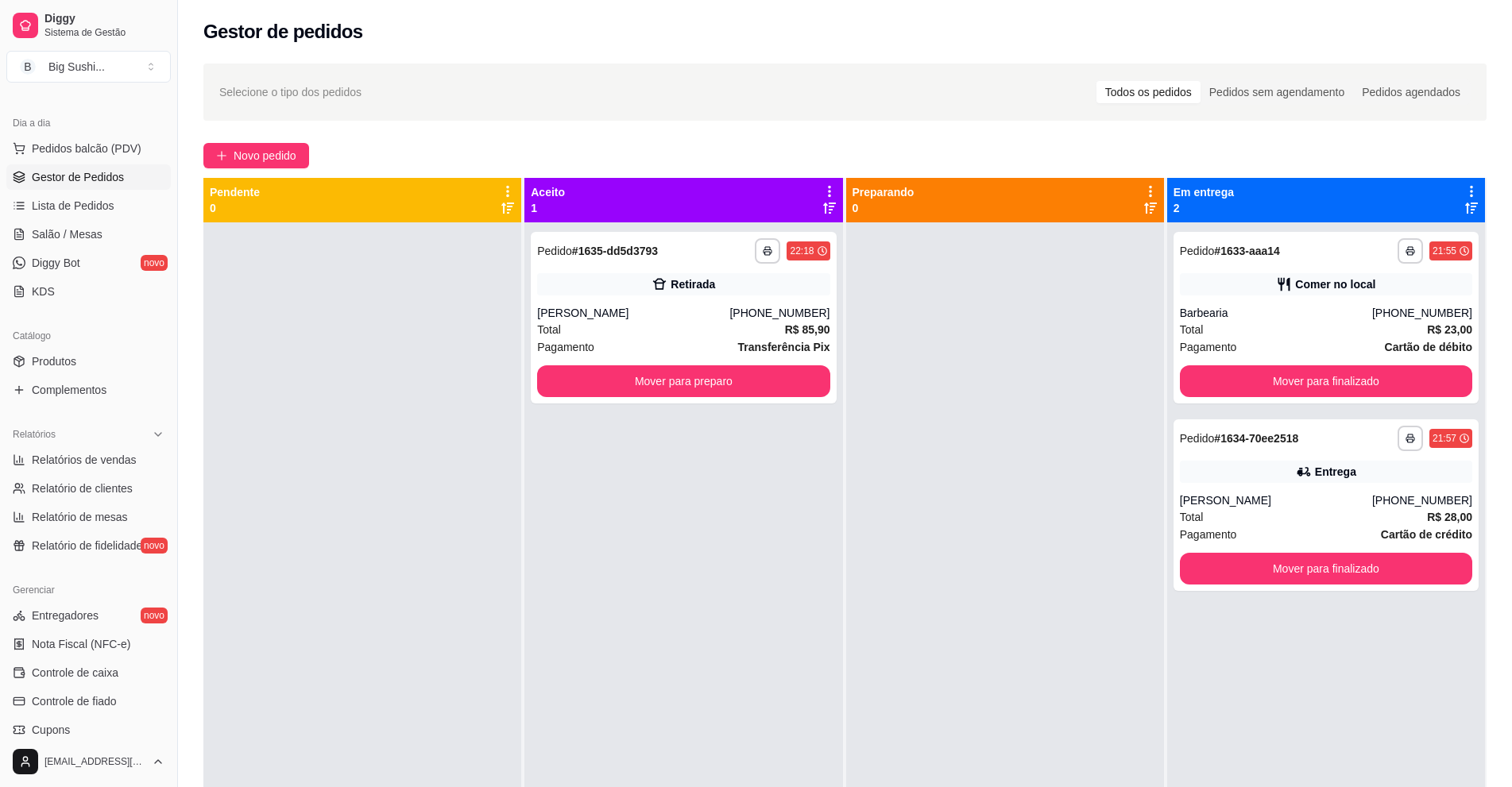
click at [514, 143] on div "Novo pedido" at bounding box center [844, 155] width 1283 height 25
click at [1241, 327] on div "Total R$ 23,00" at bounding box center [1326, 330] width 292 height 18
click at [1293, 325] on div "Total R$ 23,00" at bounding box center [1326, 330] width 292 height 18
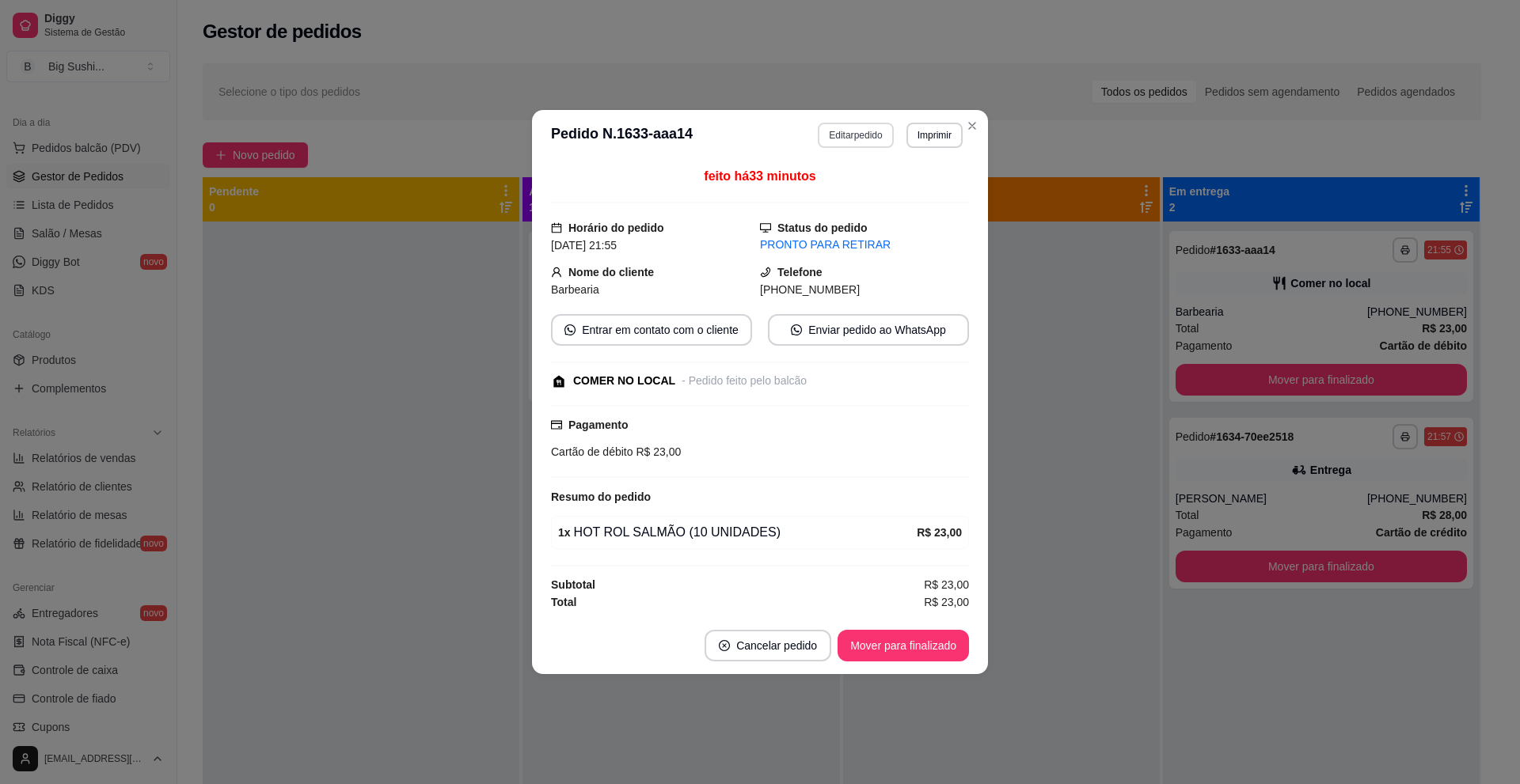
click at [834, 135] on button "Editar pedido" at bounding box center [855, 135] width 75 height 25
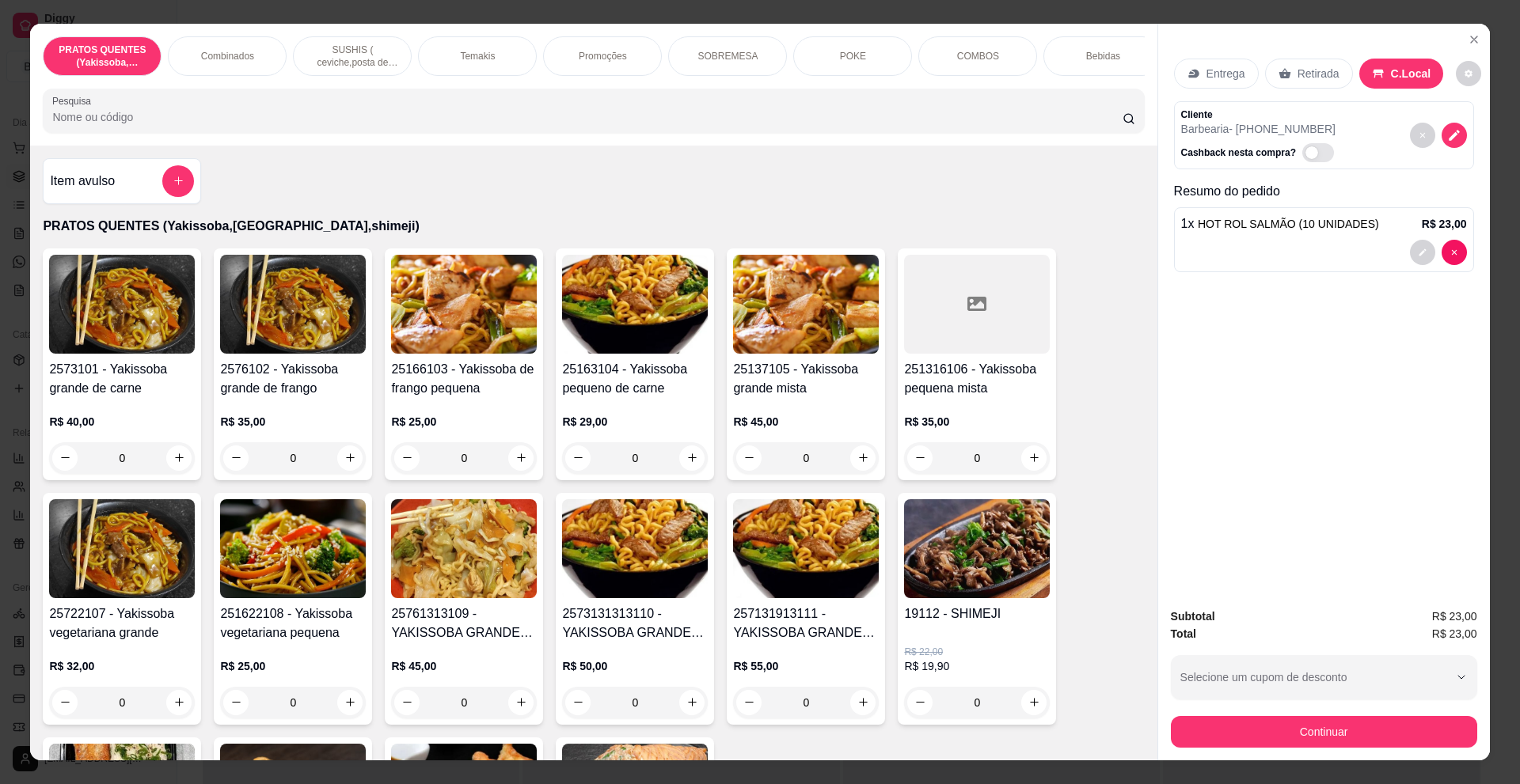
click at [347, 54] on p "SUSHIS ( ceviche,posta de salmão,hot rol, joy.... entre outros)" at bounding box center [351, 56] width 91 height 25
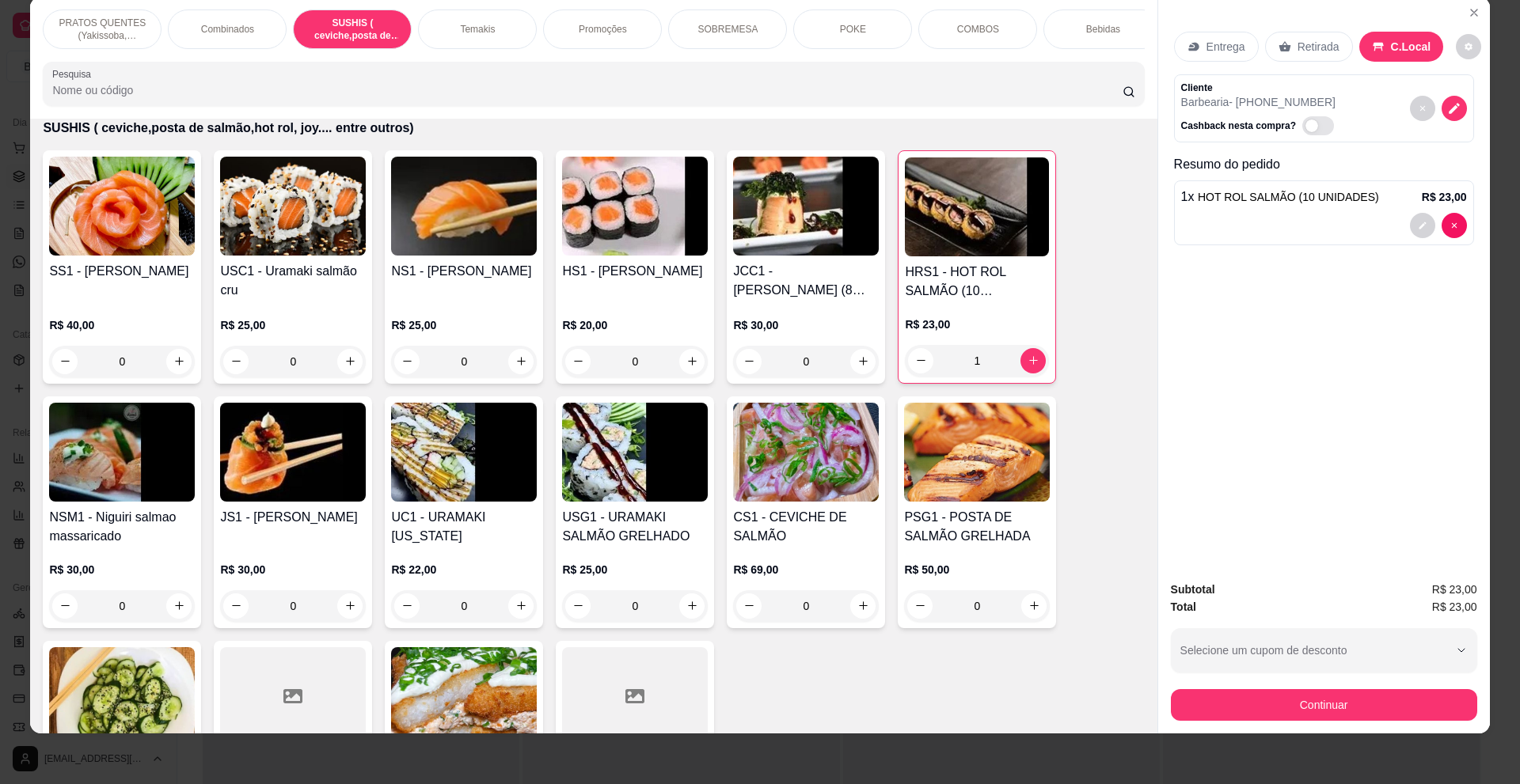
click at [1093, 34] on p "Bebidas" at bounding box center [1103, 29] width 34 height 13
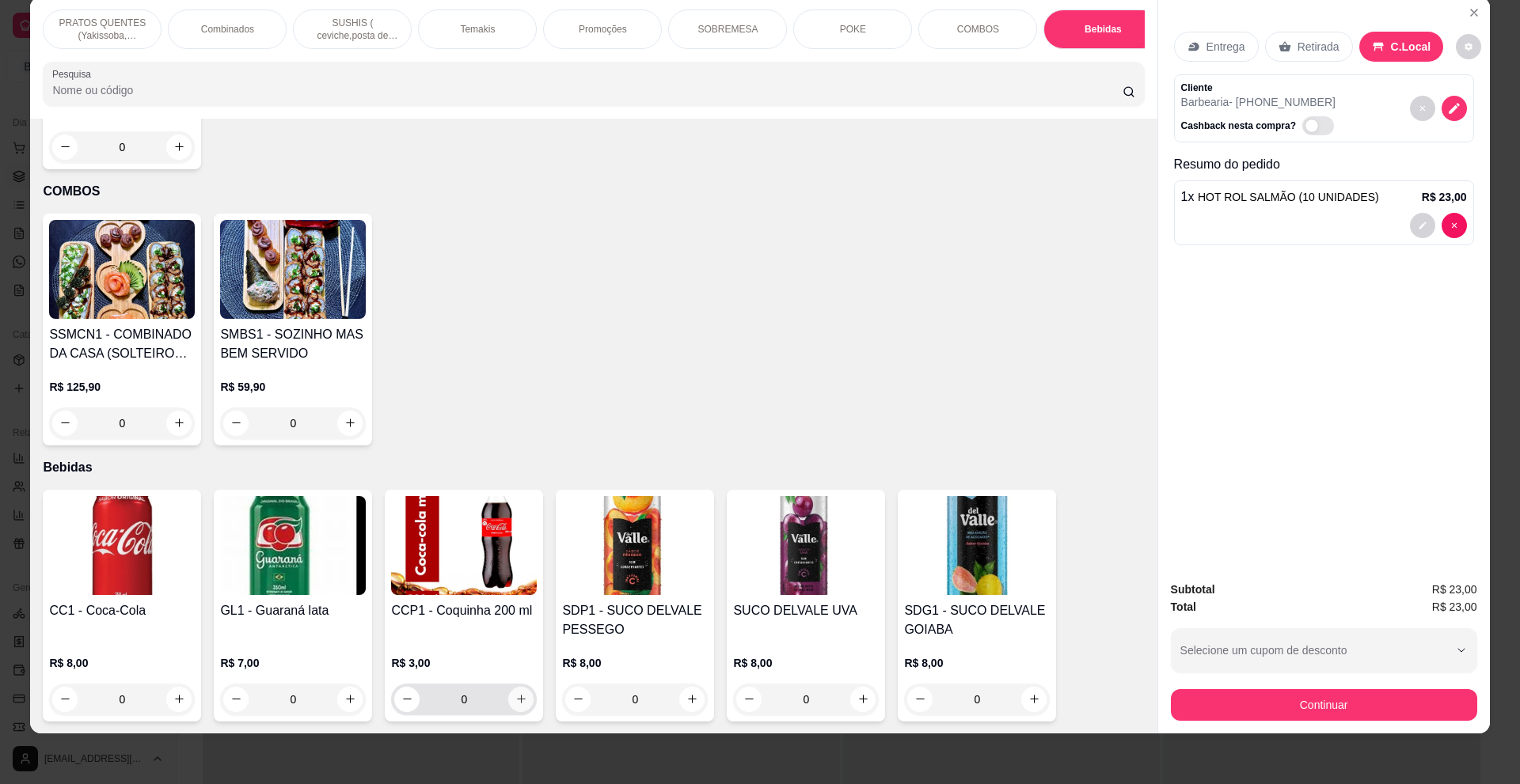
click at [517, 700] on icon "increase-product-quantity" at bounding box center [521, 699] width 12 height 12
type input "1"
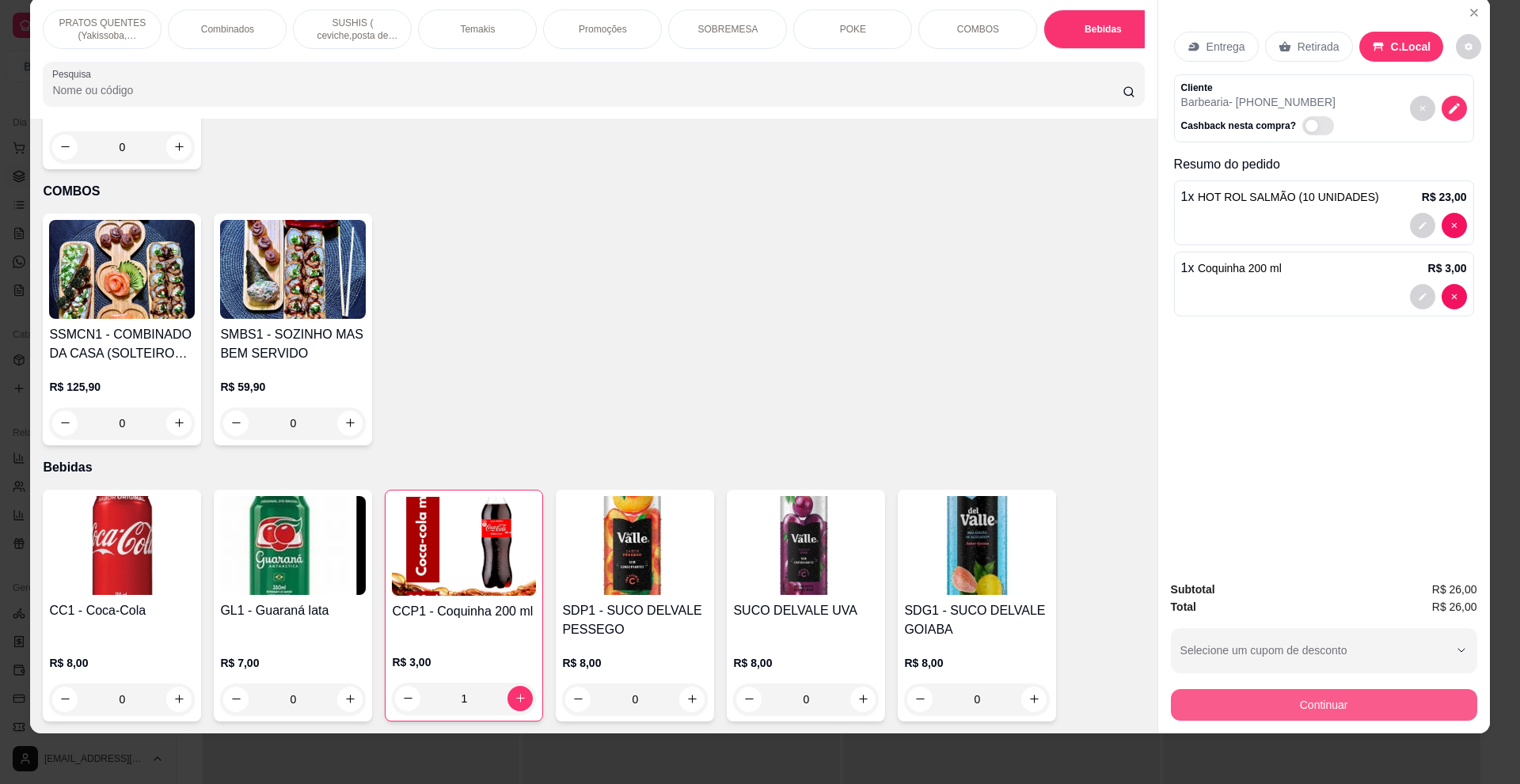
click at [1208, 710] on button "Continuar" at bounding box center [1323, 705] width 306 height 32
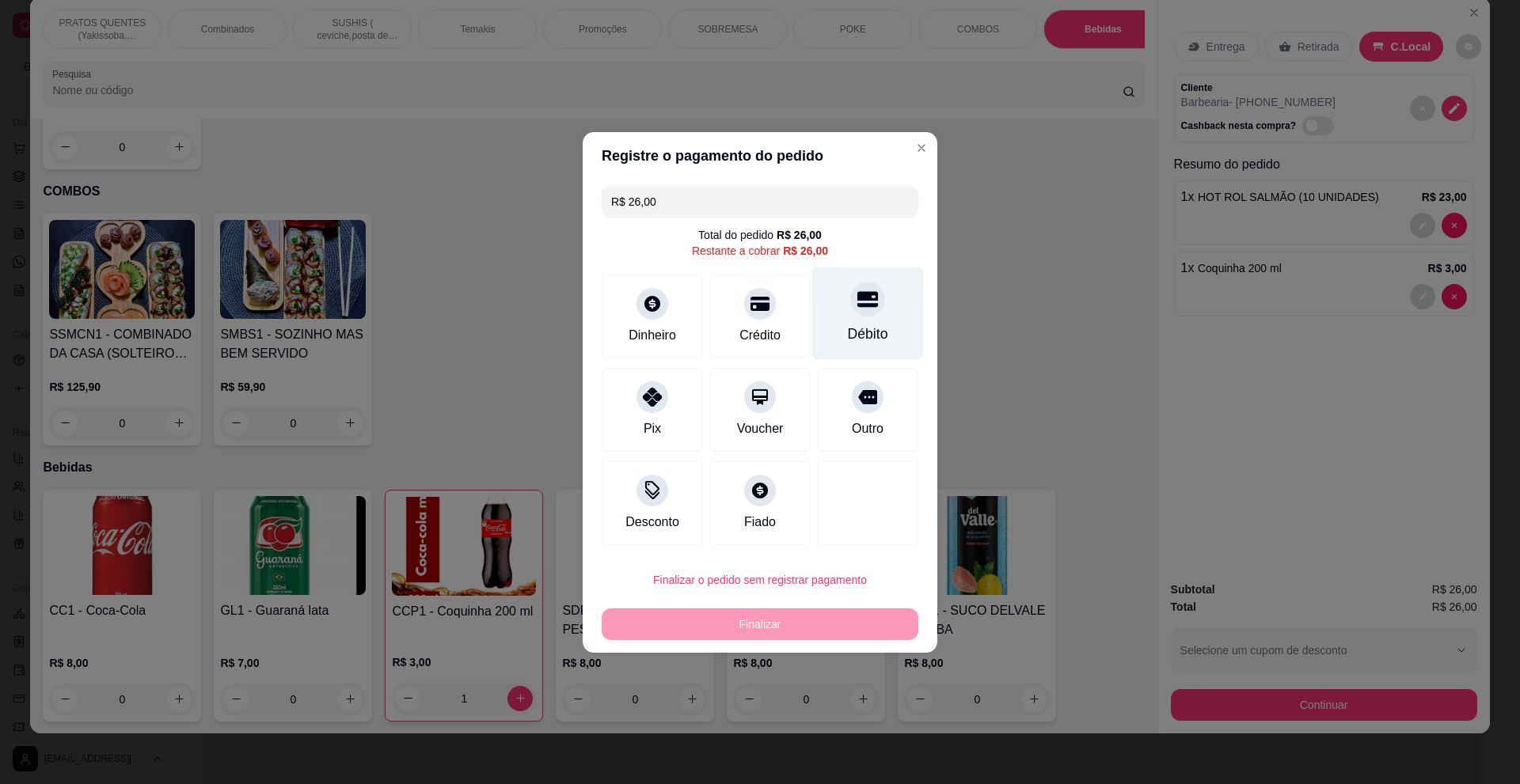
click at [853, 311] on div at bounding box center [867, 299] width 35 height 35
type input "R$ 0,00"
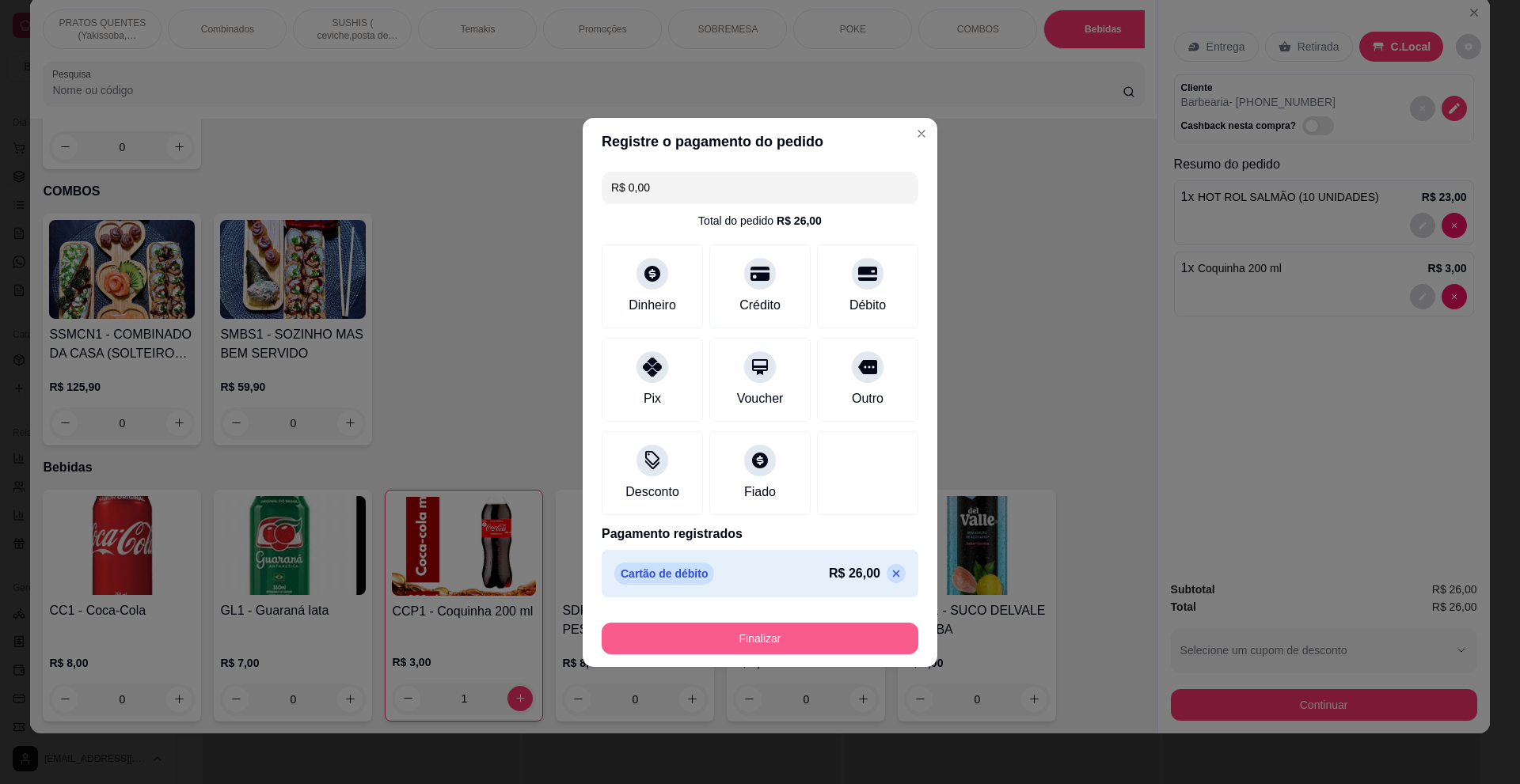
click at [767, 635] on button "Finalizar" at bounding box center [759, 638] width 316 height 32
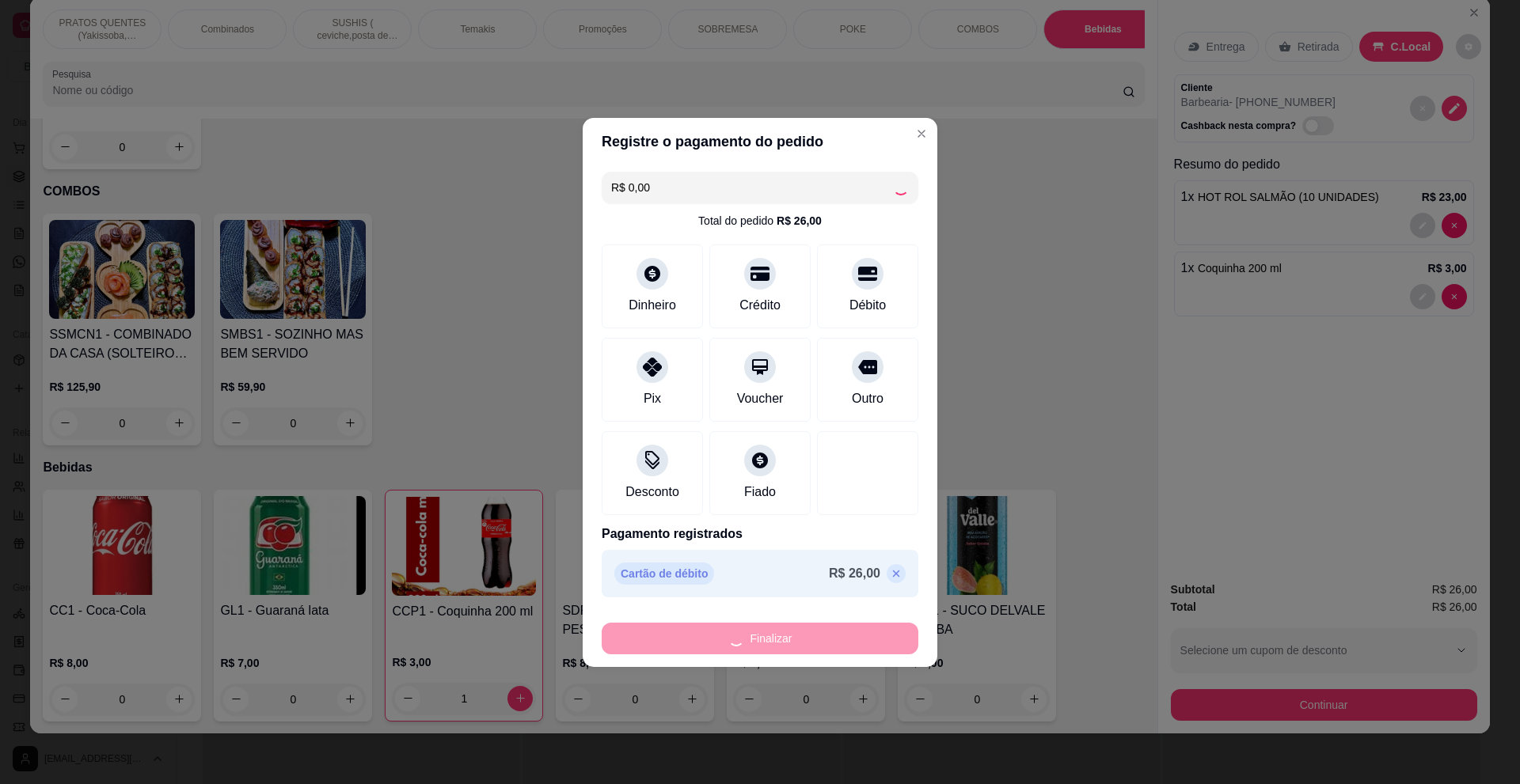
type input "0"
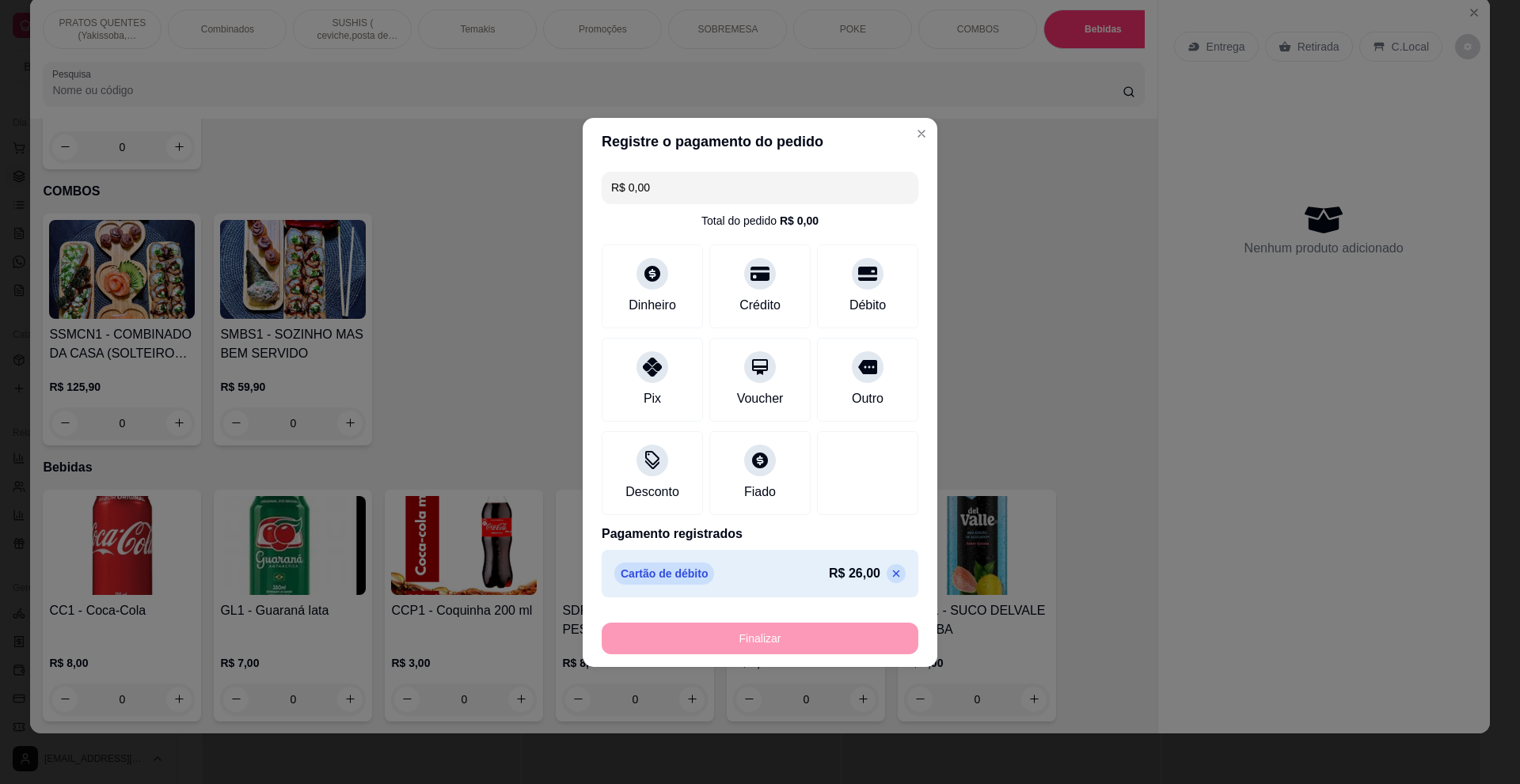
type input "-R$ 26,00"
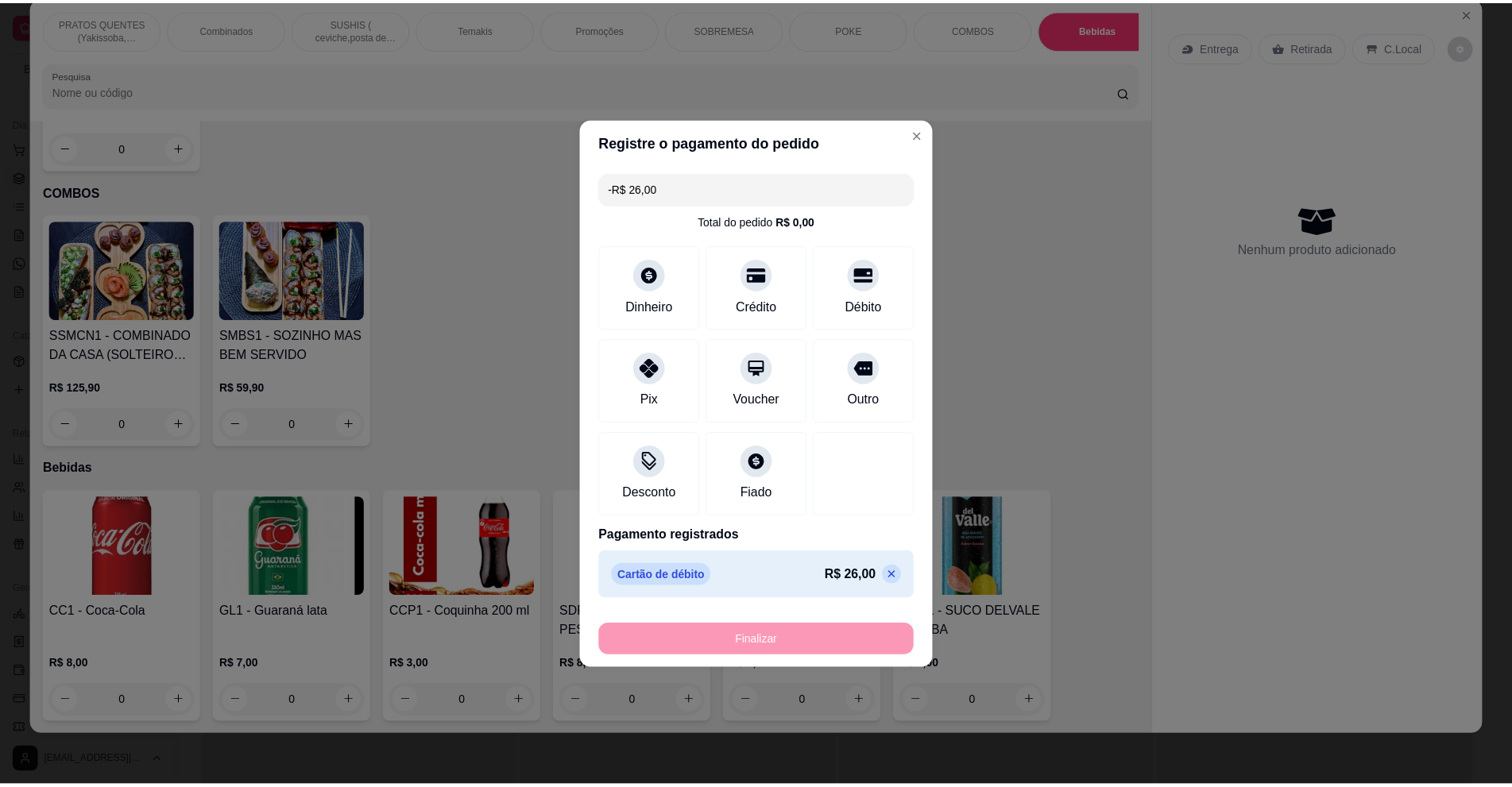
scroll to position [3453, 0]
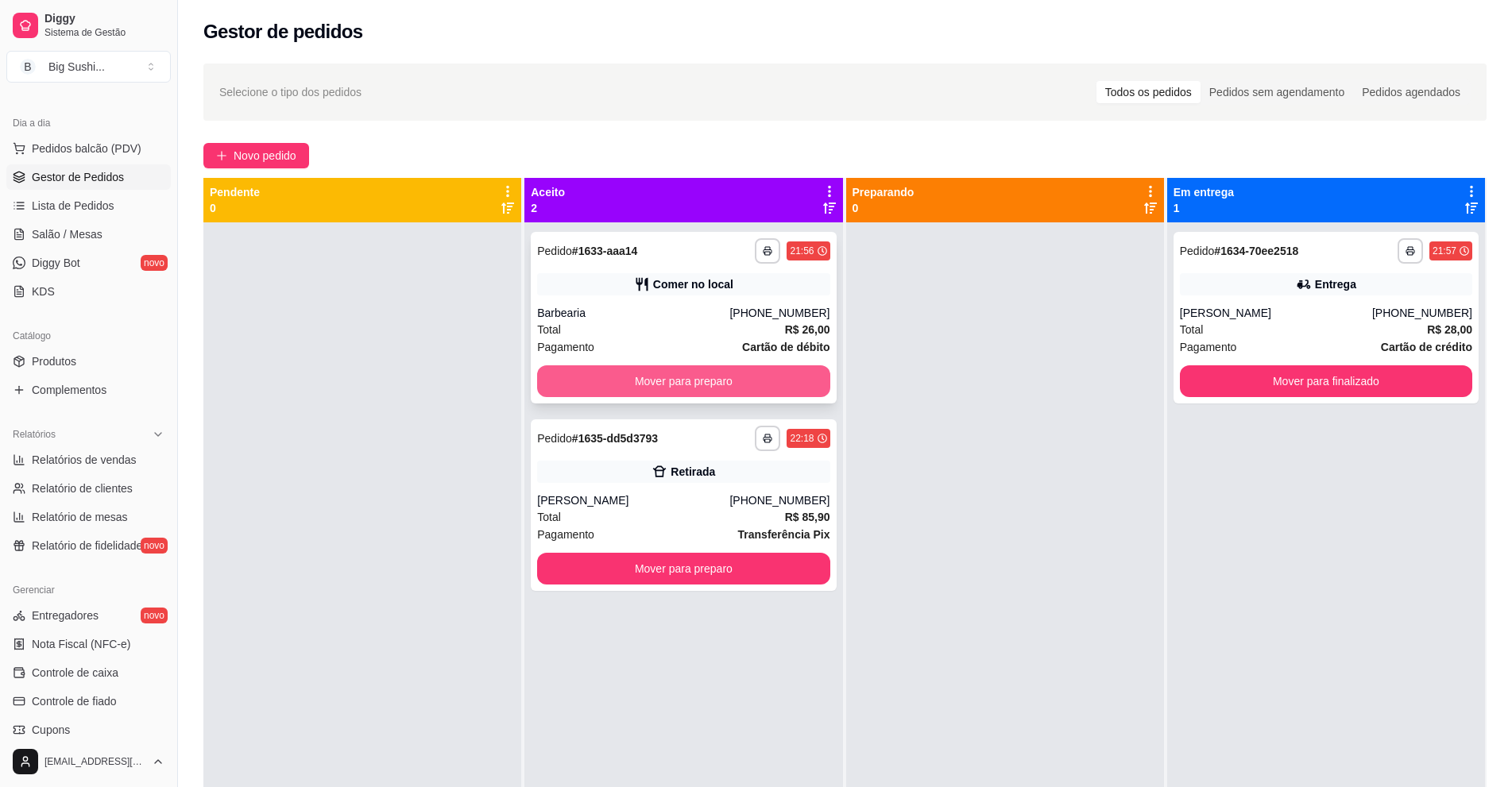
click at [686, 394] on button "Mover para preparo" at bounding box center [683, 381] width 292 height 32
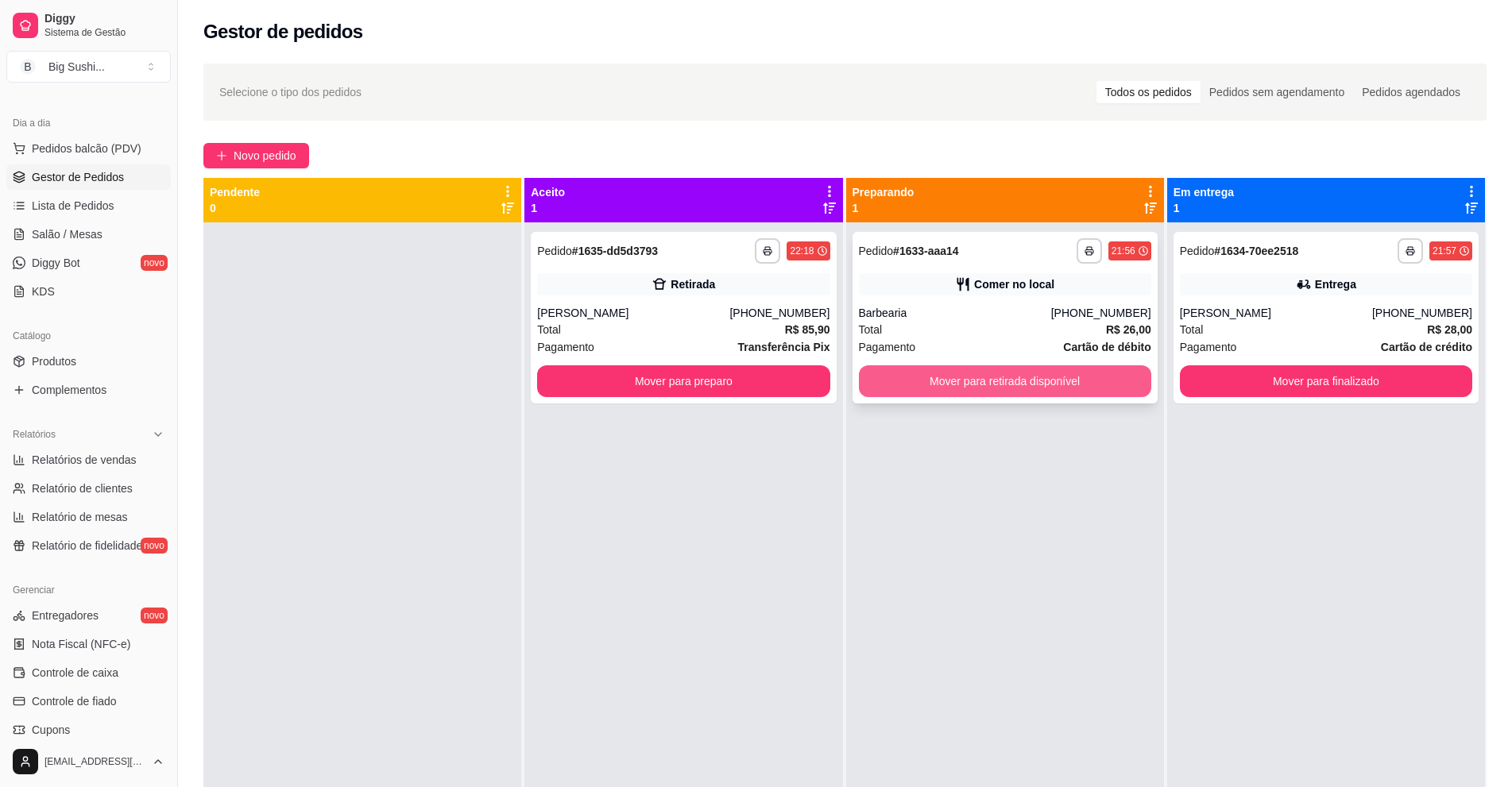
click at [974, 387] on button "Mover para retirada disponível" at bounding box center [1005, 381] width 292 height 32
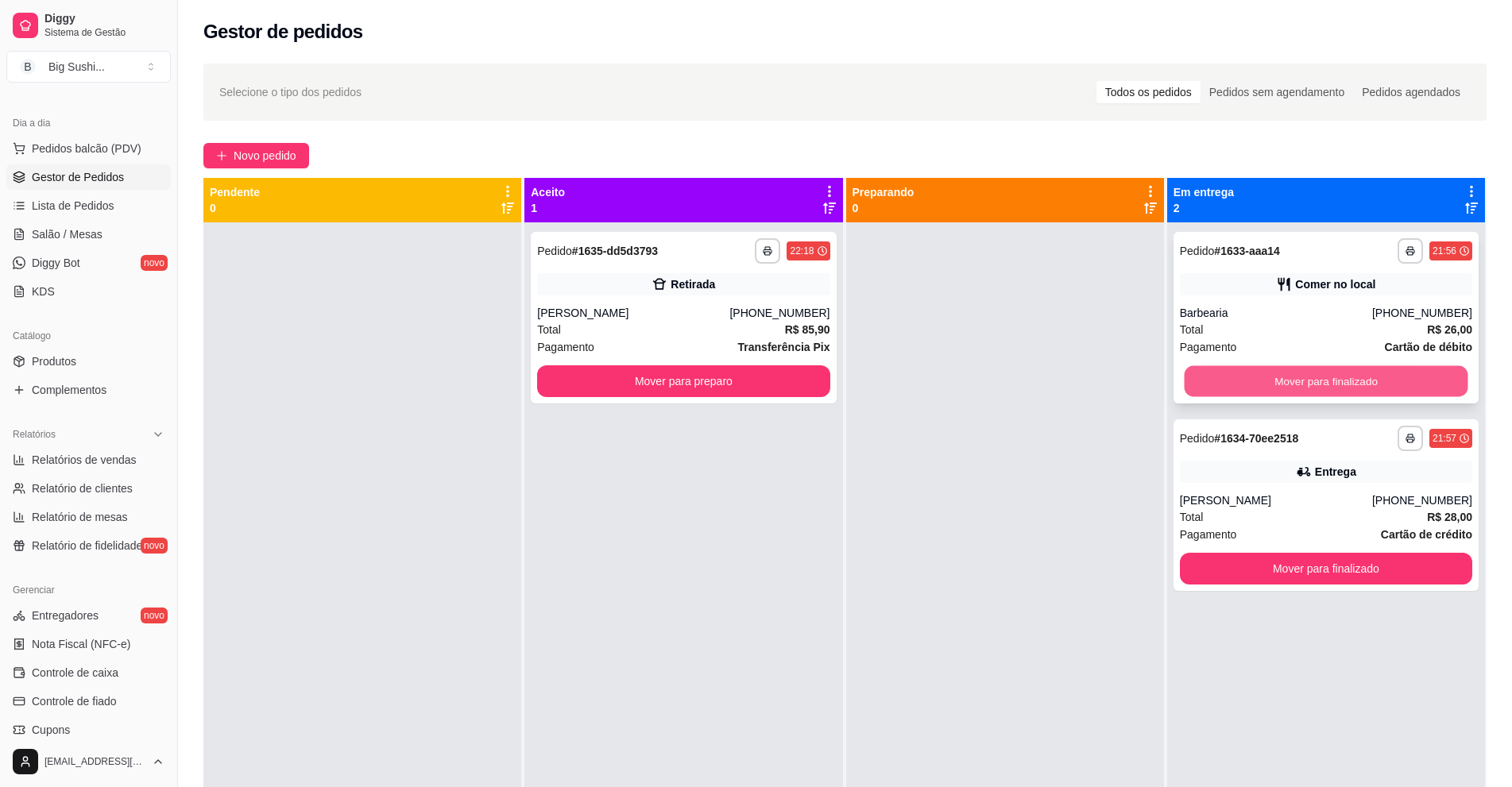
click at [1253, 391] on button "Mover para finalizado" at bounding box center [1325, 382] width 284 height 31
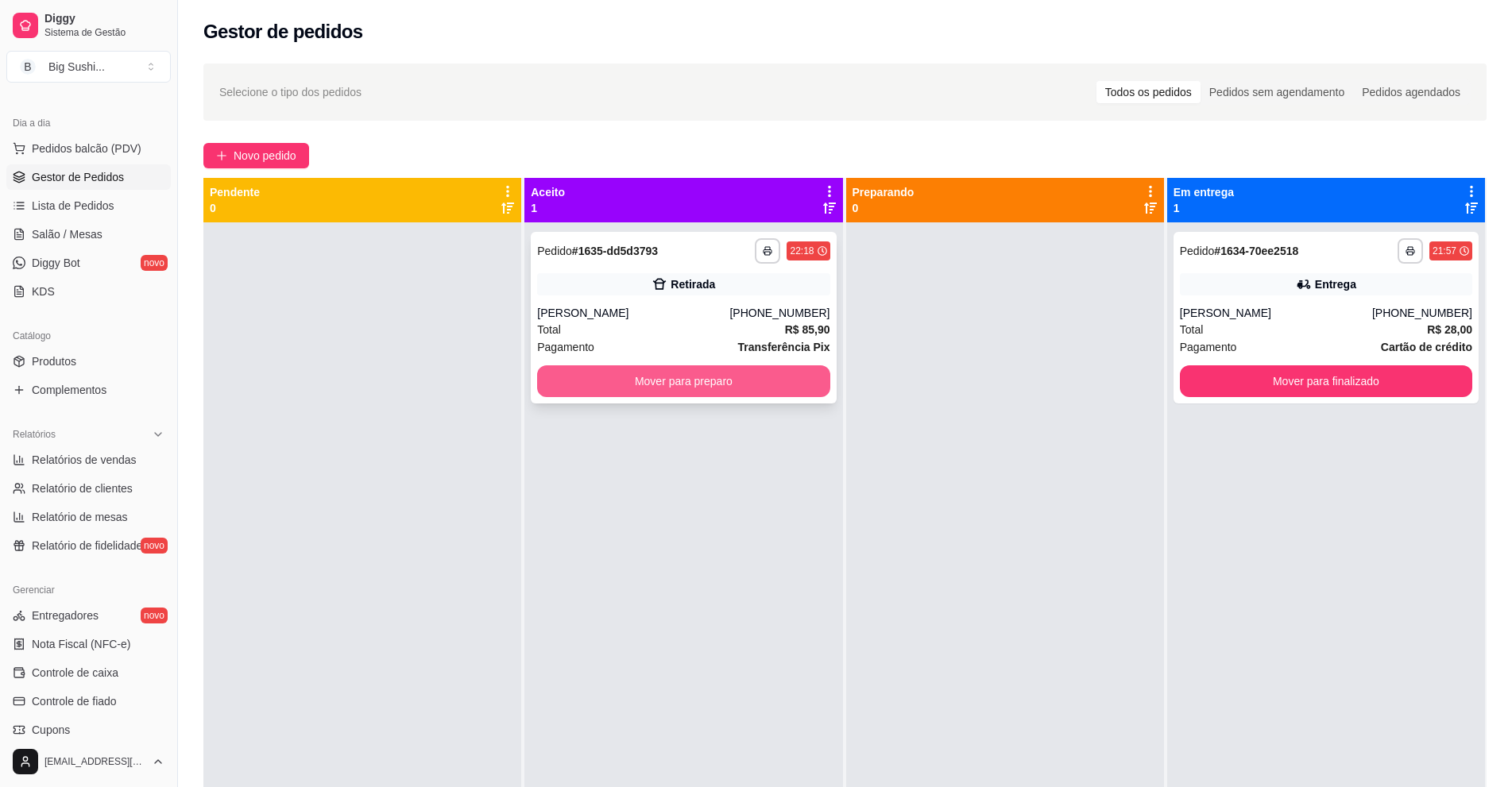
click at [739, 374] on button "Mover para preparo" at bounding box center [683, 381] width 292 height 32
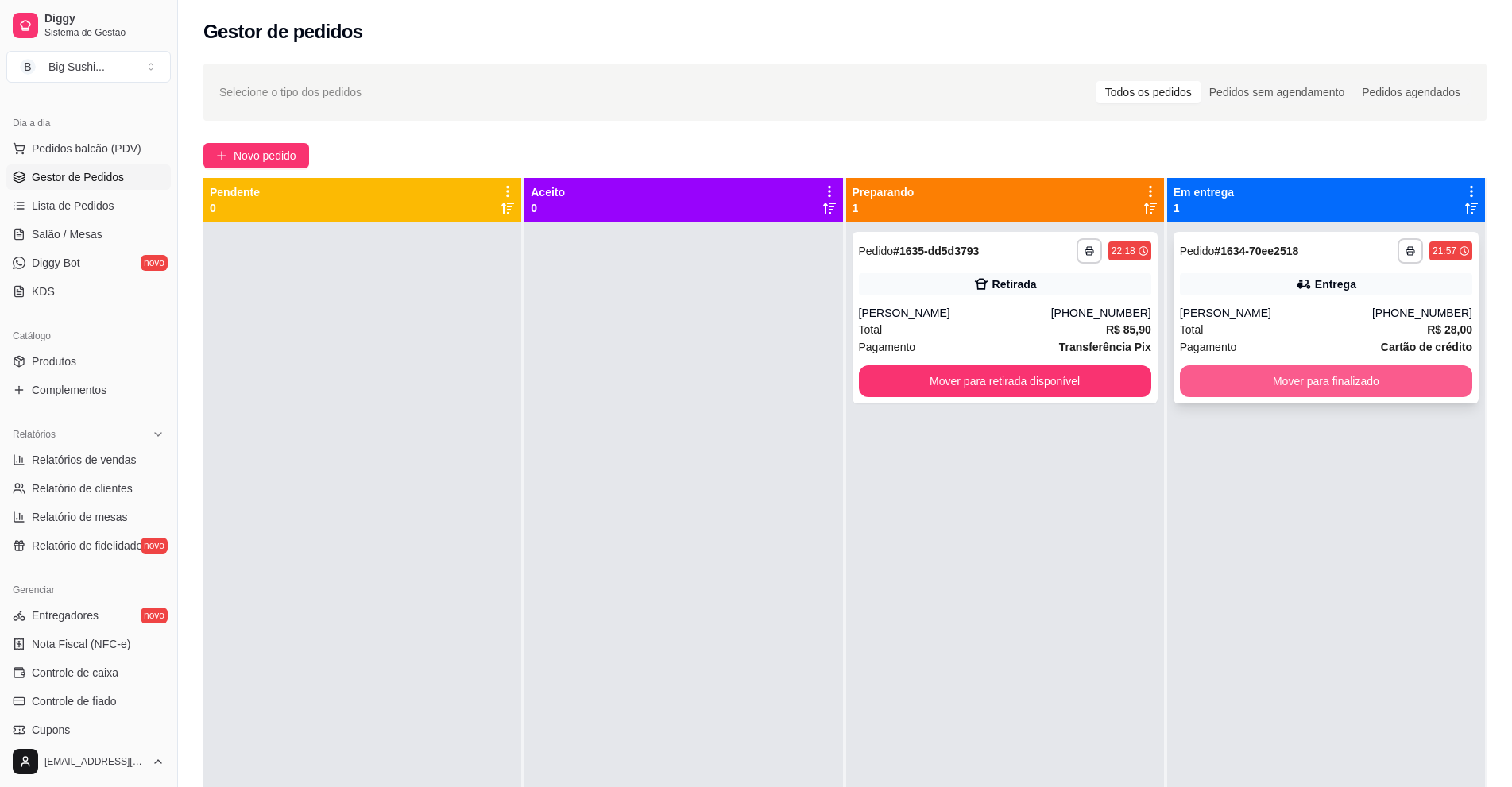
click at [1335, 374] on button "Mover para finalizado" at bounding box center [1326, 381] width 292 height 32
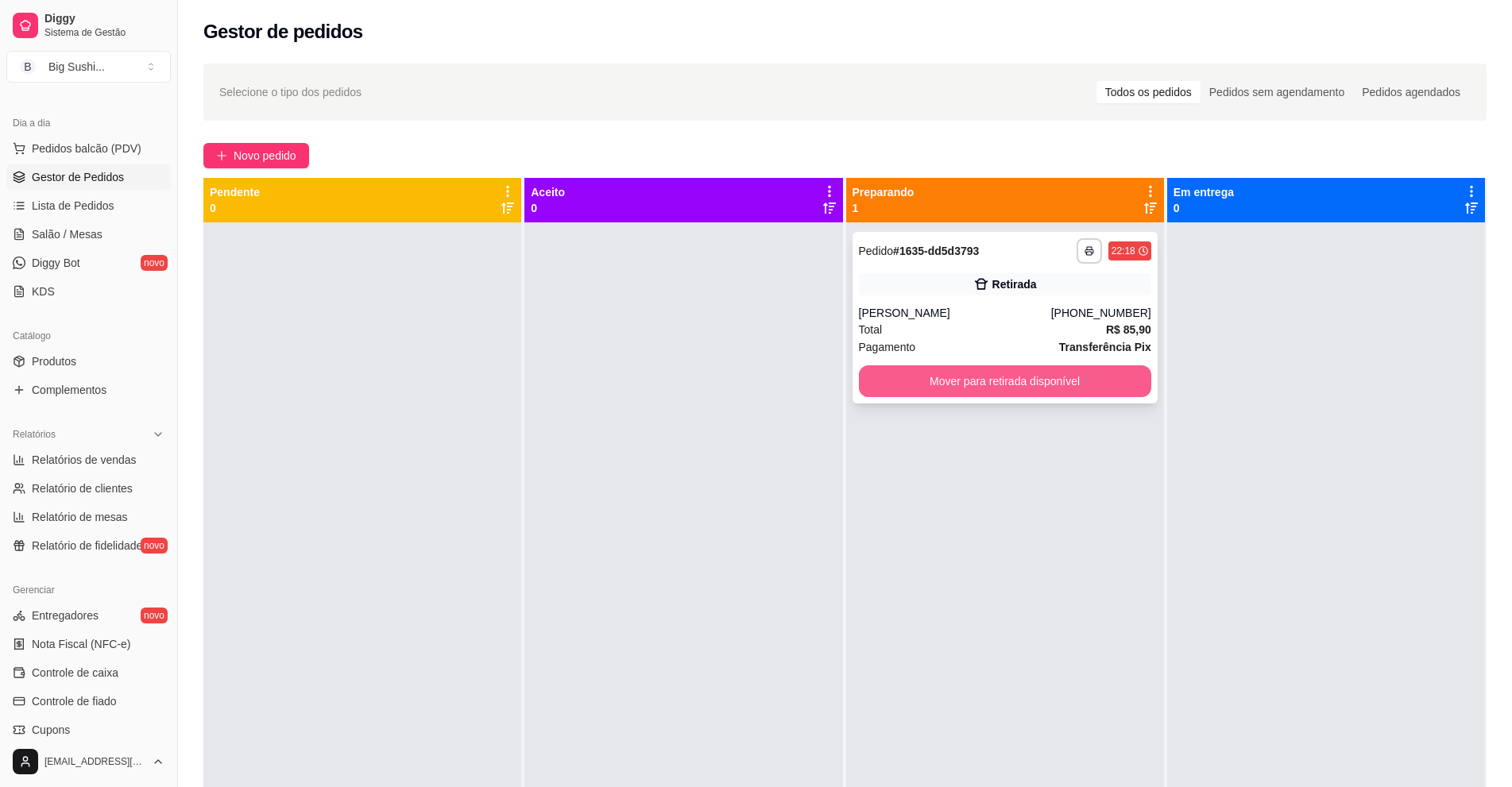
click at [1037, 374] on button "Mover para retirada disponível" at bounding box center [1005, 381] width 292 height 32
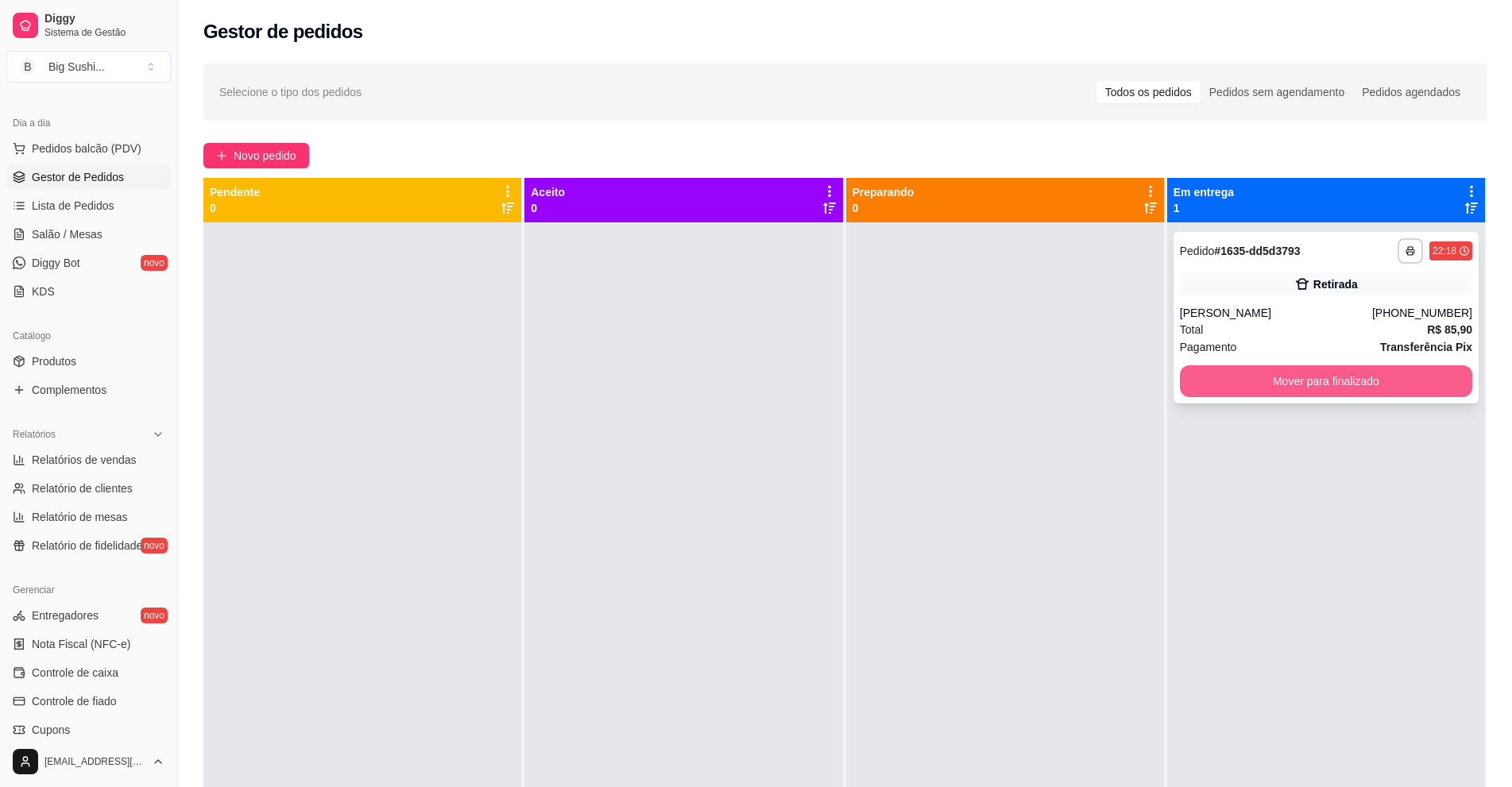
click at [1266, 388] on button "Mover para finalizado" at bounding box center [1326, 381] width 292 height 32
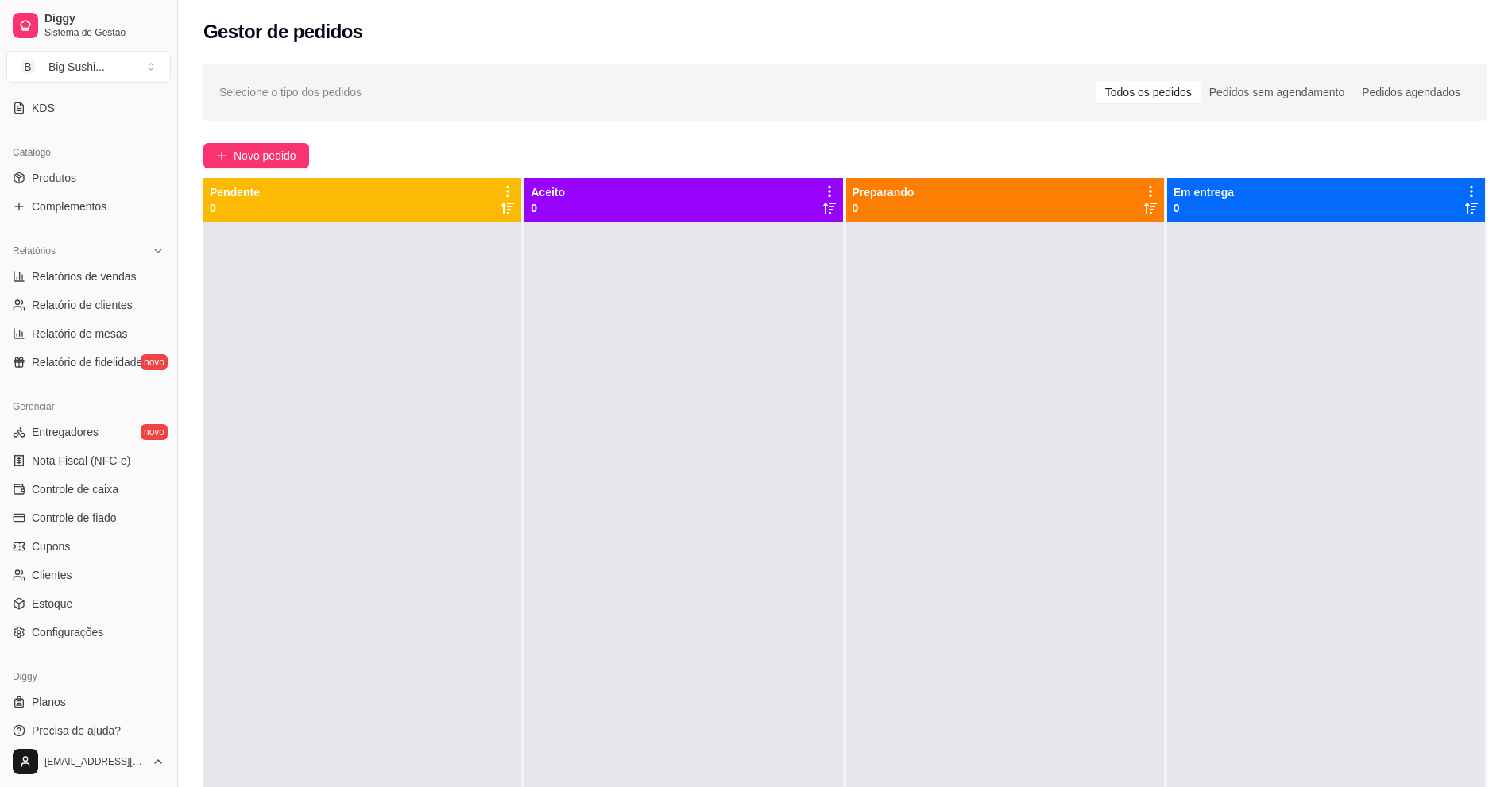
scroll to position [356, 0]
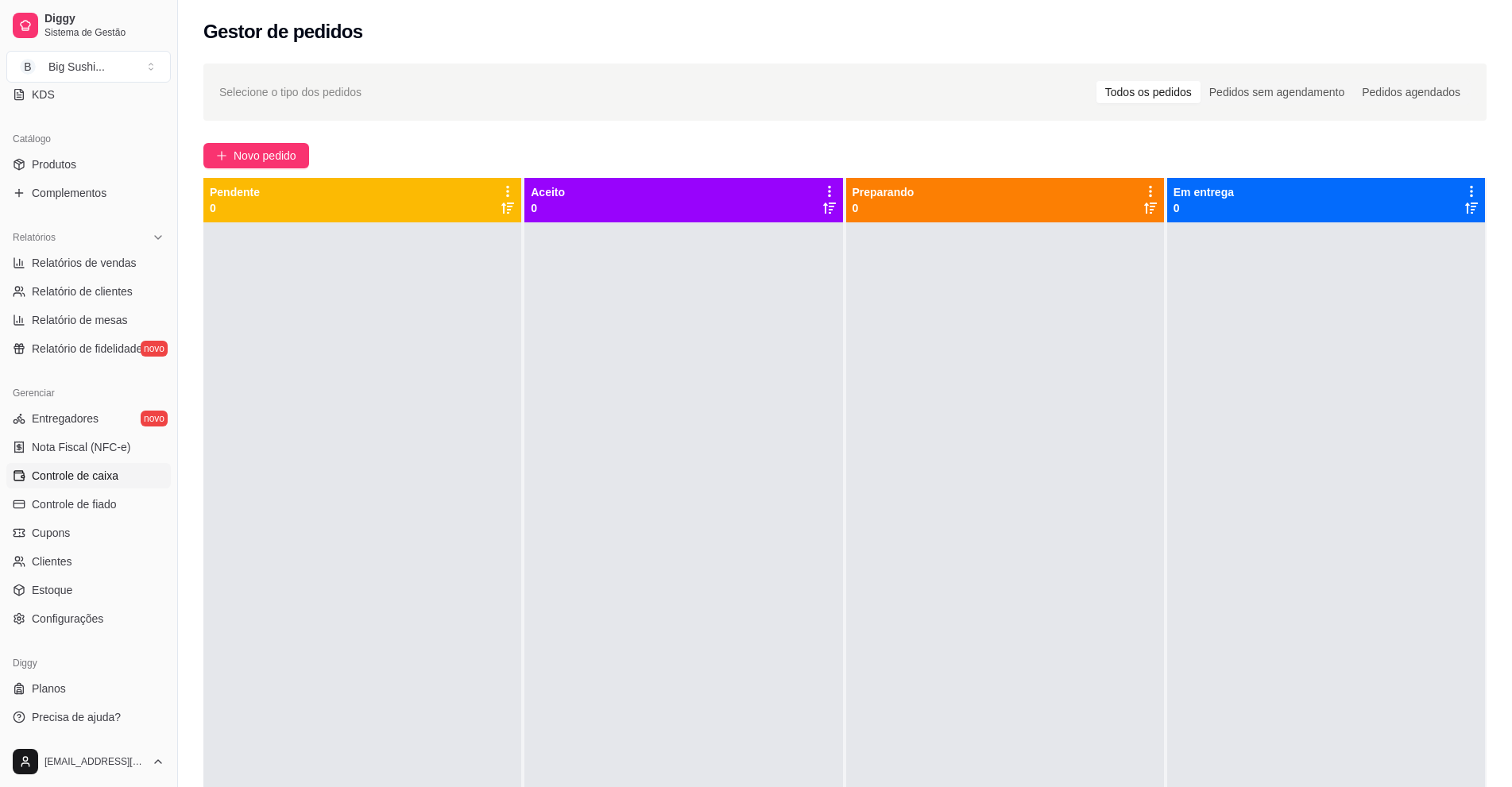
drag, startPoint x: 68, startPoint y: 475, endPoint x: 88, endPoint y: 479, distance: 20.4
click at [68, 475] on span "Controle de caixa" at bounding box center [75, 476] width 87 height 16
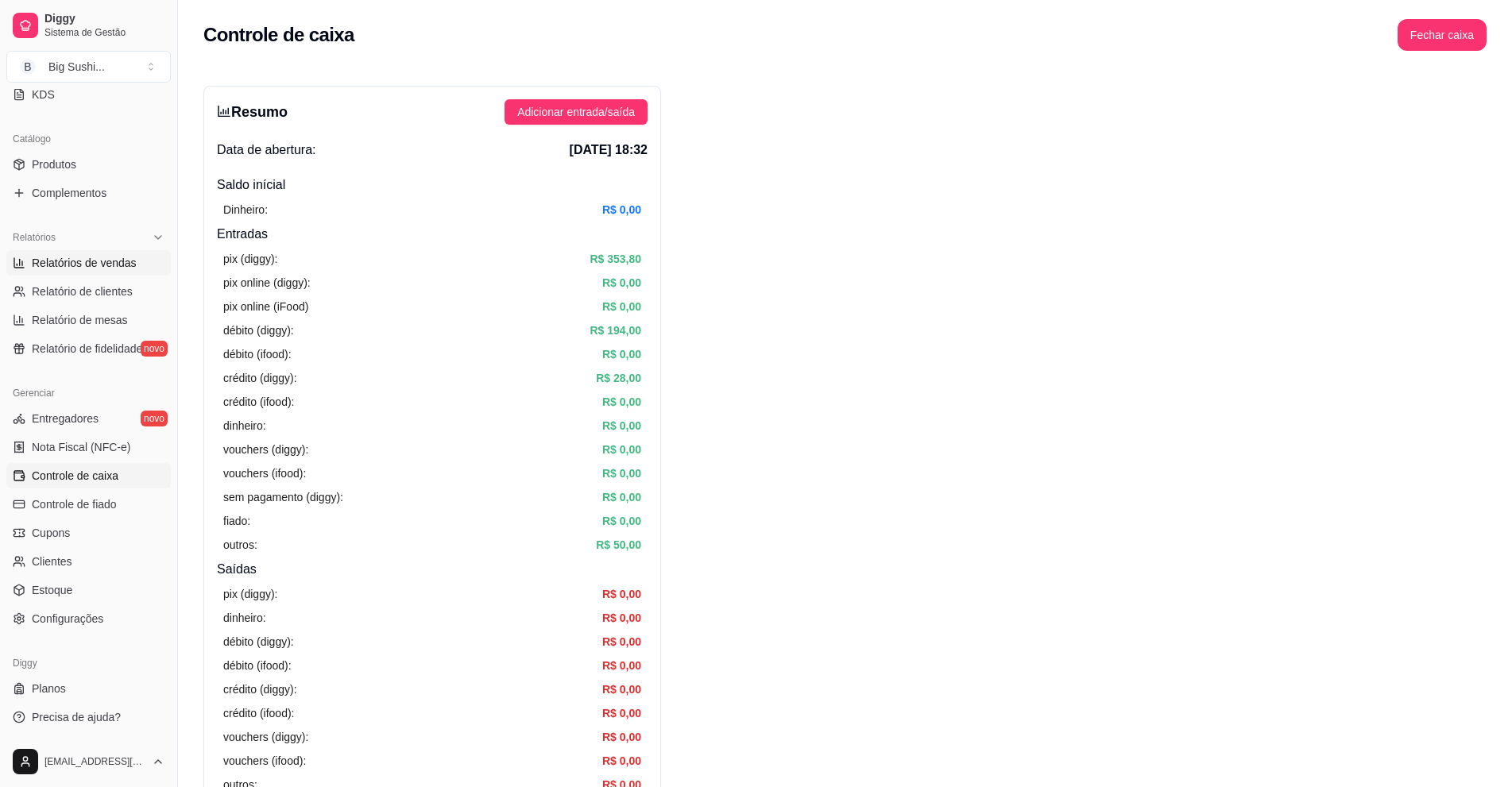
click at [66, 263] on span "Relatórios de vendas" at bounding box center [84, 263] width 105 height 16
select select "ALL"
select select "0"
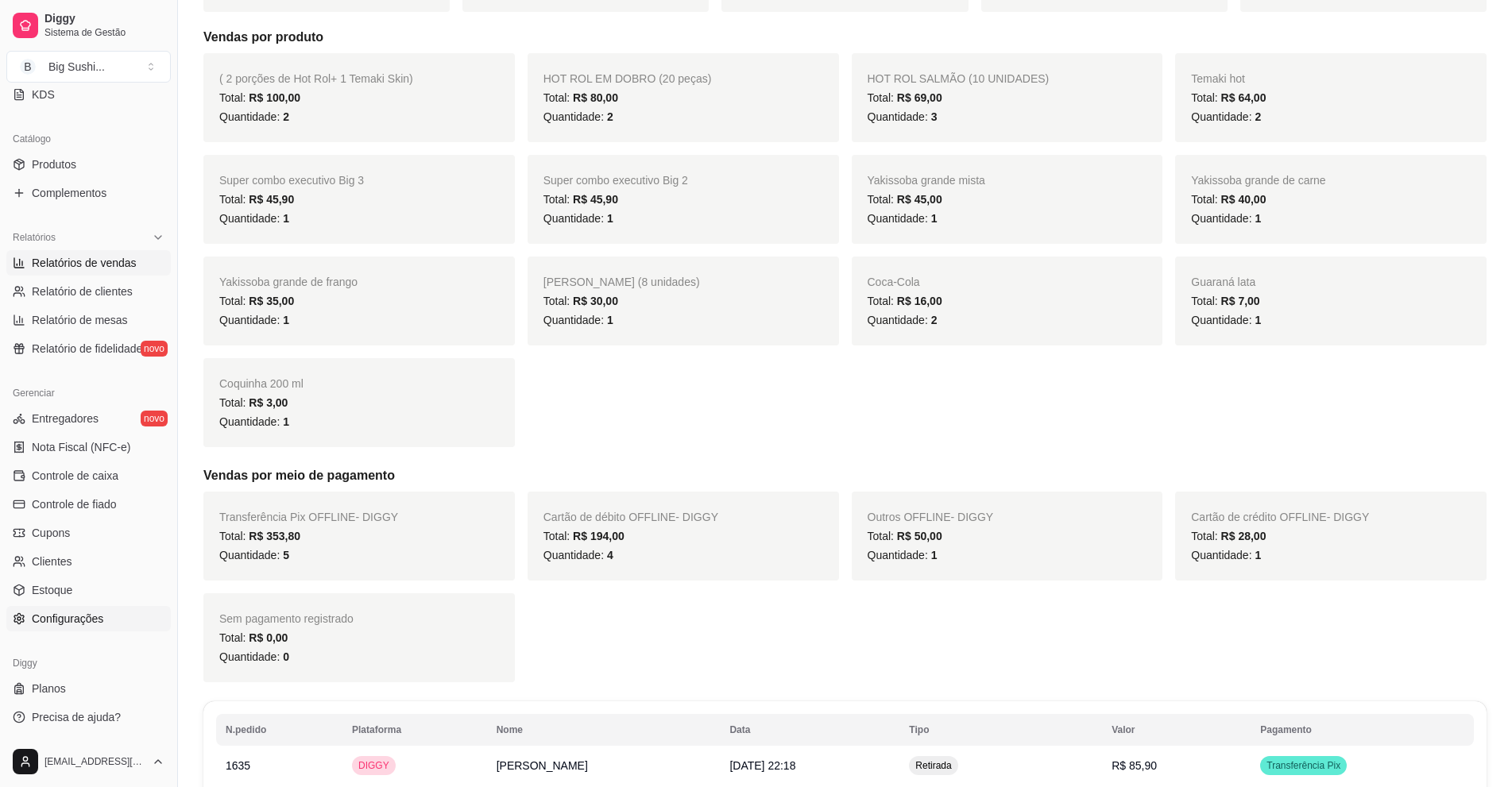
scroll to position [318, 0]
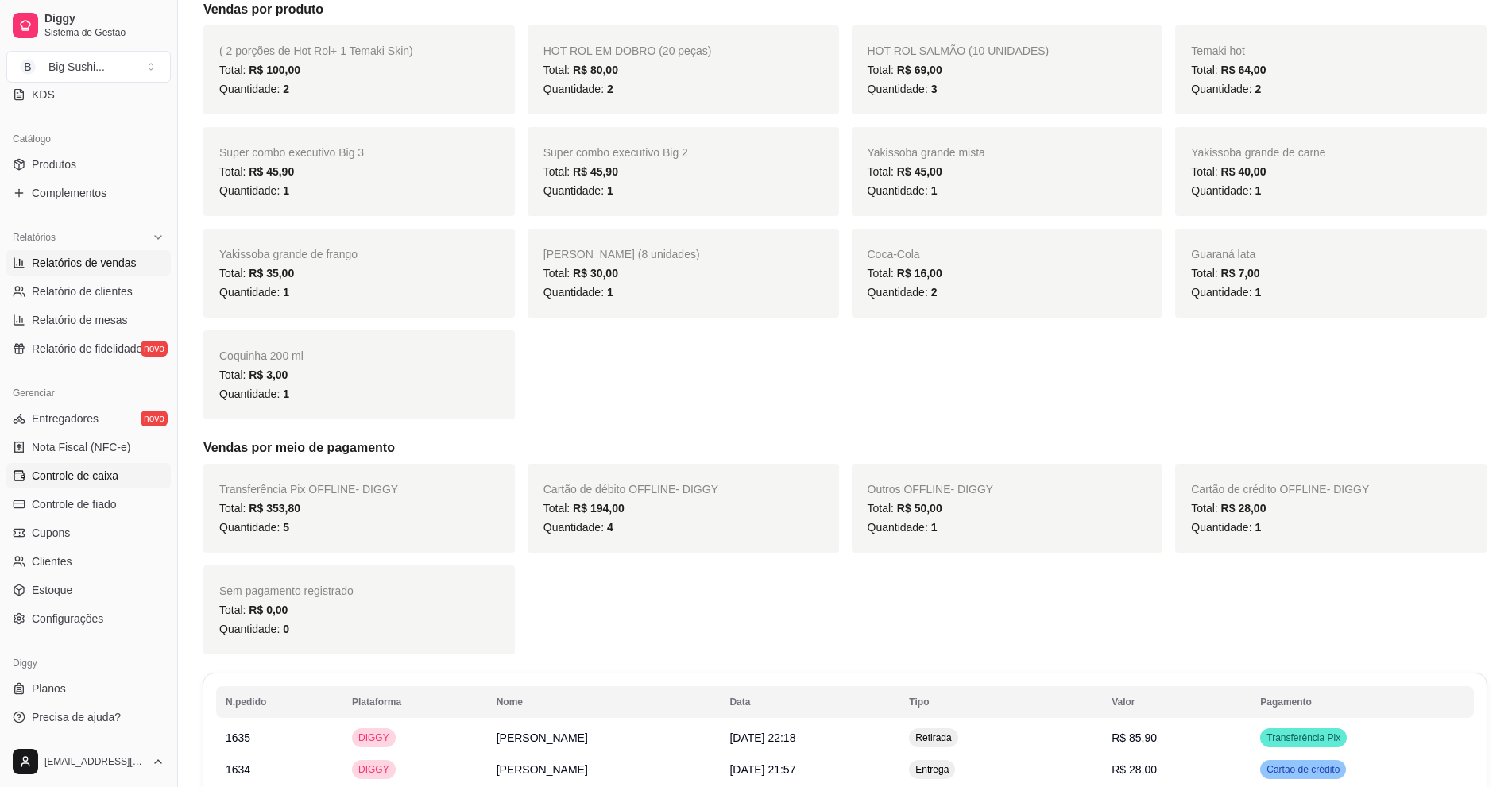
click at [74, 477] on span "Controle de caixa" at bounding box center [75, 476] width 87 height 16
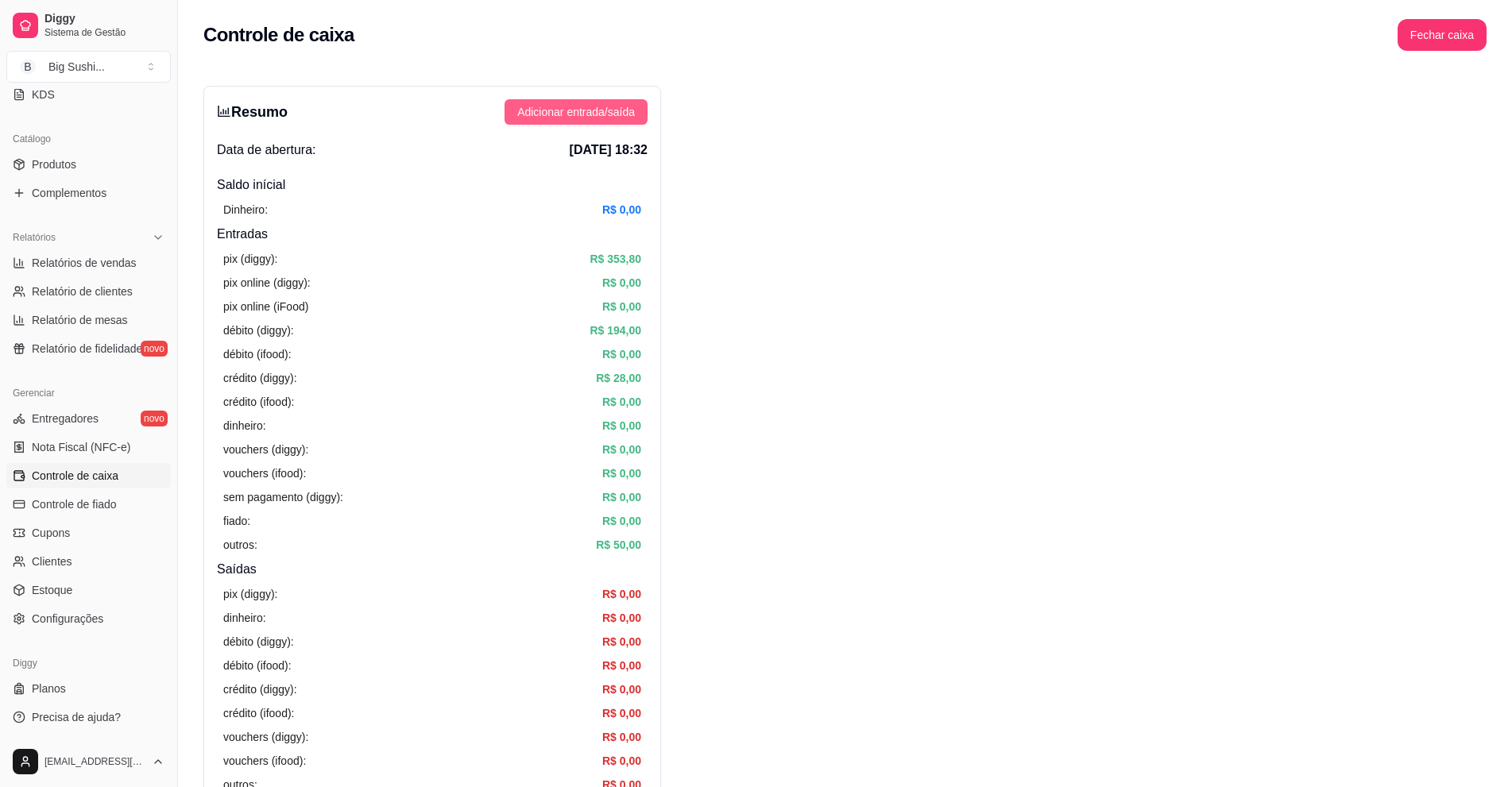
click at [570, 111] on span "Adicionar entrada/saída" at bounding box center [576, 112] width 118 height 18
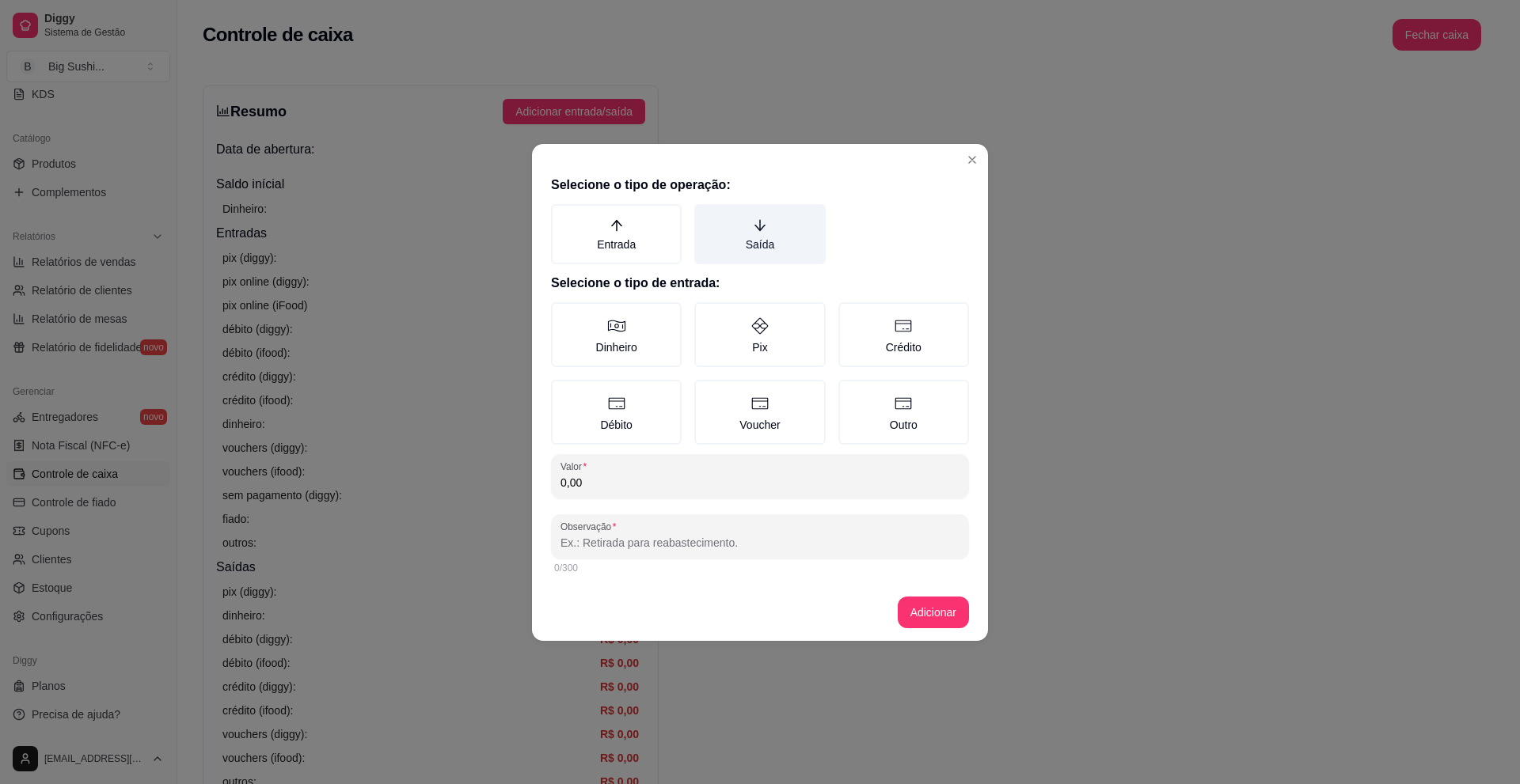
click at [756, 224] on icon "arrow-down" at bounding box center [760, 226] width 15 height 15
click at [706, 216] on button "Saída" at bounding box center [700, 210] width 13 height 13
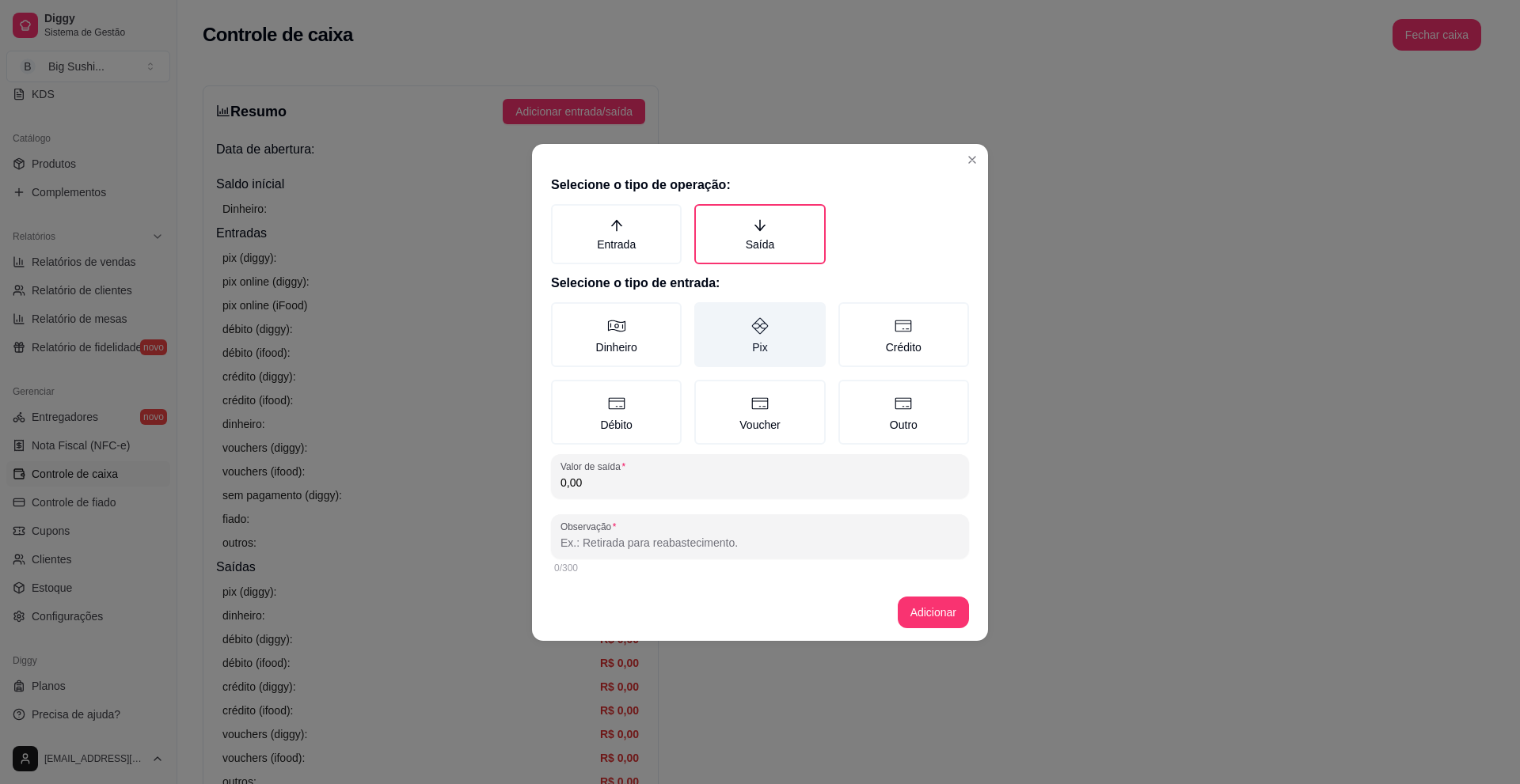
click at [775, 328] on label "Pix" at bounding box center [759, 335] width 130 height 65
click at [706, 314] on button "Pix" at bounding box center [700, 308] width 13 height 13
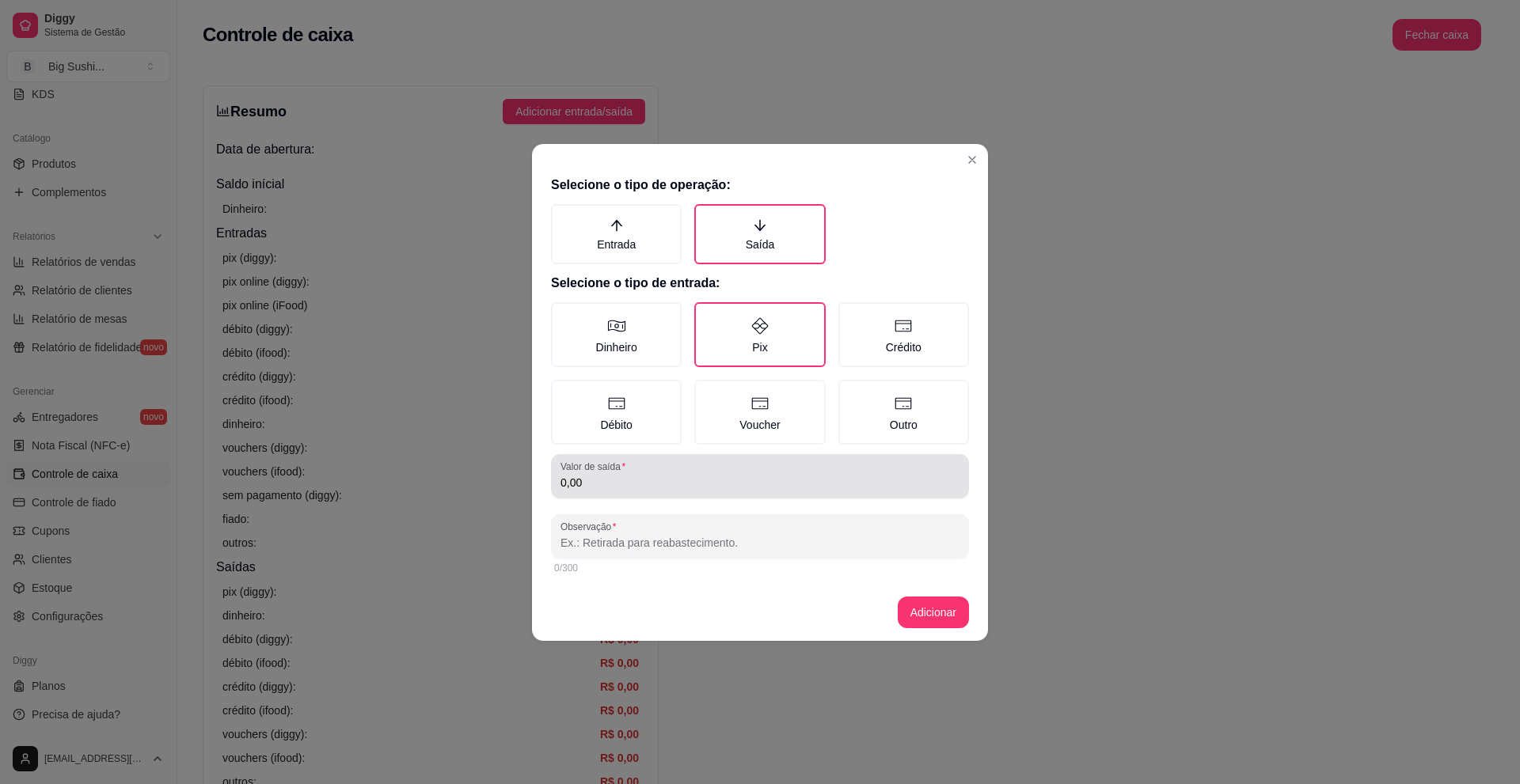
click at [618, 489] on input "0,00" at bounding box center [759, 483] width 399 height 16
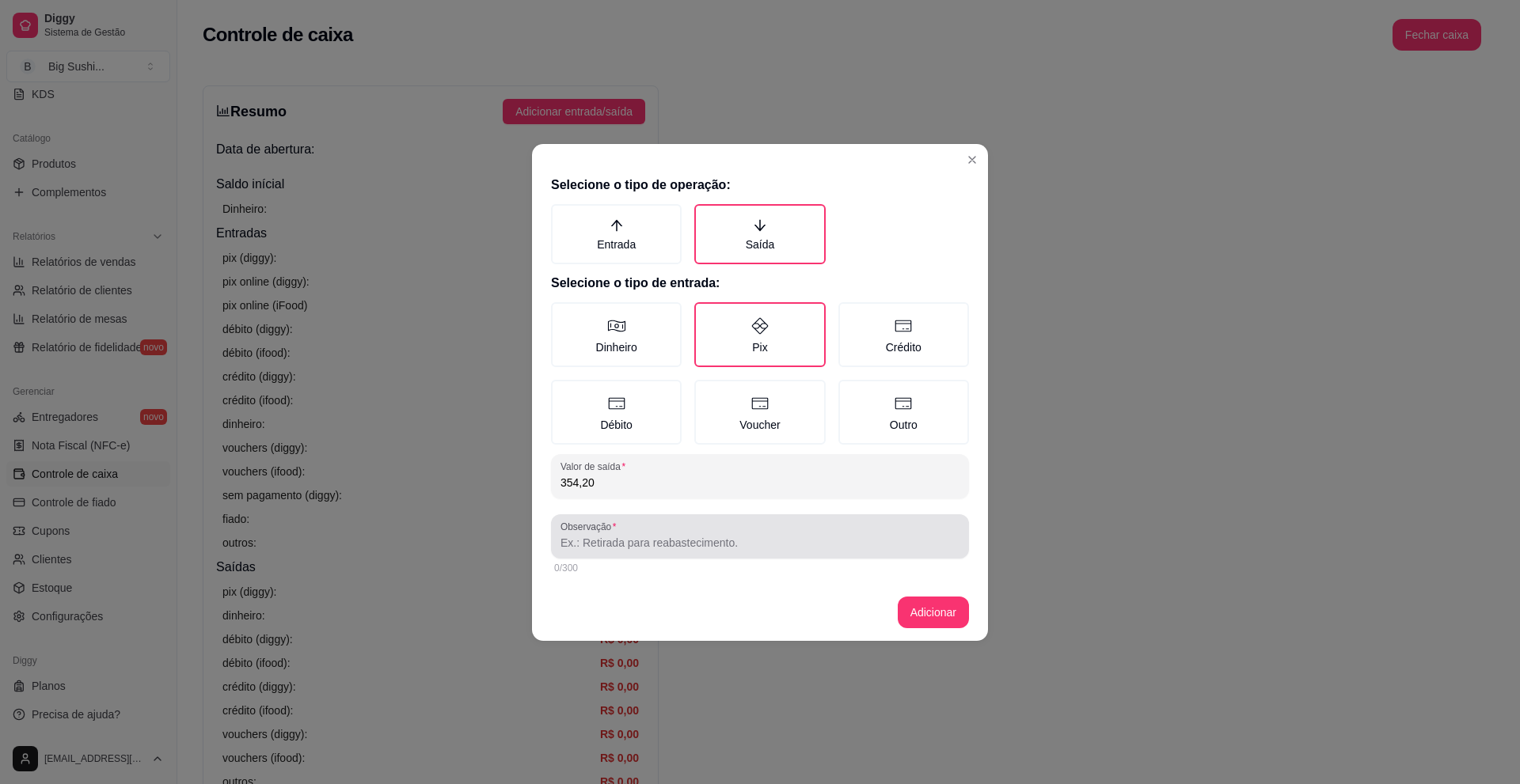
type input "354,20"
click at [601, 553] on div "Observação" at bounding box center [760, 536] width 418 height 44
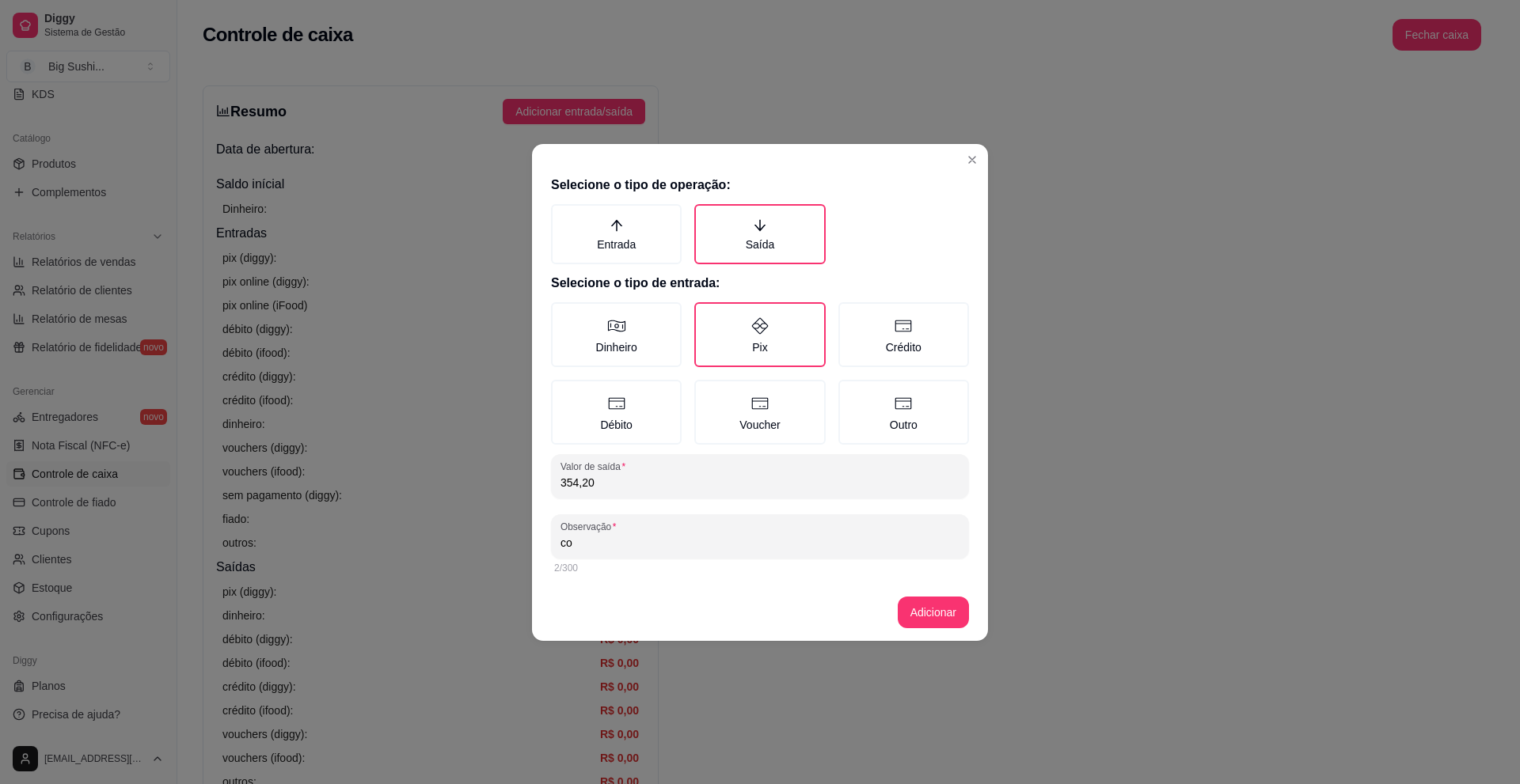
type input "c"
type input "COMPRAS"
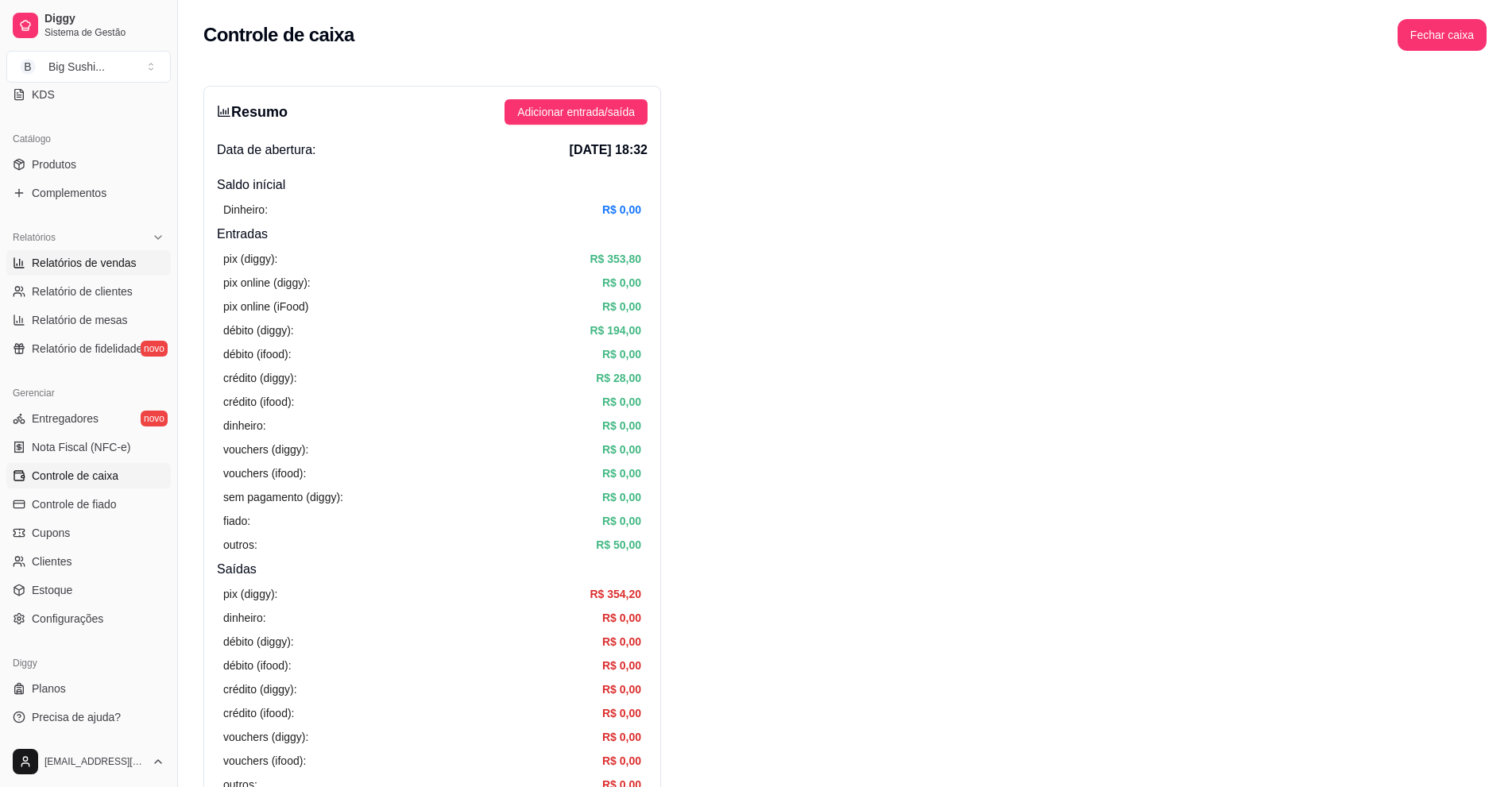
click at [71, 257] on span "Relatórios de vendas" at bounding box center [84, 263] width 105 height 16
select select "ALL"
select select "0"
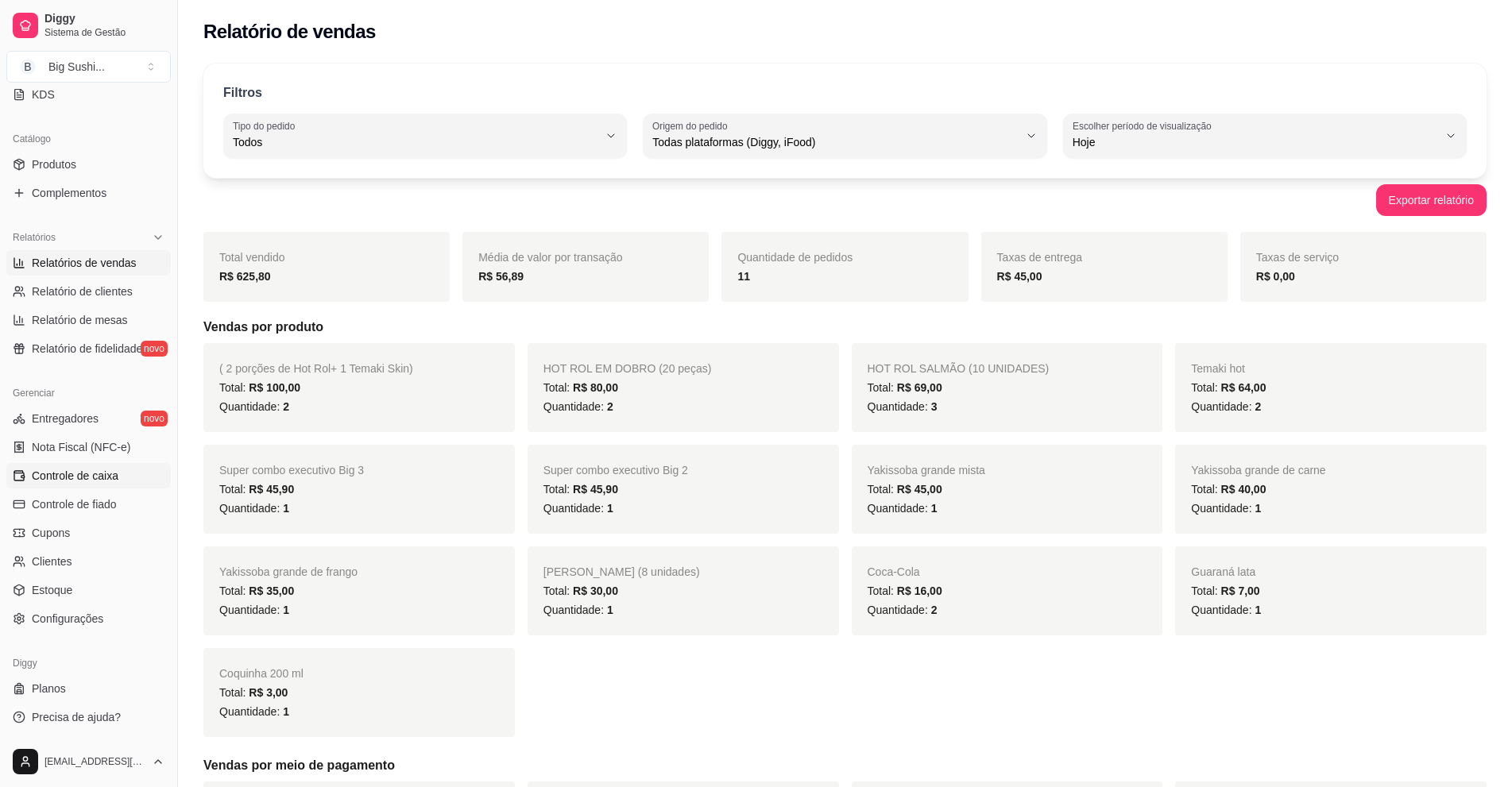
click at [69, 472] on span "Controle de caixa" at bounding box center [75, 476] width 87 height 16
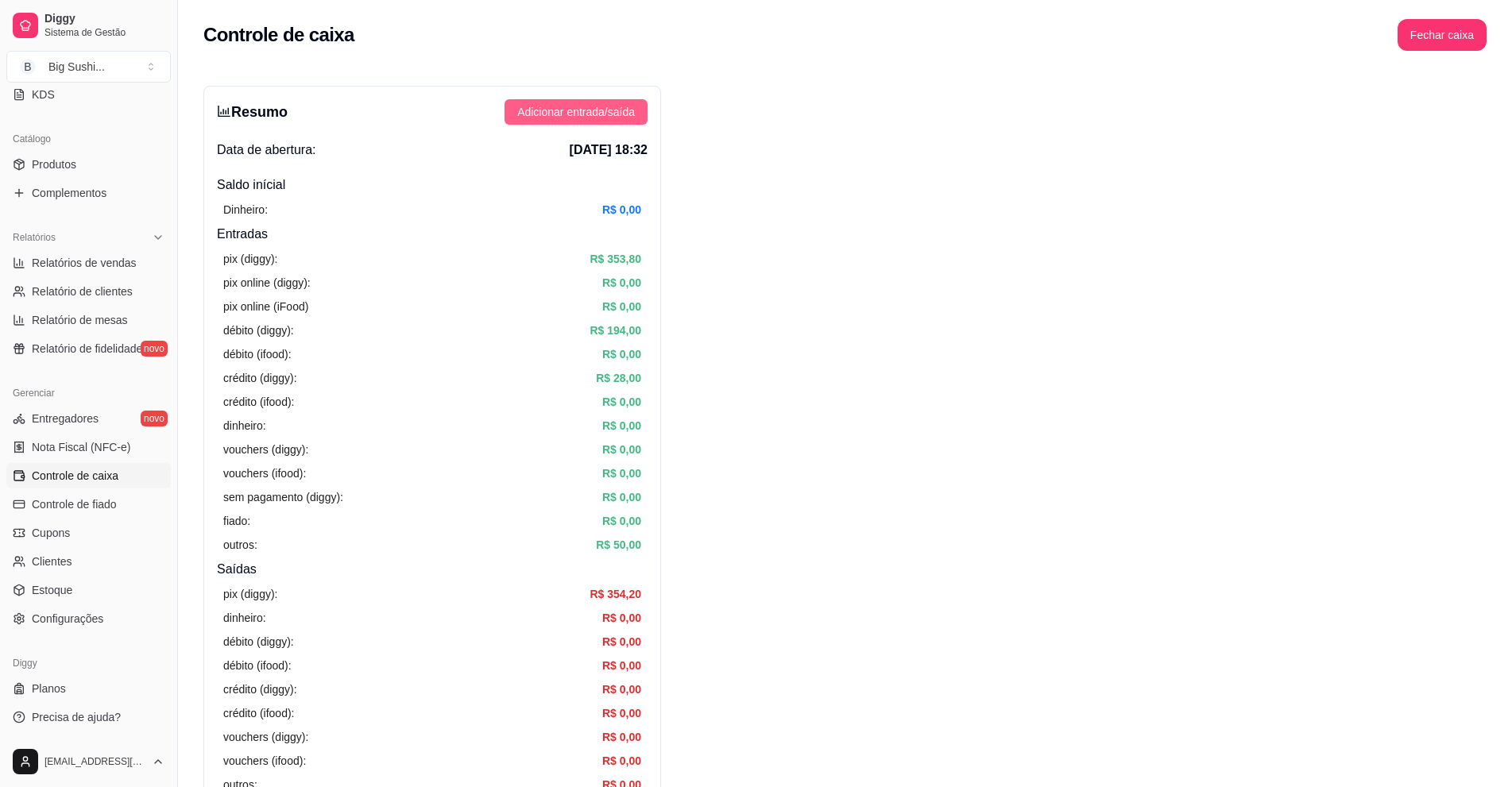
click at [620, 109] on span "Adicionar entrada/saída" at bounding box center [576, 112] width 118 height 18
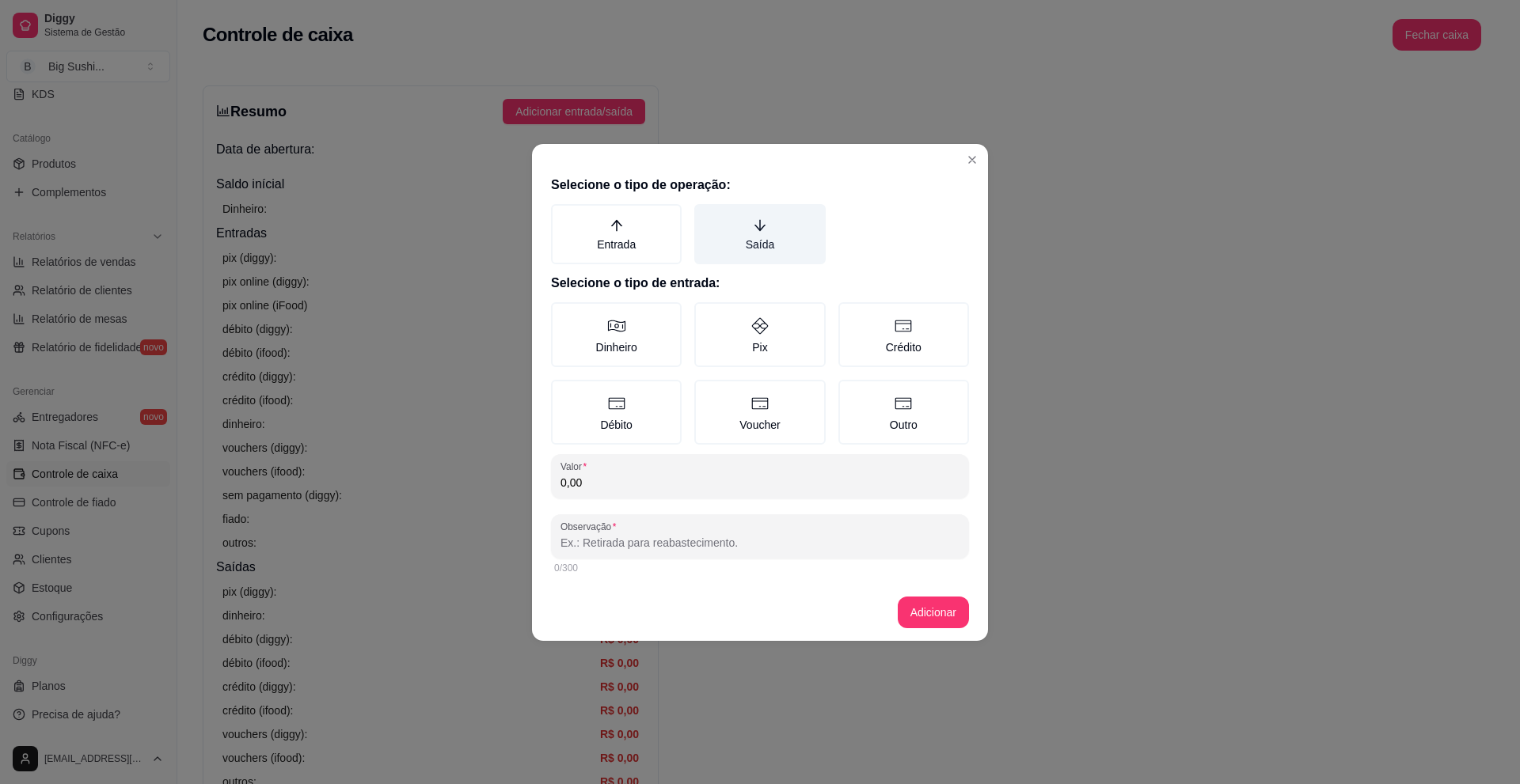
click at [763, 227] on icon "arrow-down" at bounding box center [760, 225] width 11 height 11
click at [706, 216] on button "Saída" at bounding box center [700, 210] width 13 height 13
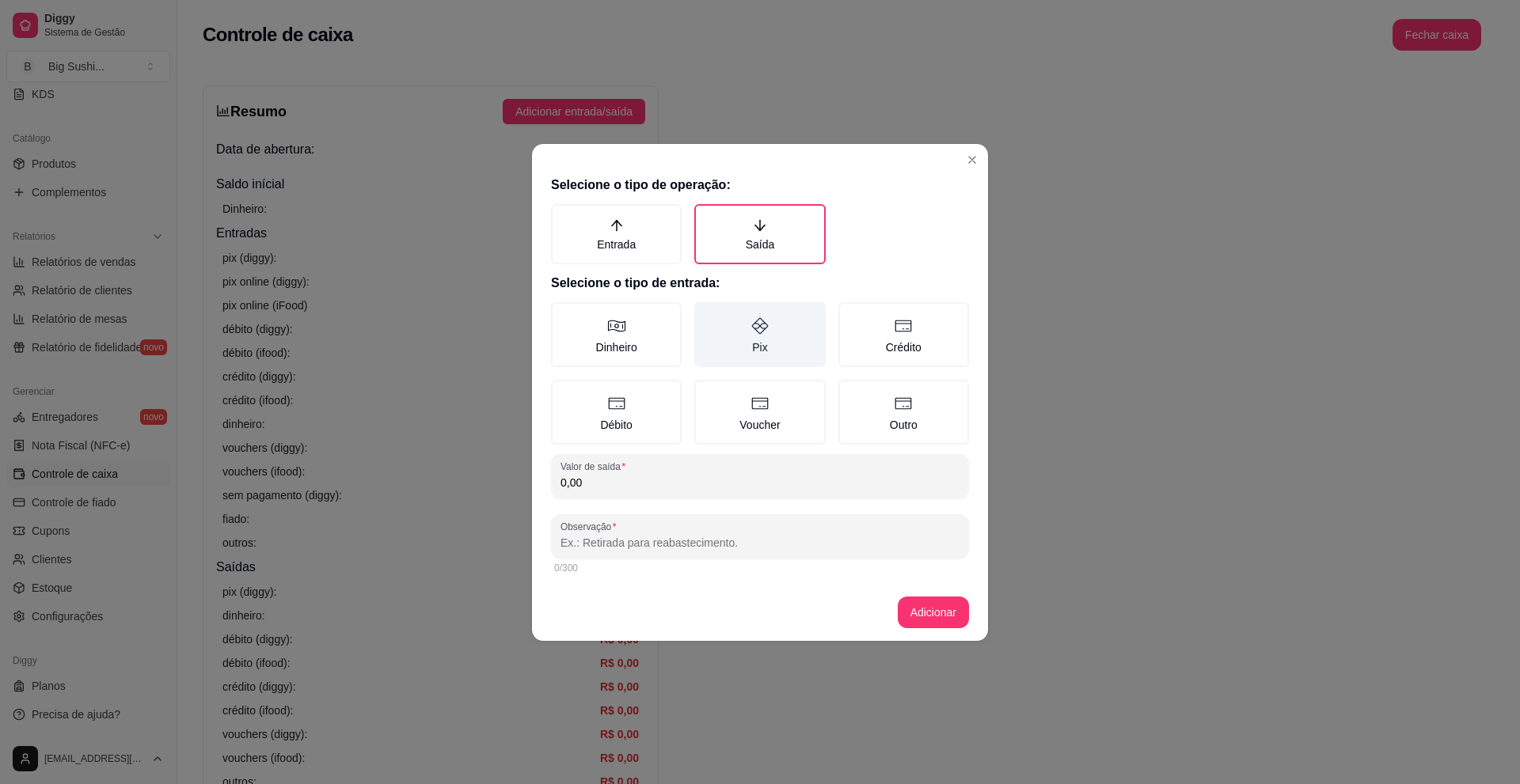
click at [759, 333] on icon at bounding box center [760, 325] width 17 height 17
click at [706, 314] on button "Pix" at bounding box center [700, 308] width 13 height 13
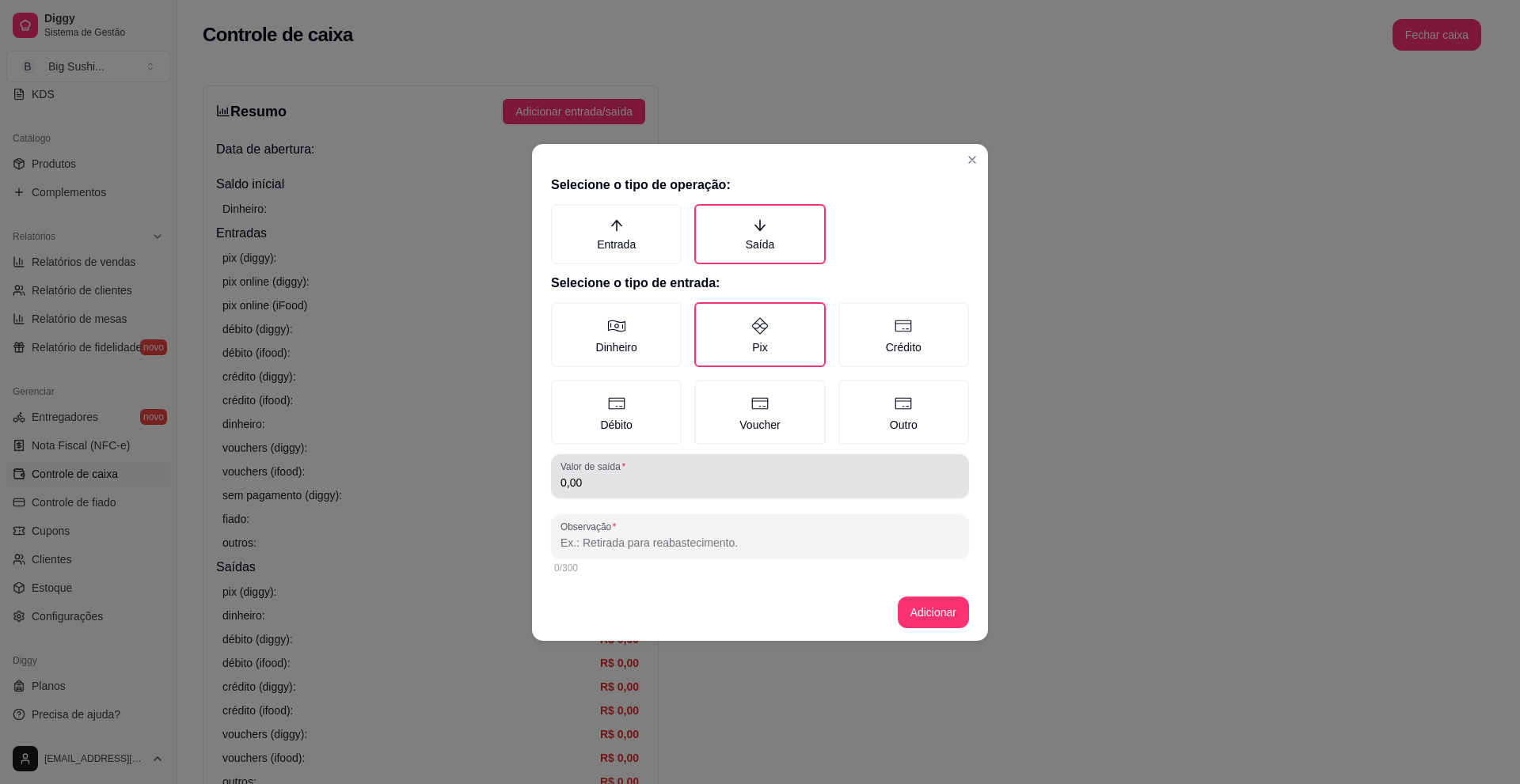
click at [634, 489] on input "0,00" at bounding box center [759, 483] width 399 height 16
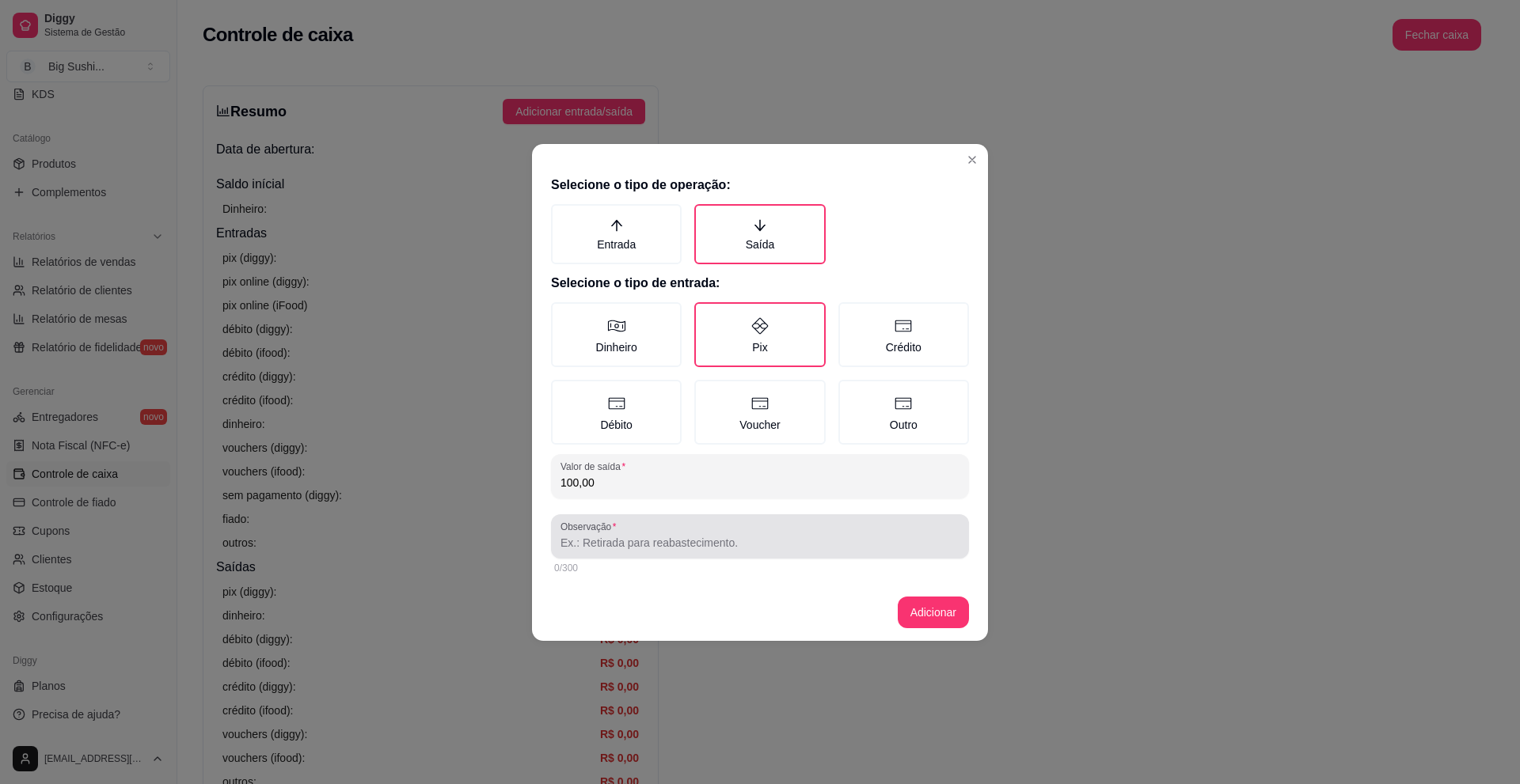
type input "100,00"
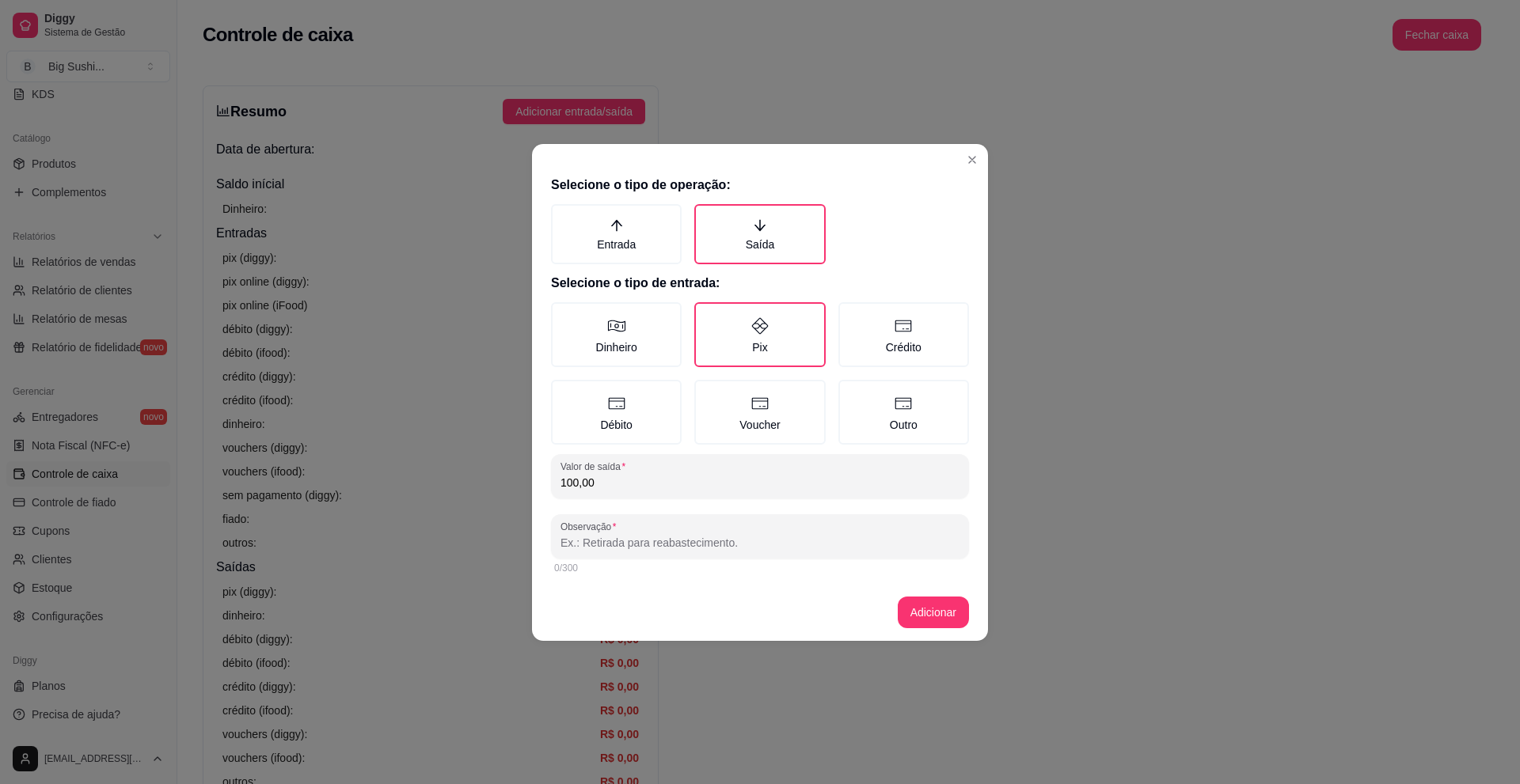
click at [601, 547] on input "Observação" at bounding box center [759, 543] width 399 height 16
type input "MOTOBOY"
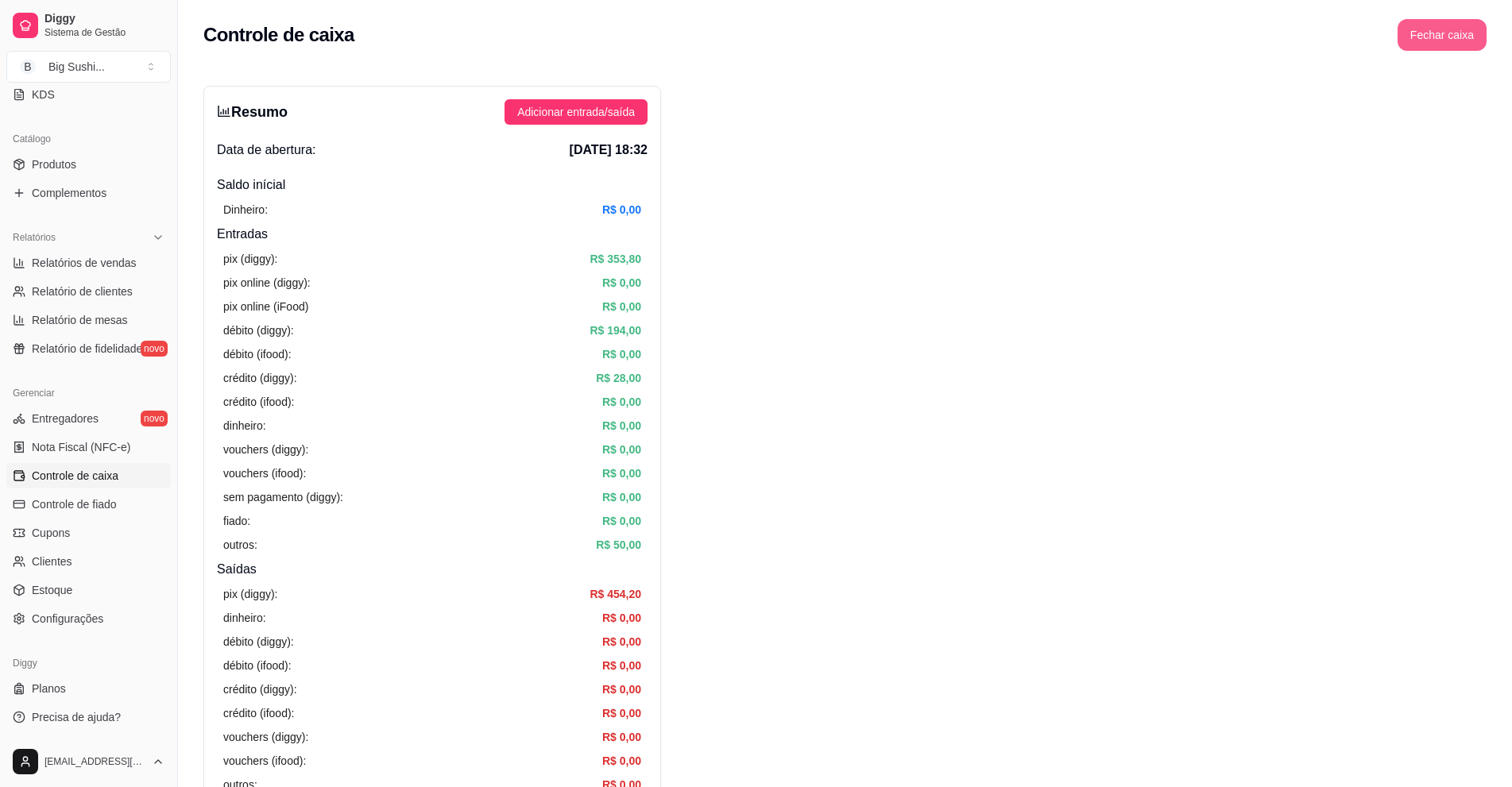
click at [1440, 41] on button "Fechar caixa" at bounding box center [1442, 34] width 89 height 32
drag, startPoint x: 1485, startPoint y: 120, endPoint x: 1473, endPoint y: 123, distance: 12.4
click at [1484, 132] on span "Sim" at bounding box center [1486, 141] width 19 height 18
